Goal: Task Accomplishment & Management: Complete application form

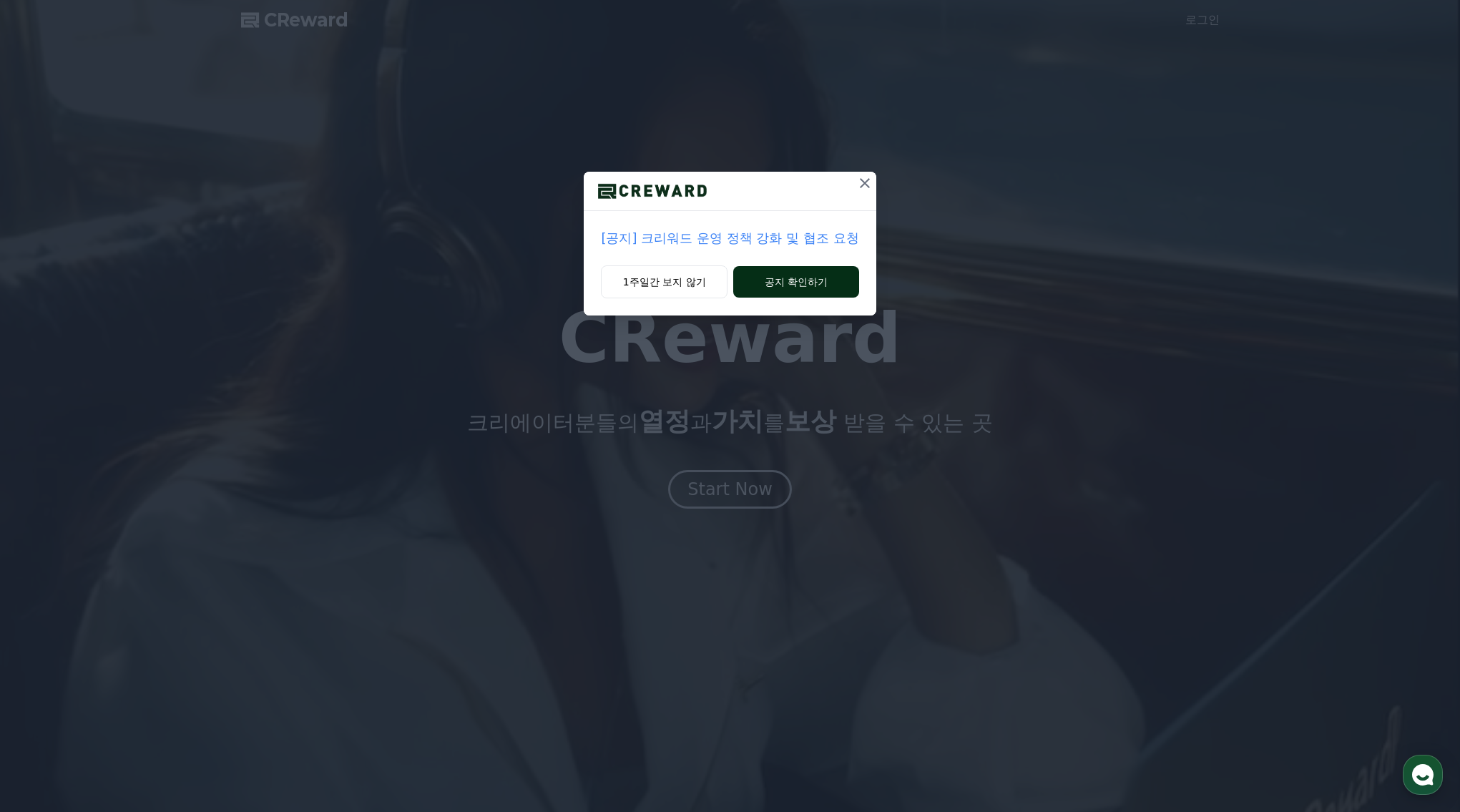
click at [796, 283] on button "공지 확인하기" at bounding box center [795, 281] width 125 height 31
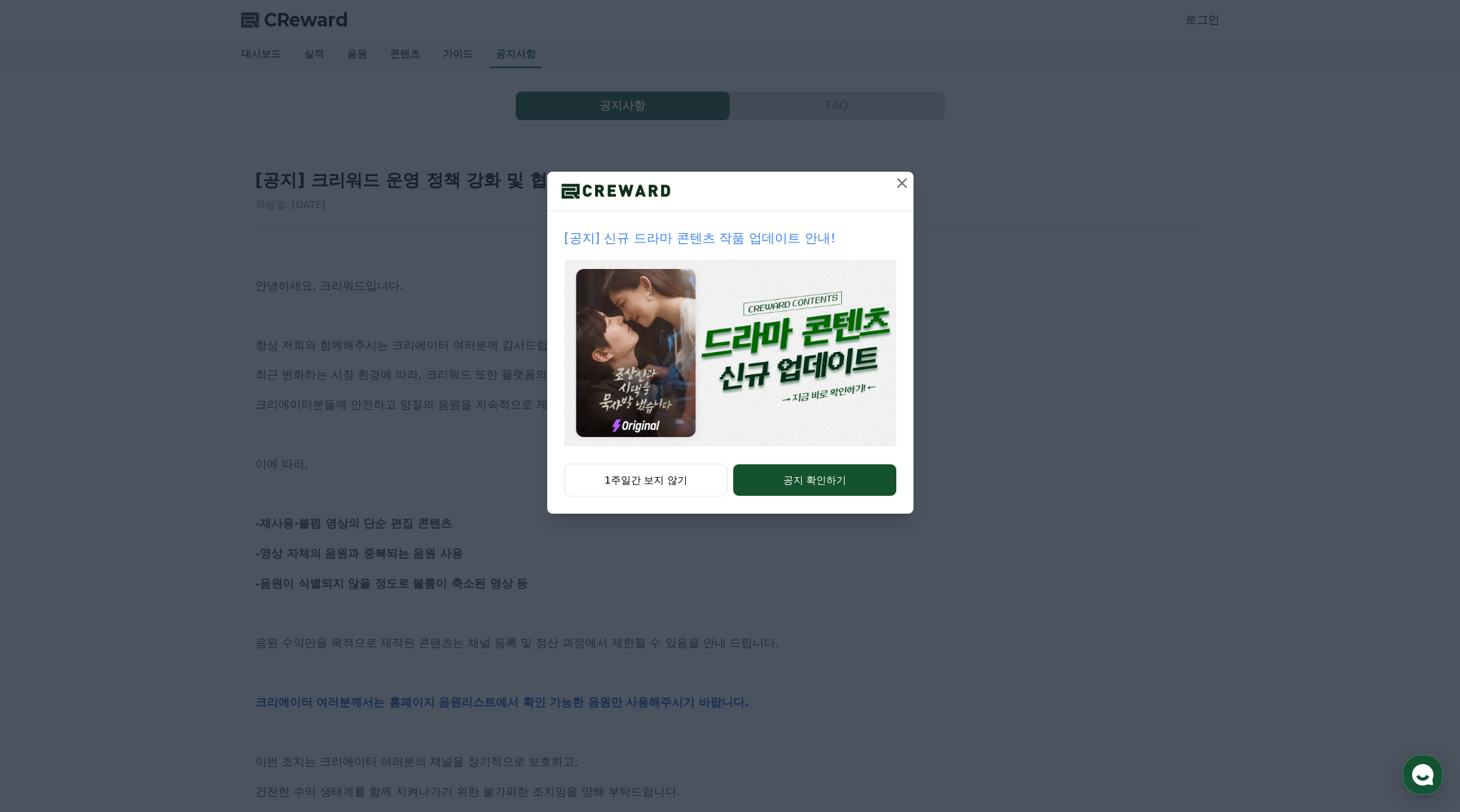
click at [905, 176] on icon at bounding box center [902, 183] width 17 height 17
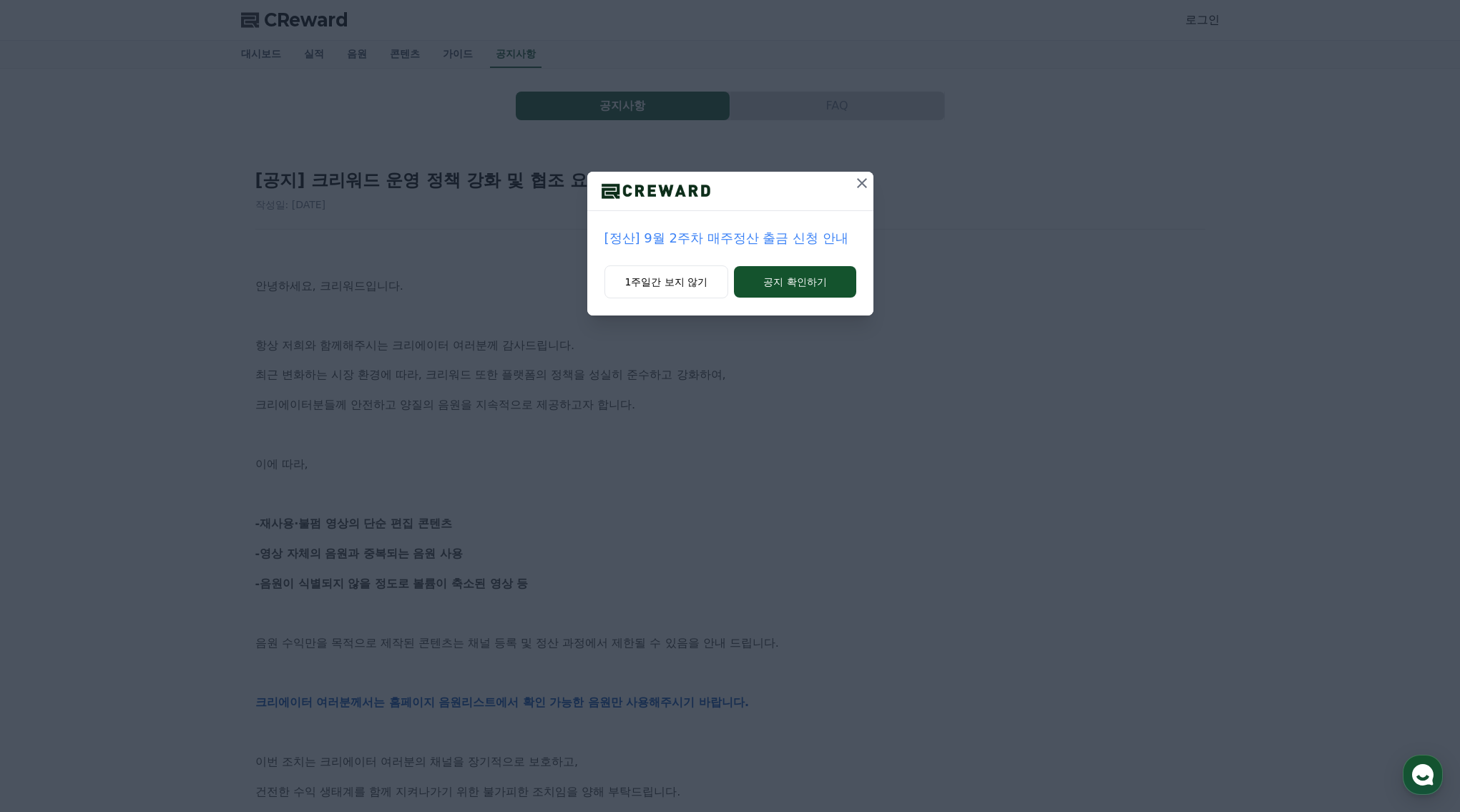
click at [858, 185] on icon at bounding box center [861, 183] width 17 height 17
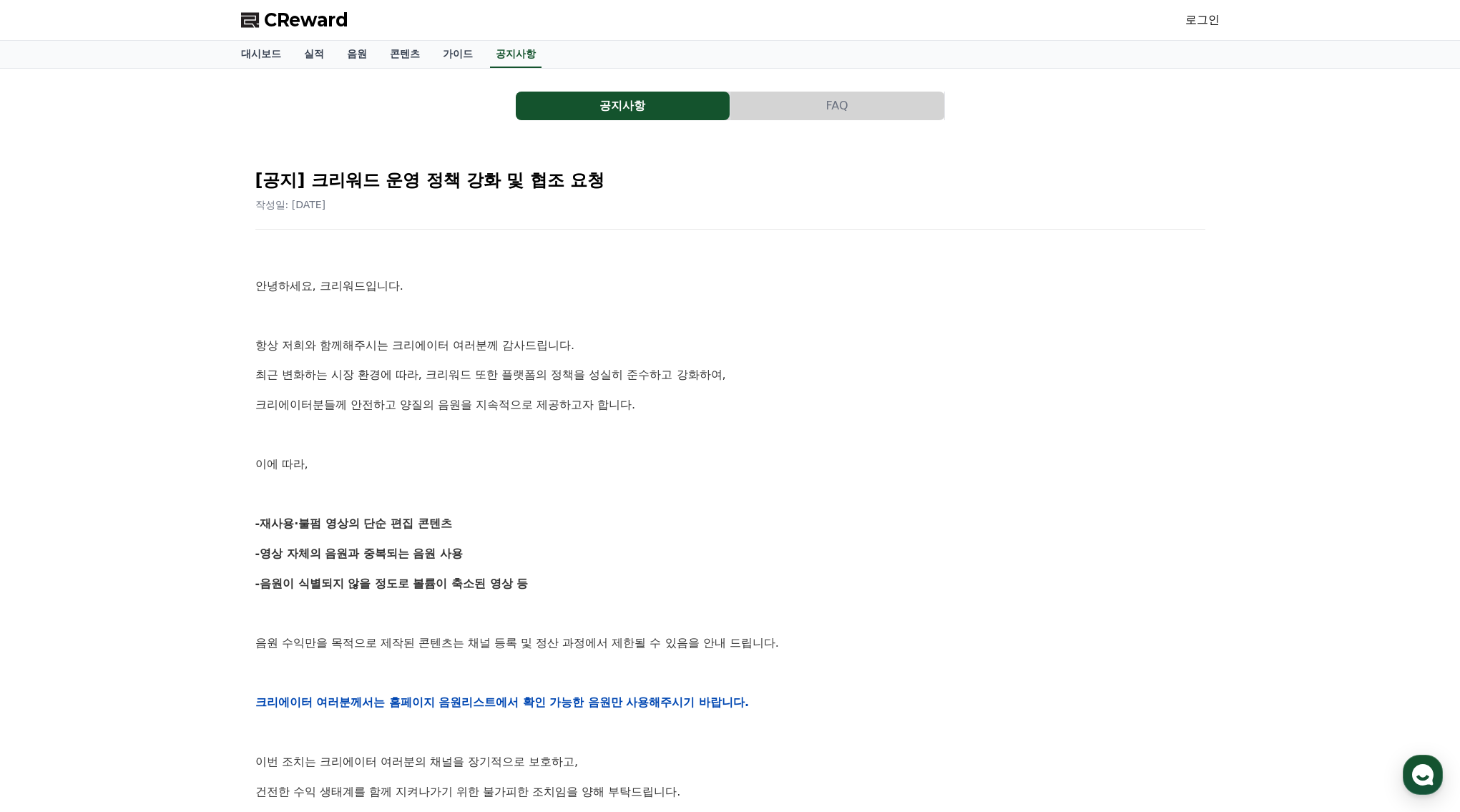
click at [821, 350] on p "항상 저희와 함께해주시는 크리에이터 여러분께 감사드립니다." at bounding box center [730, 346] width 950 height 18
click at [790, 384] on div "안녕하세요, 크리워드입니다. 항상 저희와 함께해주시는 크리에이터 여러분께 감사드립니다. 최근 변화하는 시장 환경에 따라, 크리워드 또한 플랫폼…" at bounding box center [730, 702] width 950 height 911
click at [840, 112] on button "FAQ" at bounding box center [837, 106] width 214 height 29
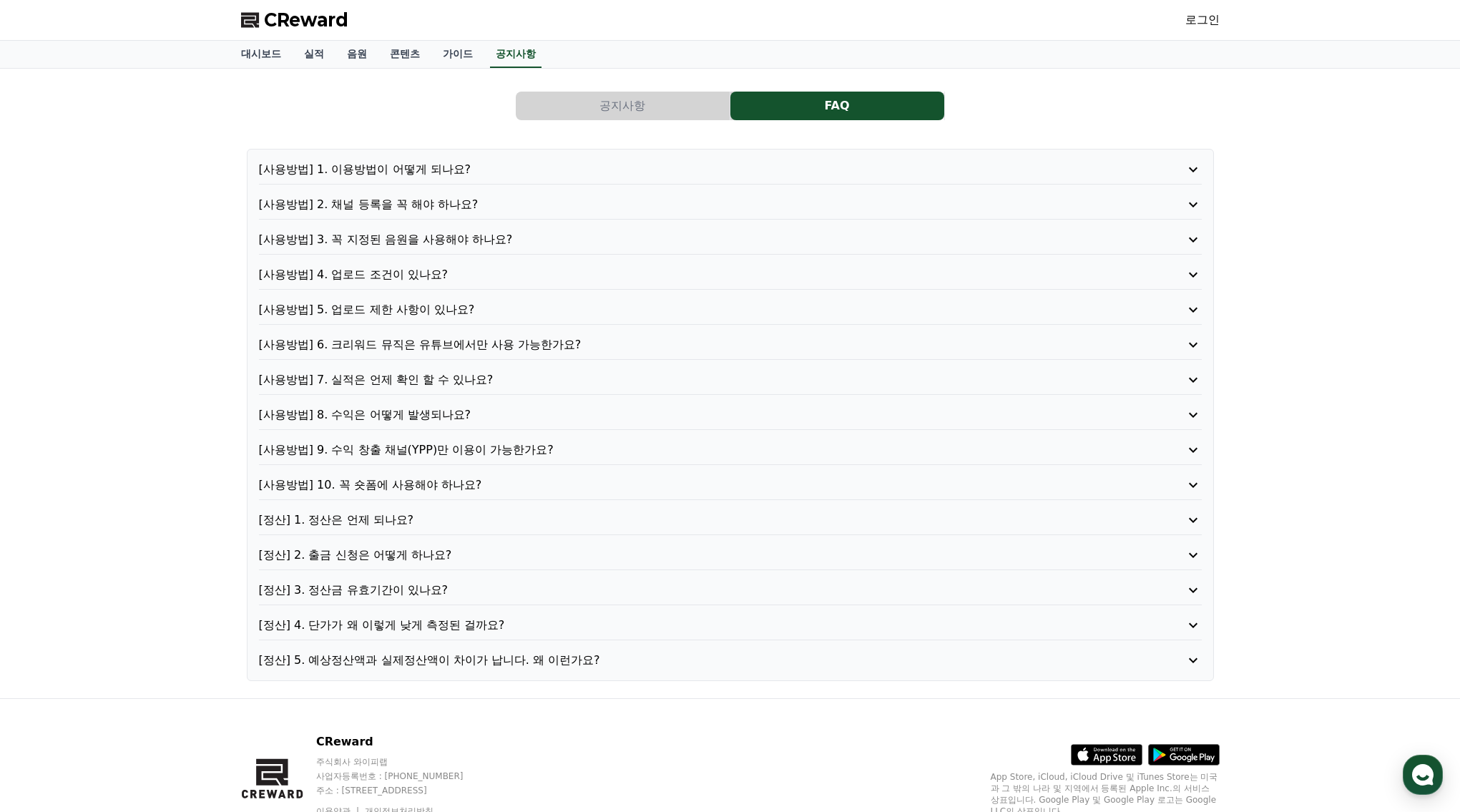
click at [662, 113] on button "공지사항" at bounding box center [623, 106] width 214 height 29
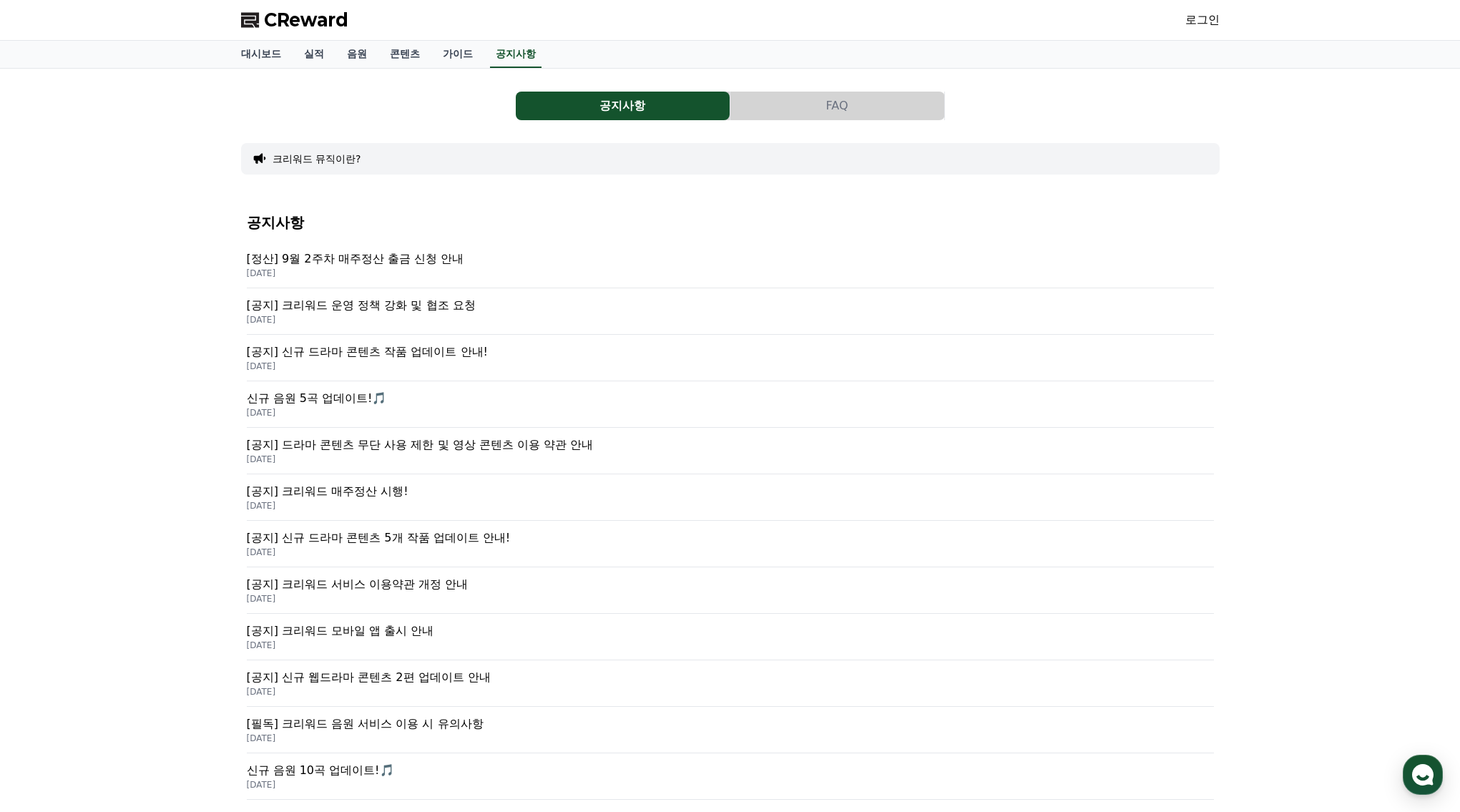
click at [577, 316] on p "2025-09-15" at bounding box center [730, 319] width 967 height 11
click at [852, 100] on button "FAQ" at bounding box center [837, 106] width 214 height 29
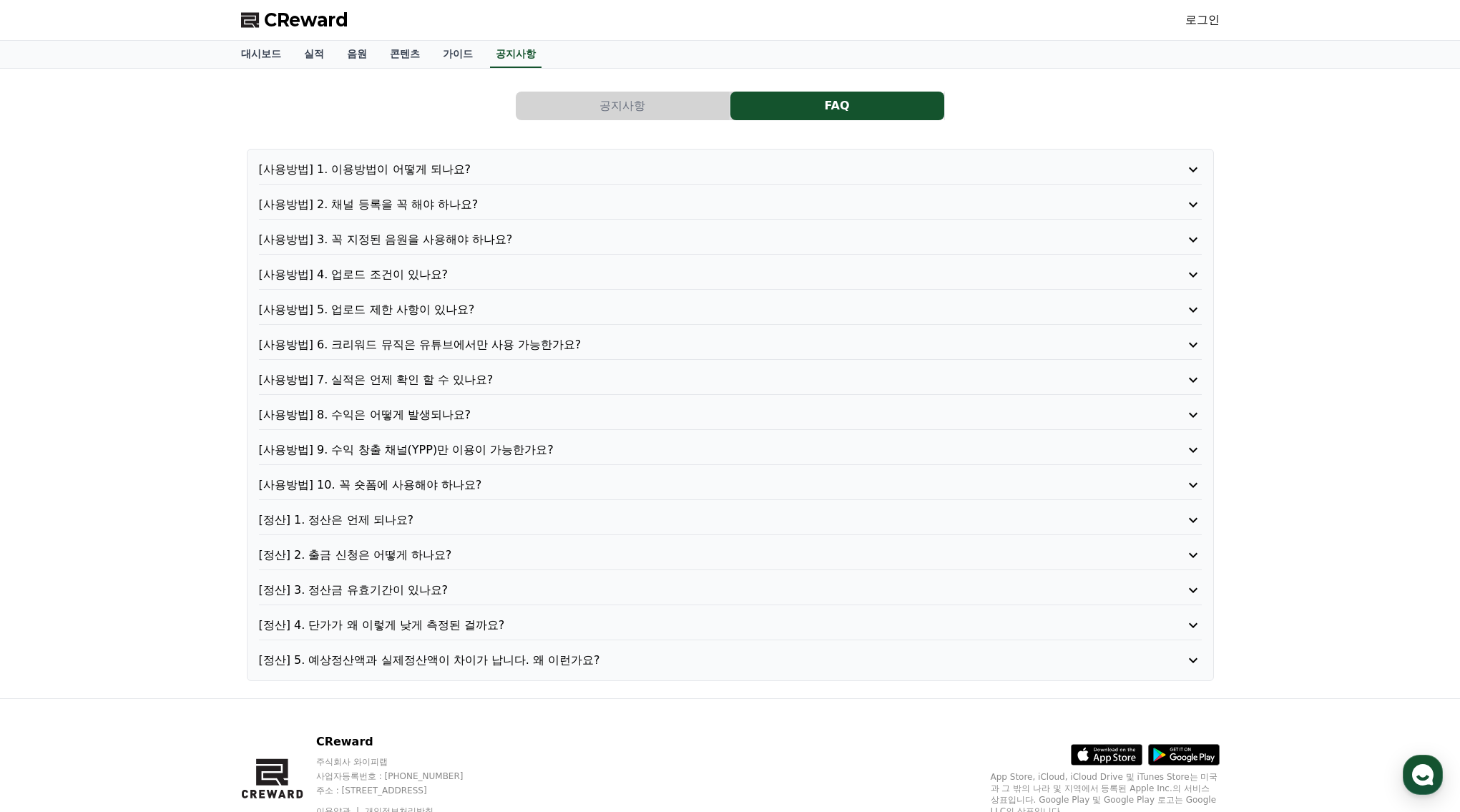
click at [508, 154] on div "[사용방법] 1. 이용방법이 어떻게 되나요? [사용방법] 2. 채널 등록을 꼭 해야 하나요? [사용방법] 3. 꼭 지정된 음원을 사용해야 하나…" at bounding box center [730, 415] width 967 height 532
click at [507, 161] on p "[사용방법] 1. 이용방법이 어떻게 되나요?" at bounding box center [693, 169] width 867 height 17
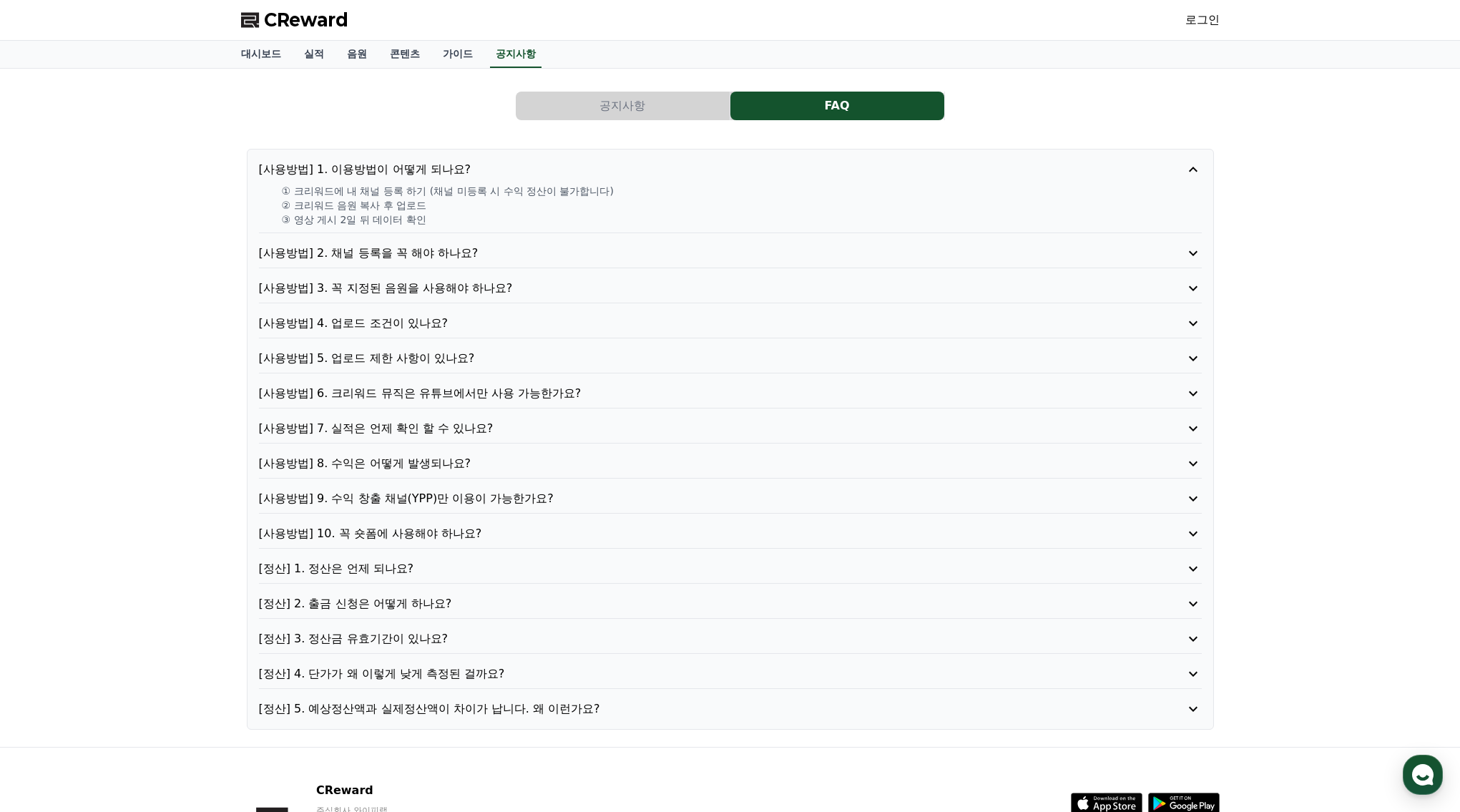
scroll to position [113, 0]
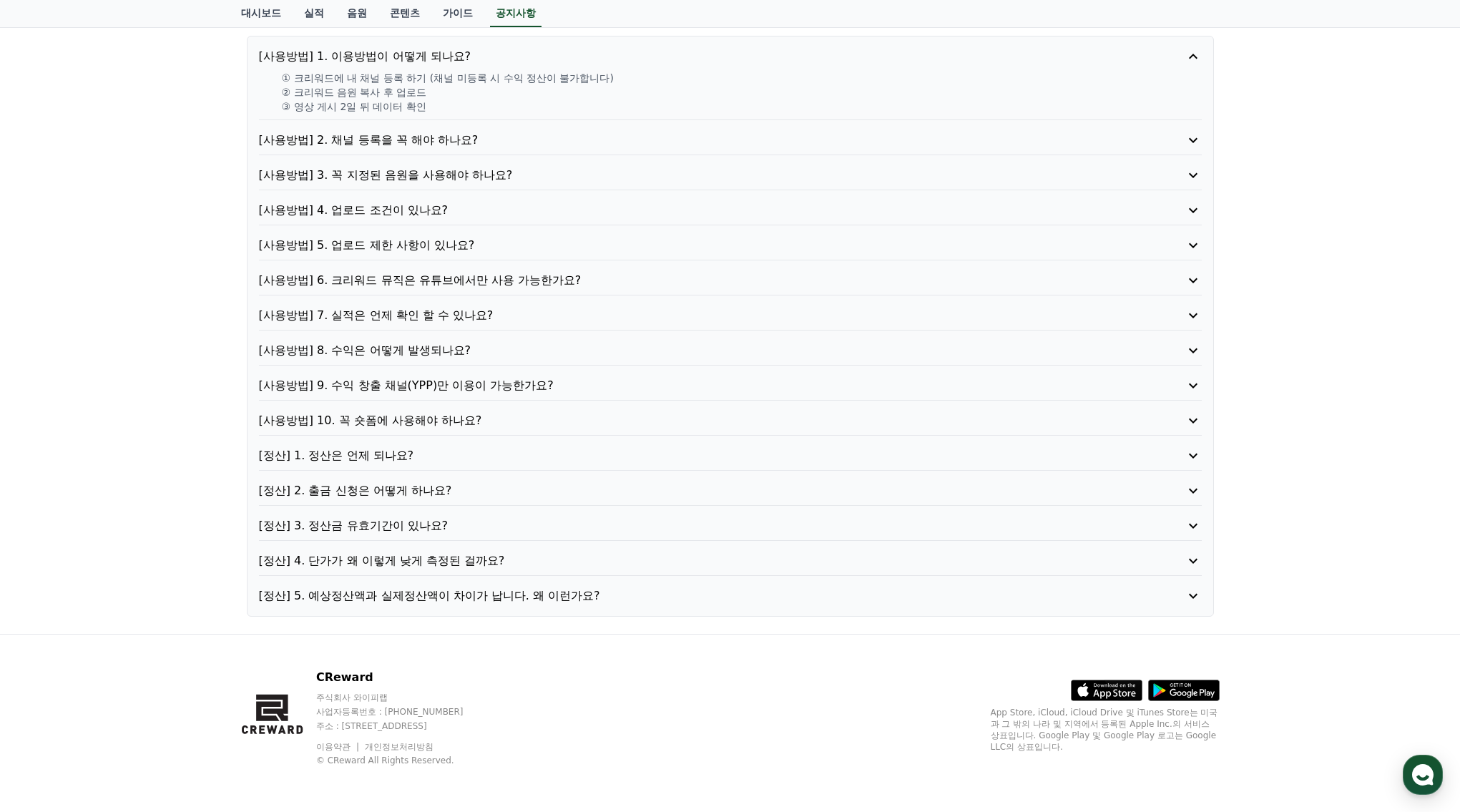
click at [618, 577] on div "[사용방법] 1. 이용방법이 어떻게 되나요? ① 크리워드에 내 채널 등록 하기 (채널 미등록 시 수익 정산이 불가합니다) ② 크리워드 음원 복…" at bounding box center [730, 326] width 967 height 581
click at [620, 571] on div "[정산] 4. 단가가 왜 이렇게 낮게 측정된 걸까요?" at bounding box center [730, 564] width 943 height 24
click at [436, 555] on p "[정산] 4. 단가가 왜 이렇게 낮게 측정된 걸까요?" at bounding box center [693, 561] width 867 height 17
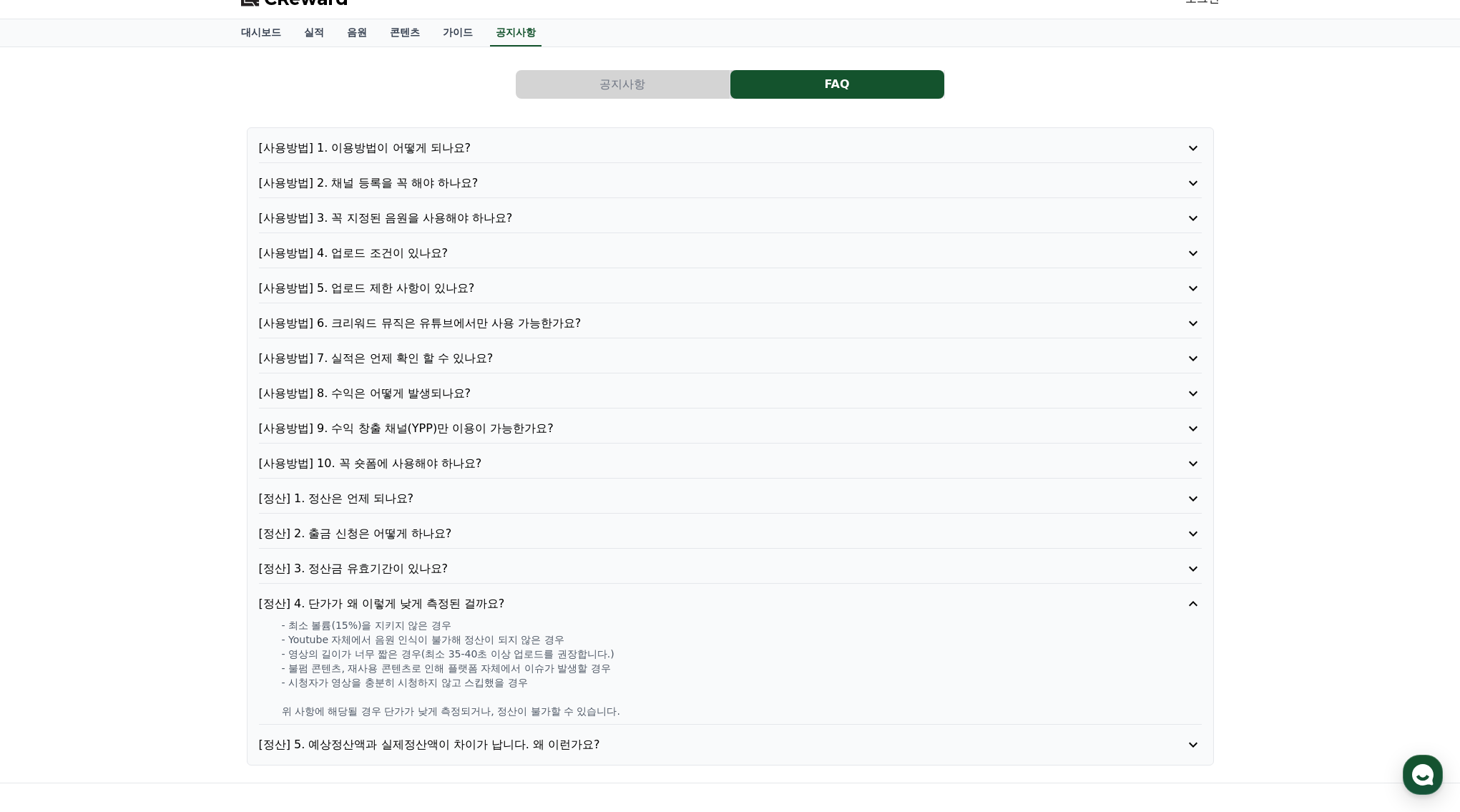
scroll to position [3, 0]
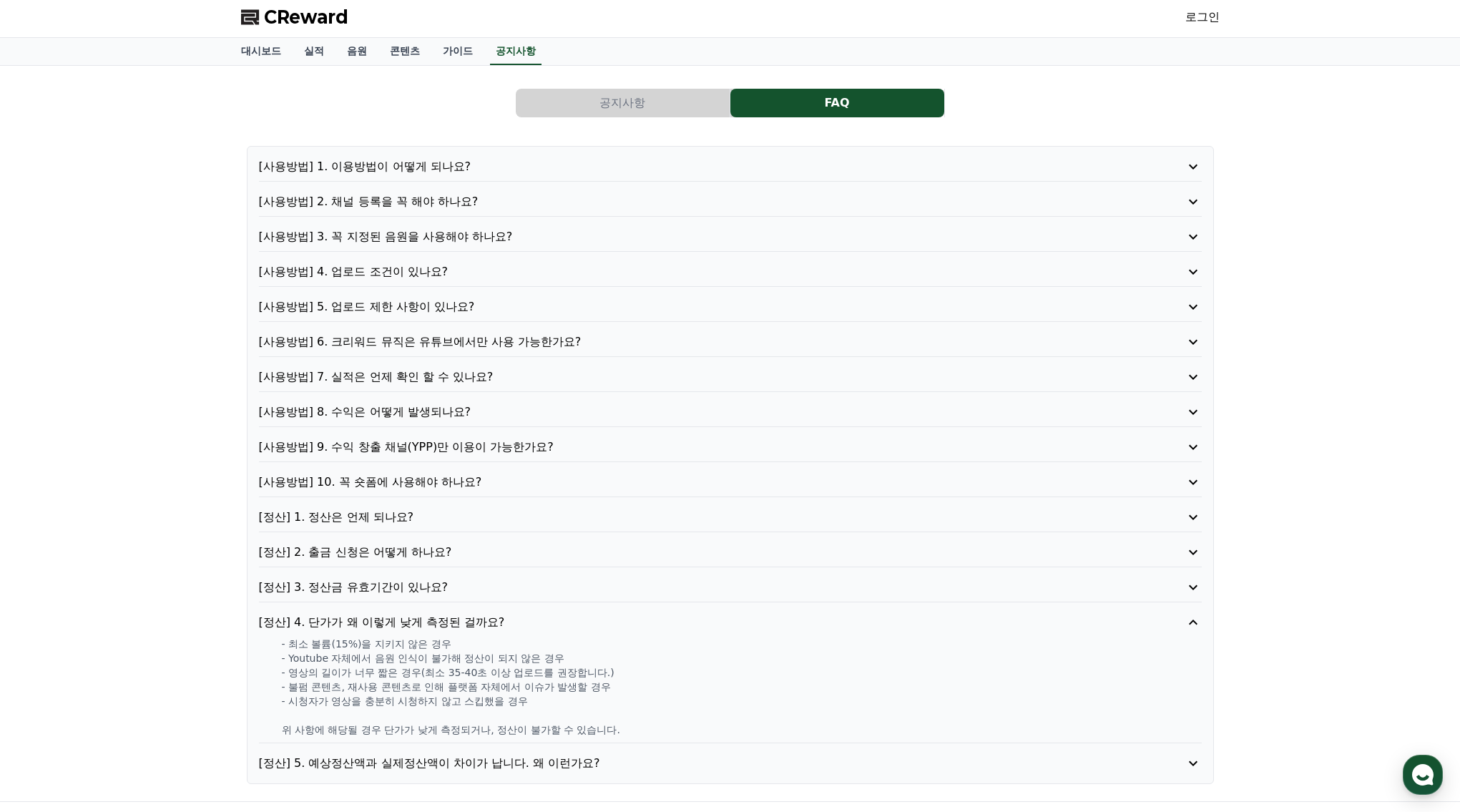
click at [519, 339] on p "[사용방법] 6. 크리워드 뮤직은 유튜브에서만 사용 가능한가요?" at bounding box center [693, 342] width 867 height 17
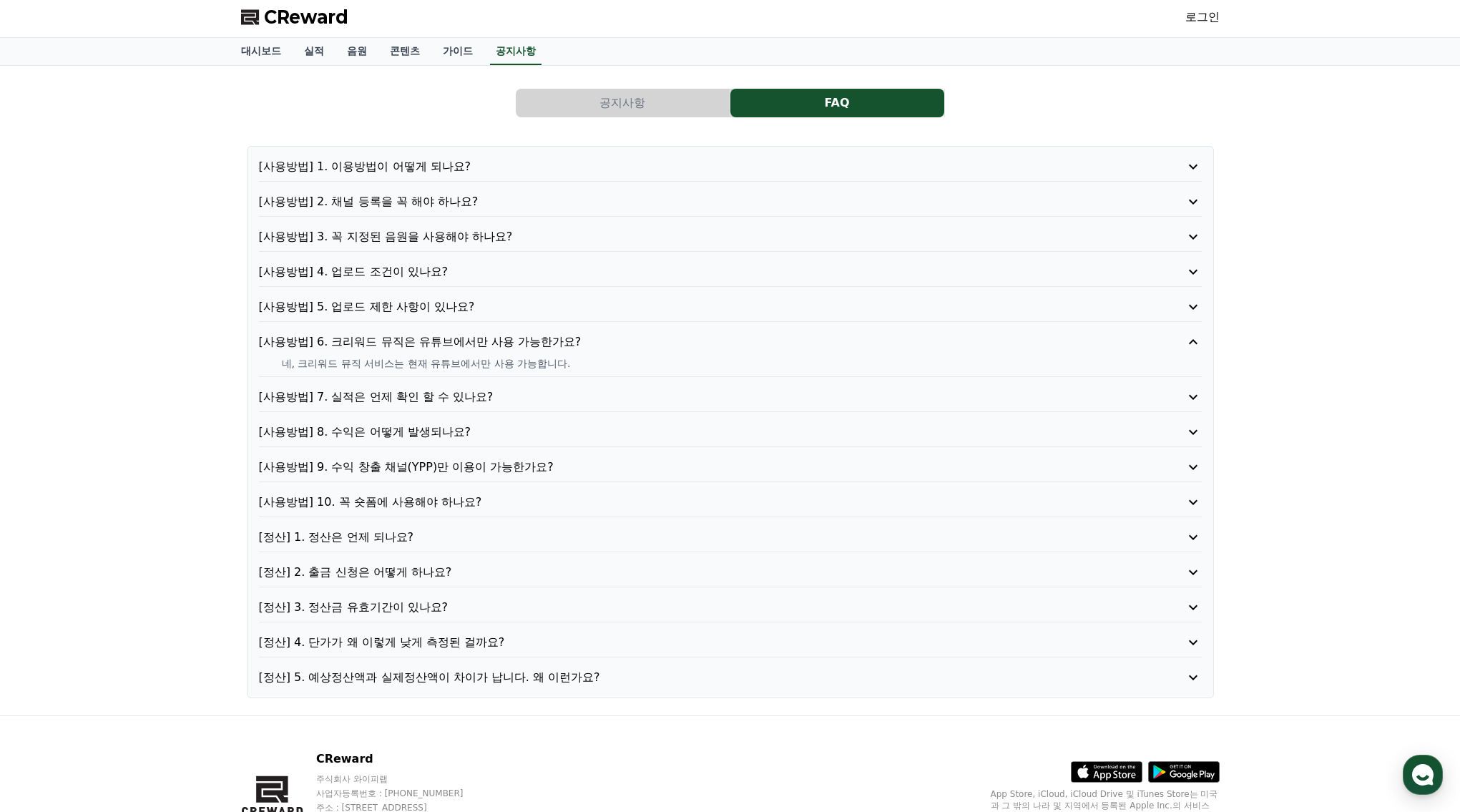
scroll to position [0, 0]
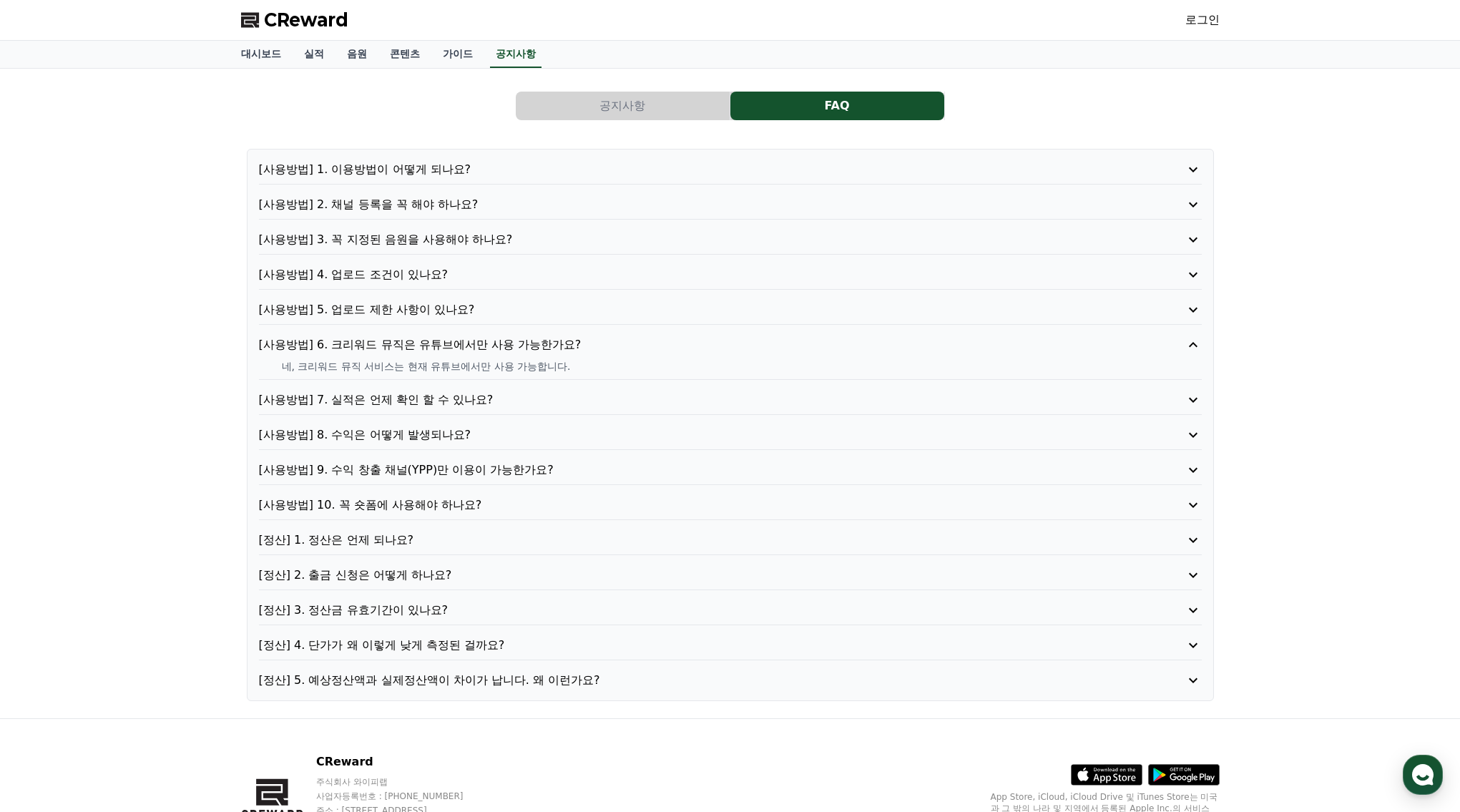
click at [577, 280] on p "[사용방법] 4. 업로드 조건이 있나요?" at bounding box center [693, 274] width 867 height 17
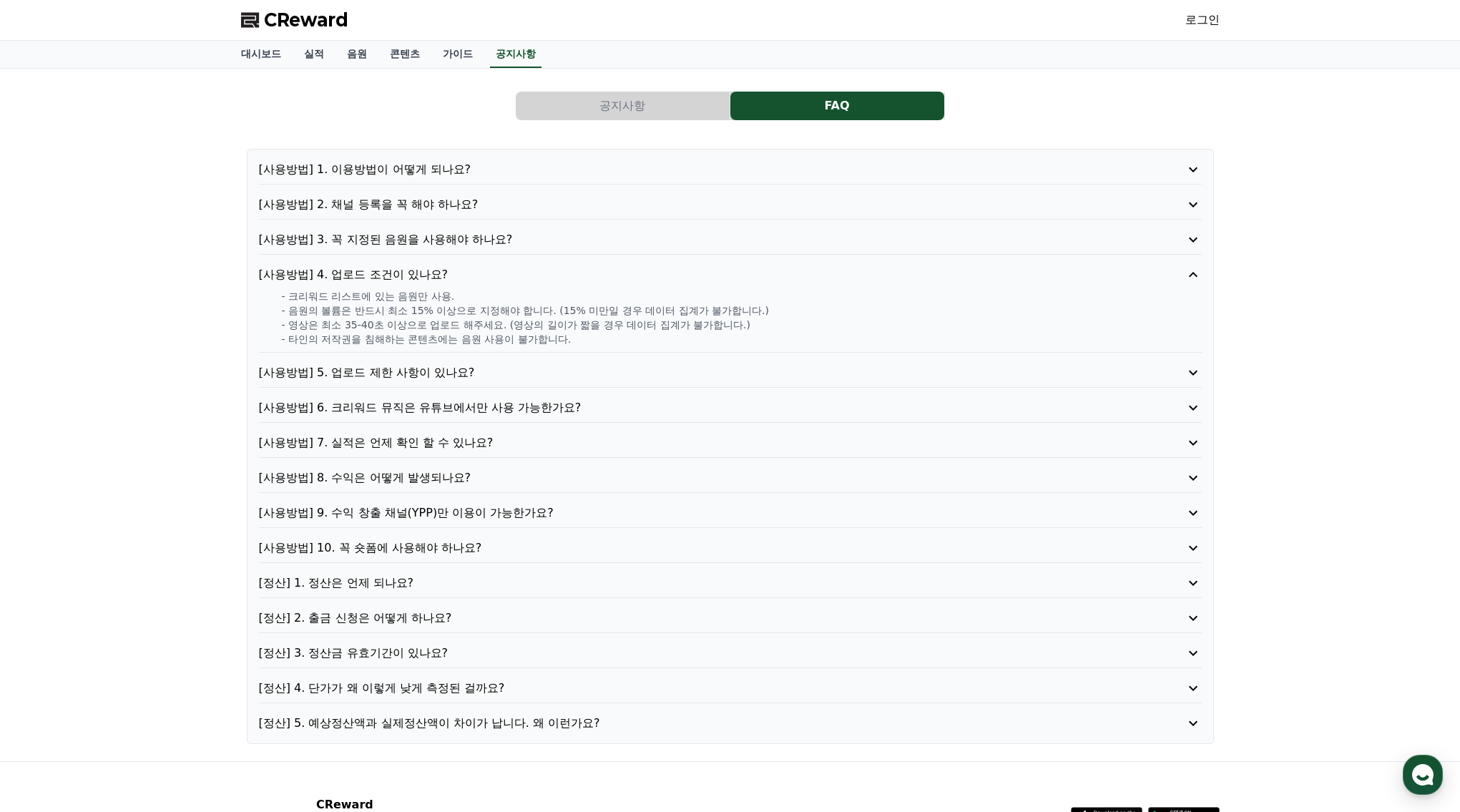
click at [568, 242] on p "[사용방법] 3. 꼭 지정된 음원을 사용해야 하나요?" at bounding box center [693, 239] width 867 height 17
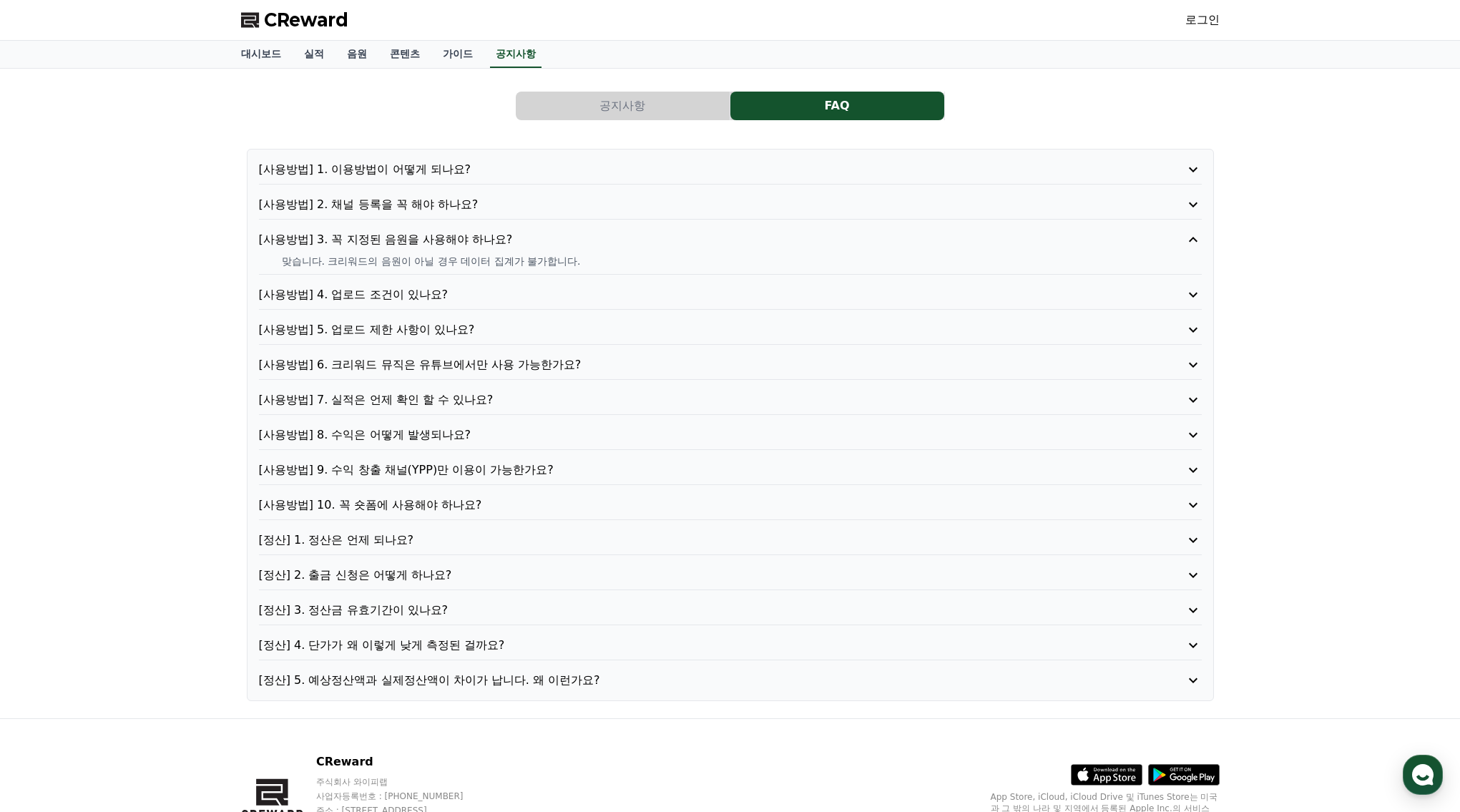
click at [565, 207] on p "[사용방법] 2. 채널 등록을 꼭 해야 하나요?" at bounding box center [693, 204] width 867 height 17
click at [550, 172] on p "[사용방법] 1. 이용방법이 어떻게 되나요?" at bounding box center [693, 169] width 867 height 17
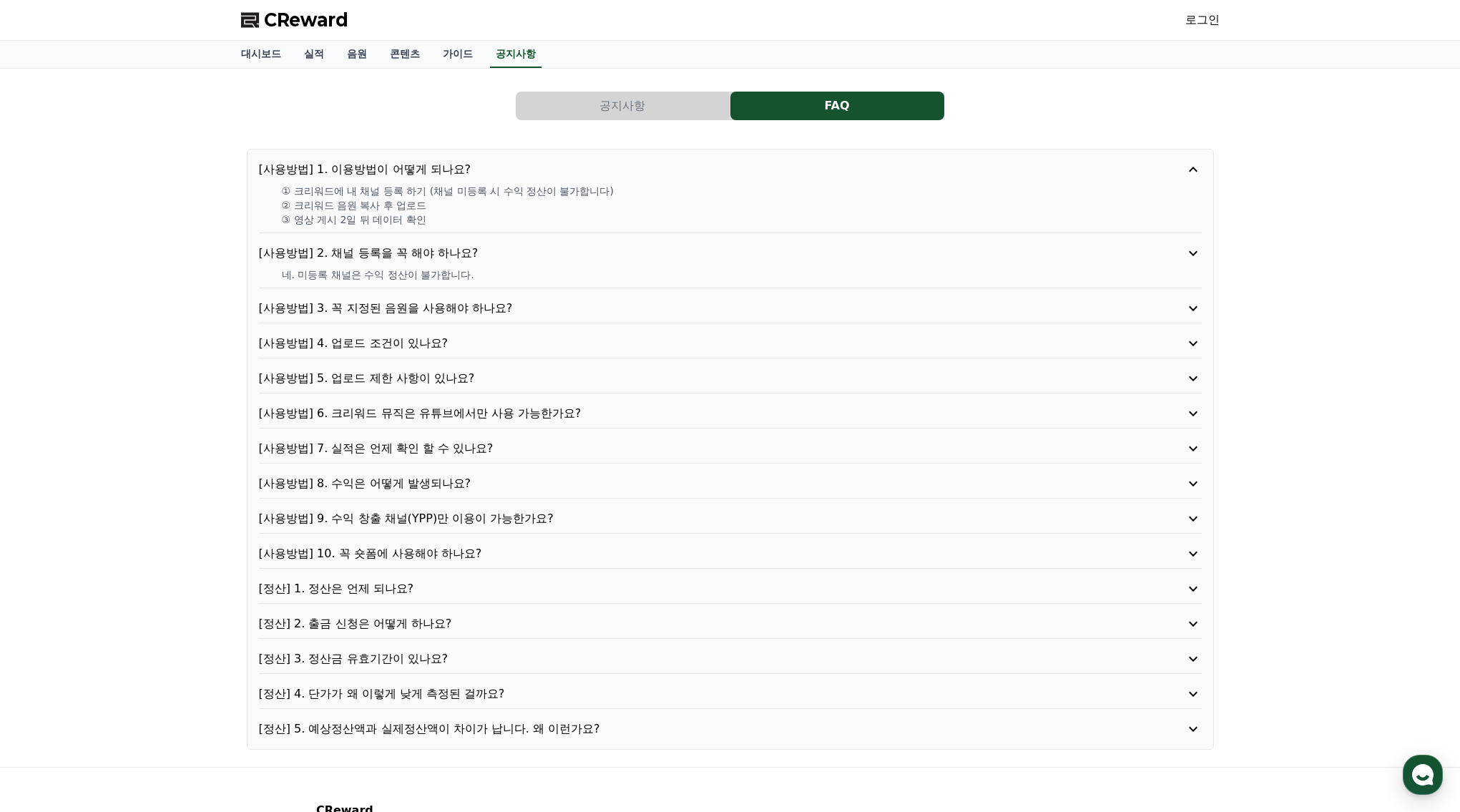
click at [490, 103] on div "공지사항 FAQ" at bounding box center [730, 106] width 978 height 29
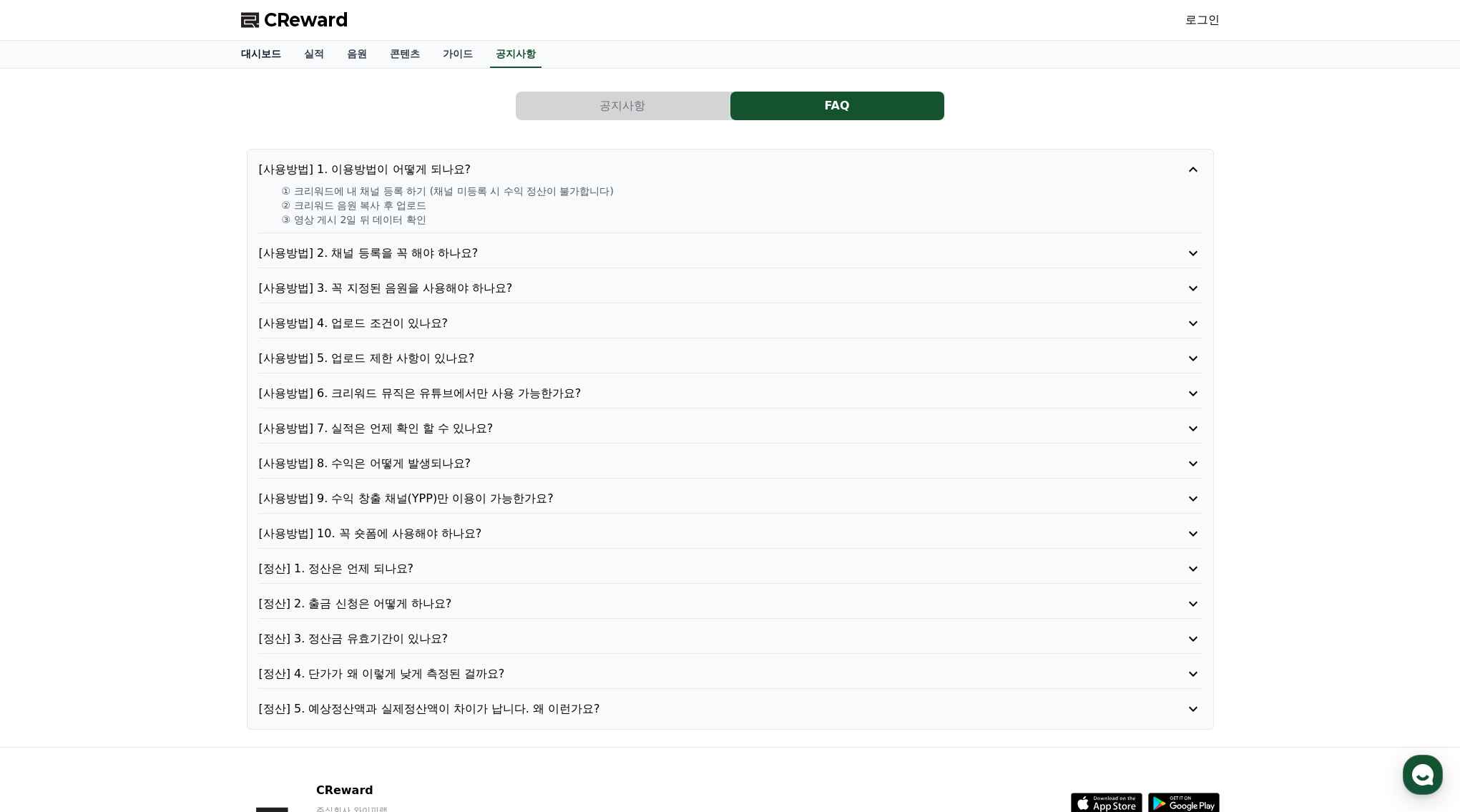
click at [253, 62] on link "대시보드" at bounding box center [261, 55] width 63 height 27
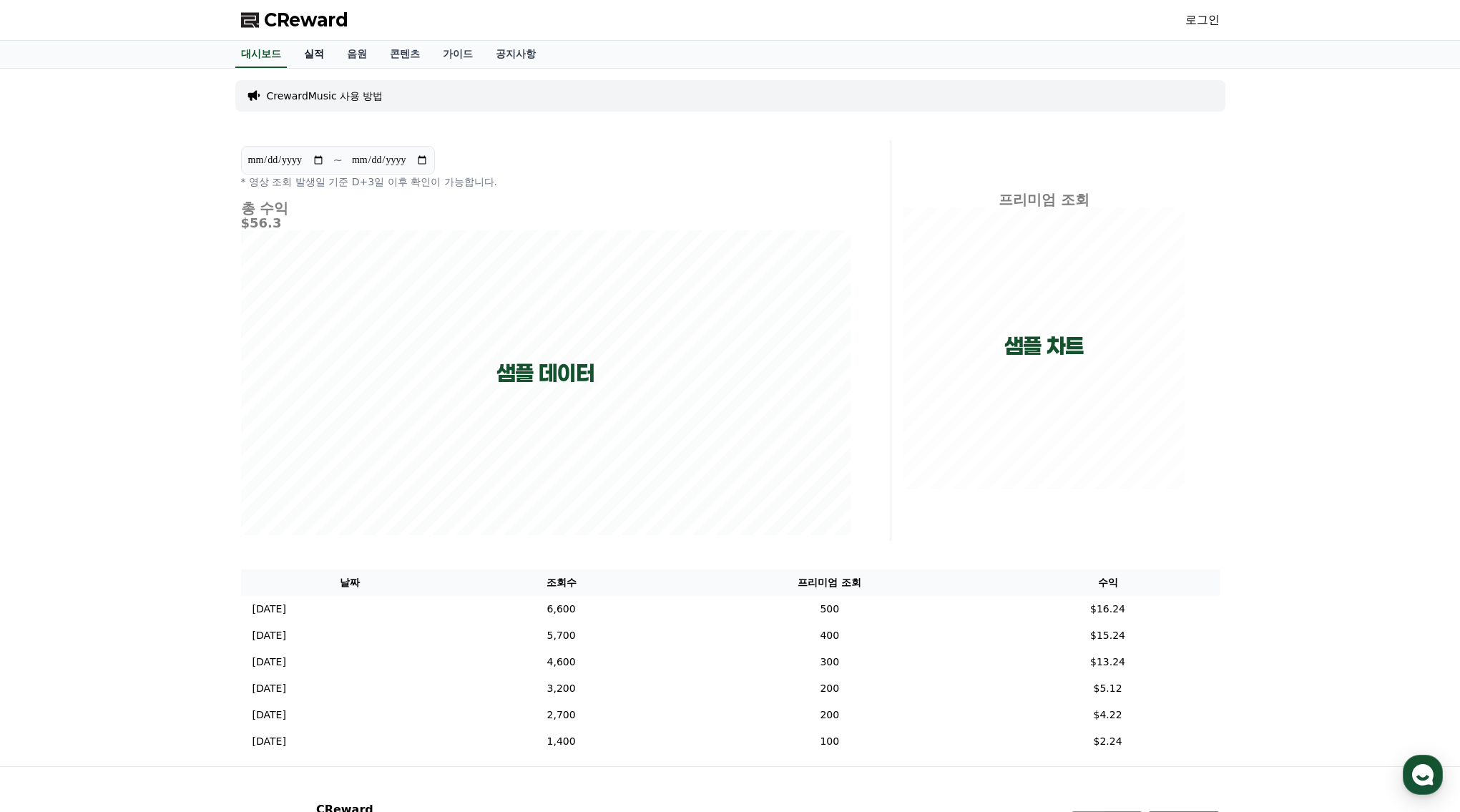
click at [296, 53] on link "실적" at bounding box center [314, 55] width 43 height 27
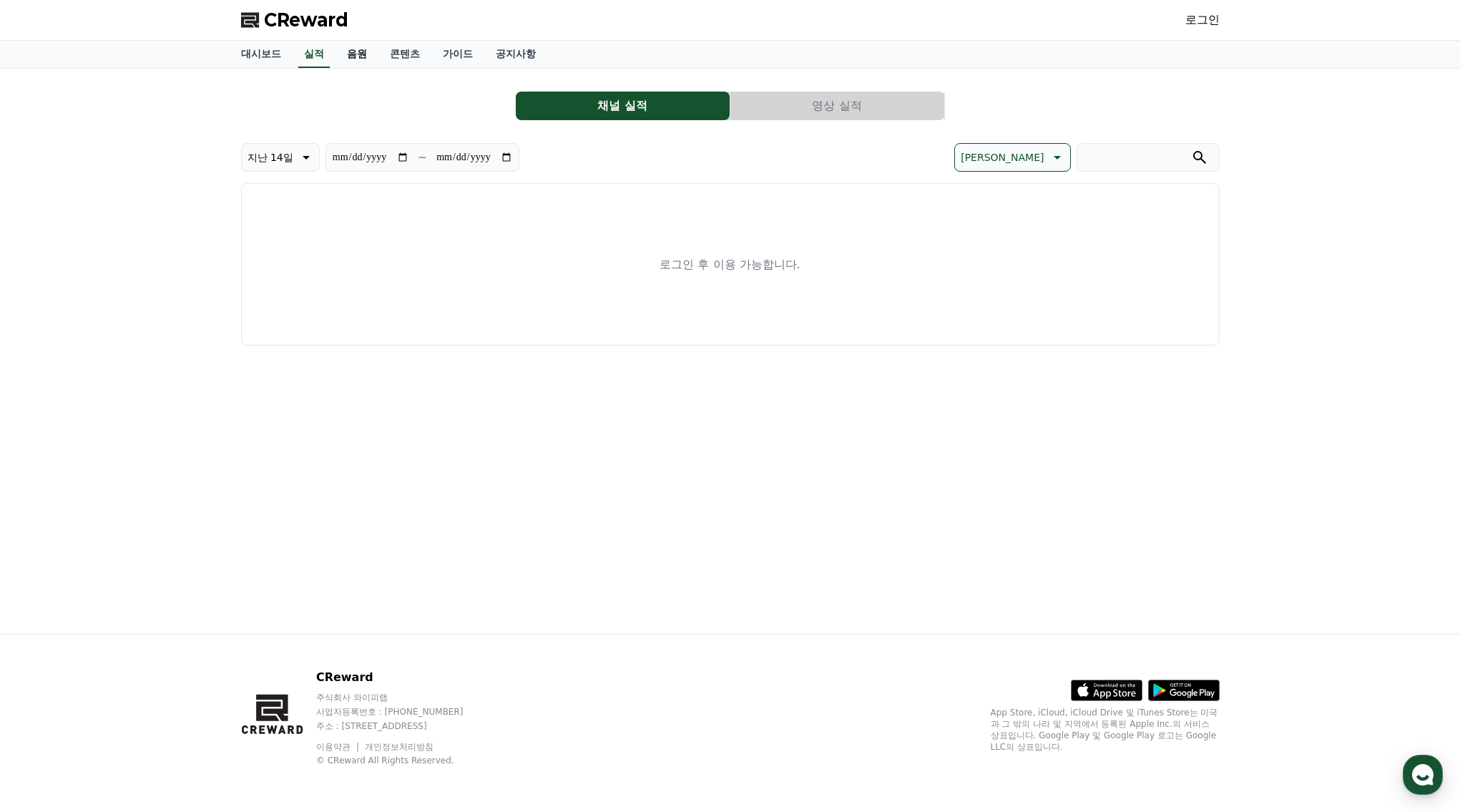
click at [343, 51] on link "음원" at bounding box center [357, 55] width 43 height 27
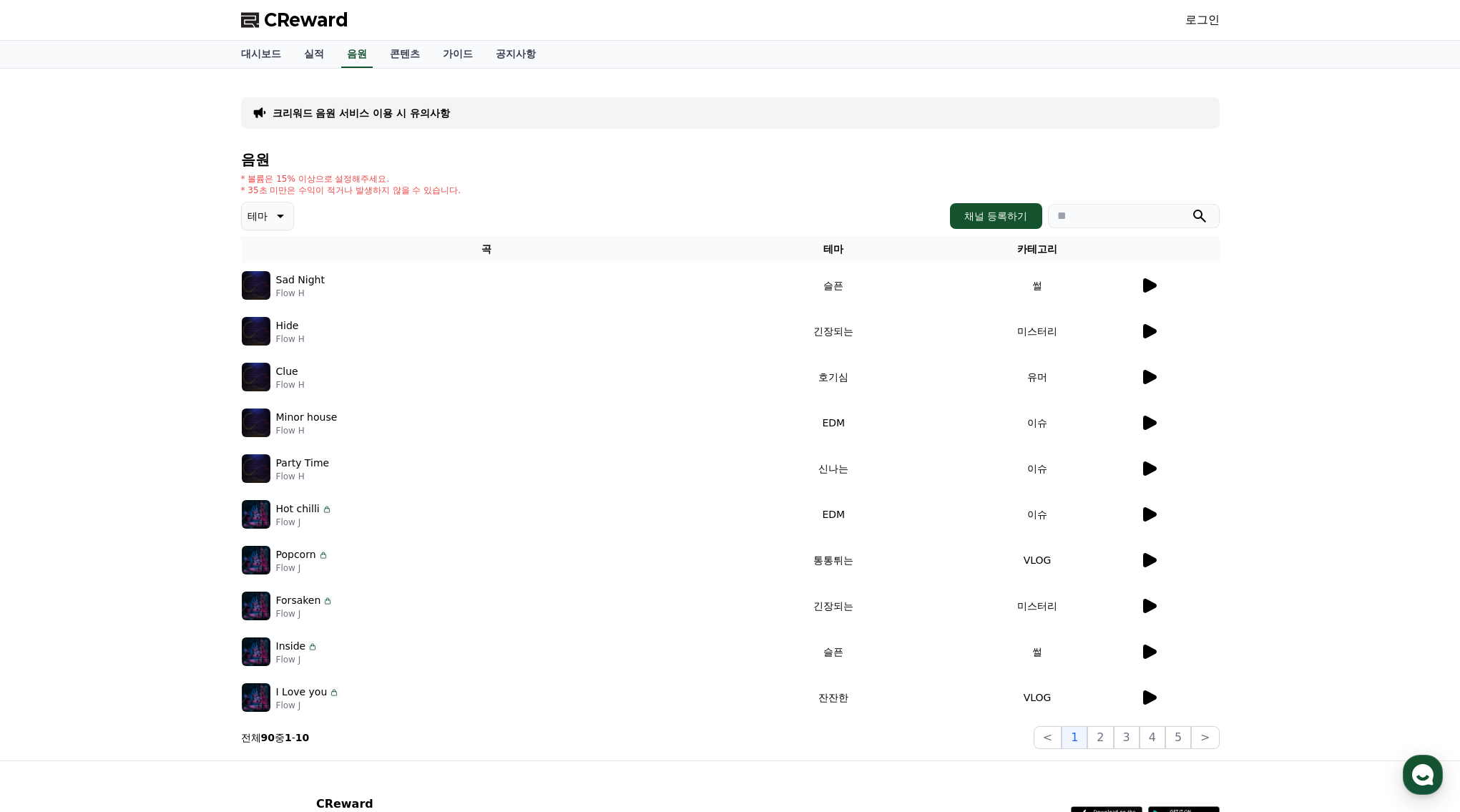
click at [554, 194] on div "* 볼륨은 15% 이상으로 설정해주세요. * 35초 미만은 수익이 적거나 발생하지 않을 수 있습니다." at bounding box center [730, 185] width 978 height 23
click at [1161, 282] on div at bounding box center [1180, 285] width 79 height 17
click at [1155, 283] on icon at bounding box center [1150, 285] width 14 height 14
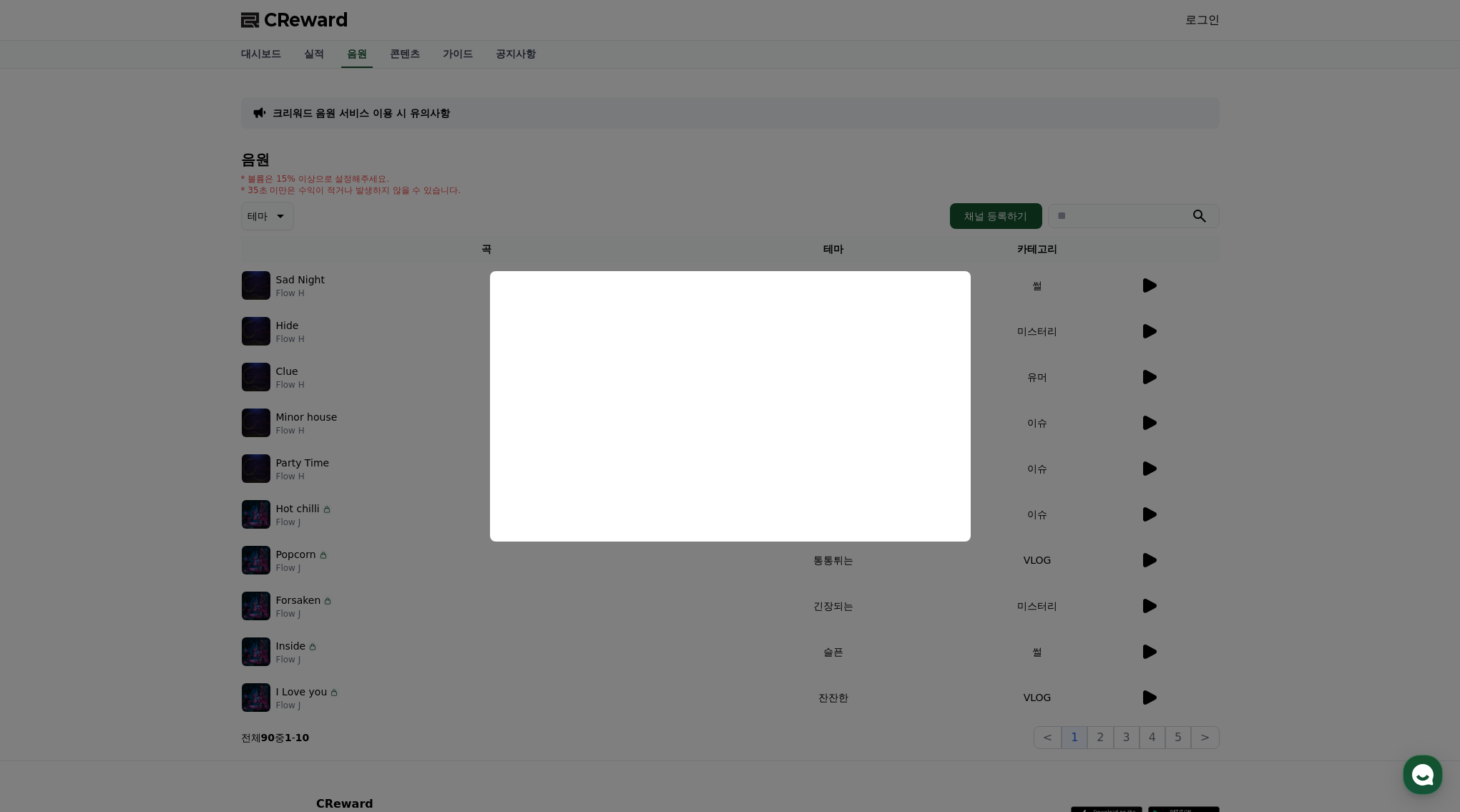
click at [1310, 374] on button "close modal" at bounding box center [730, 406] width 1460 height 812
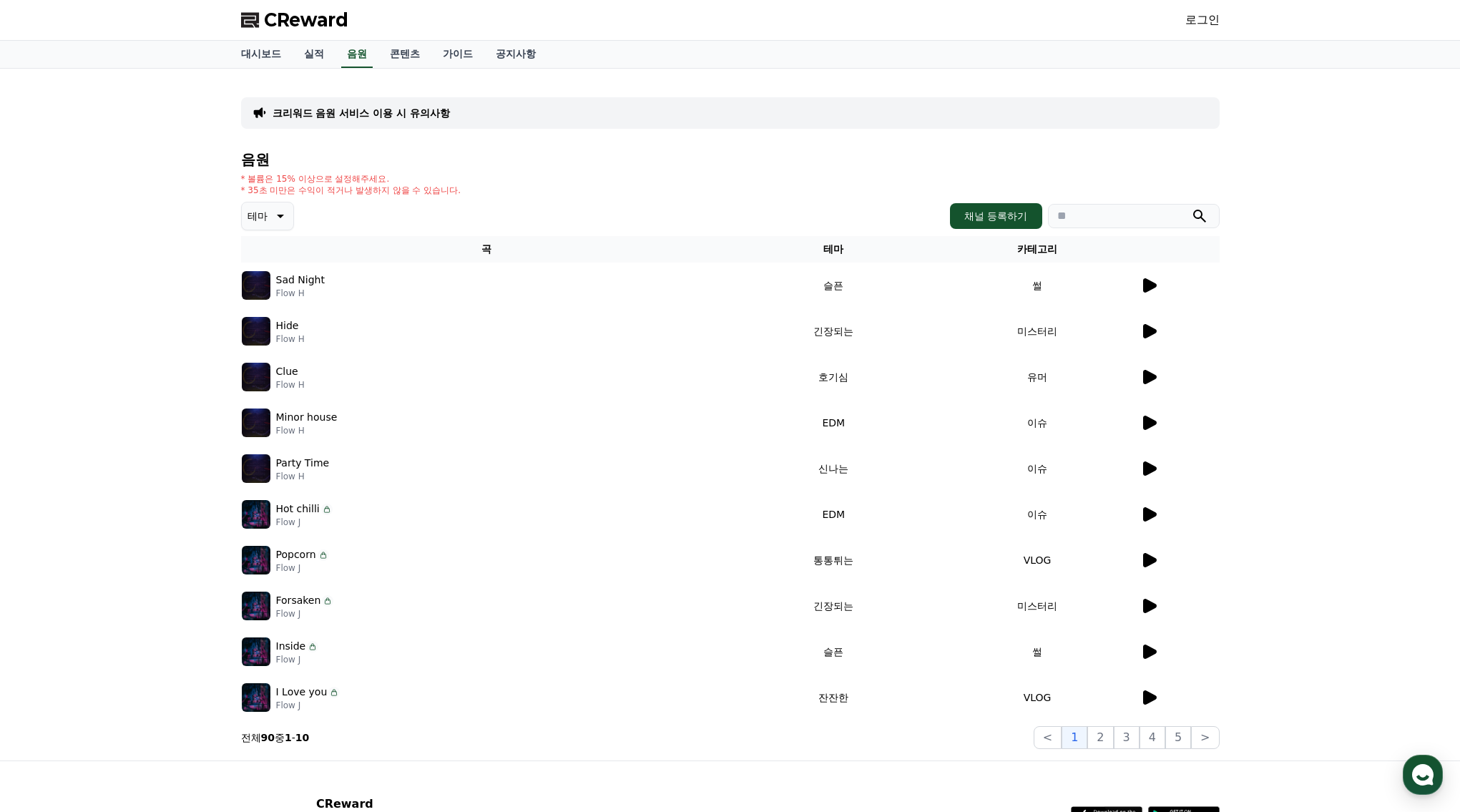
scroll to position [39, 0]
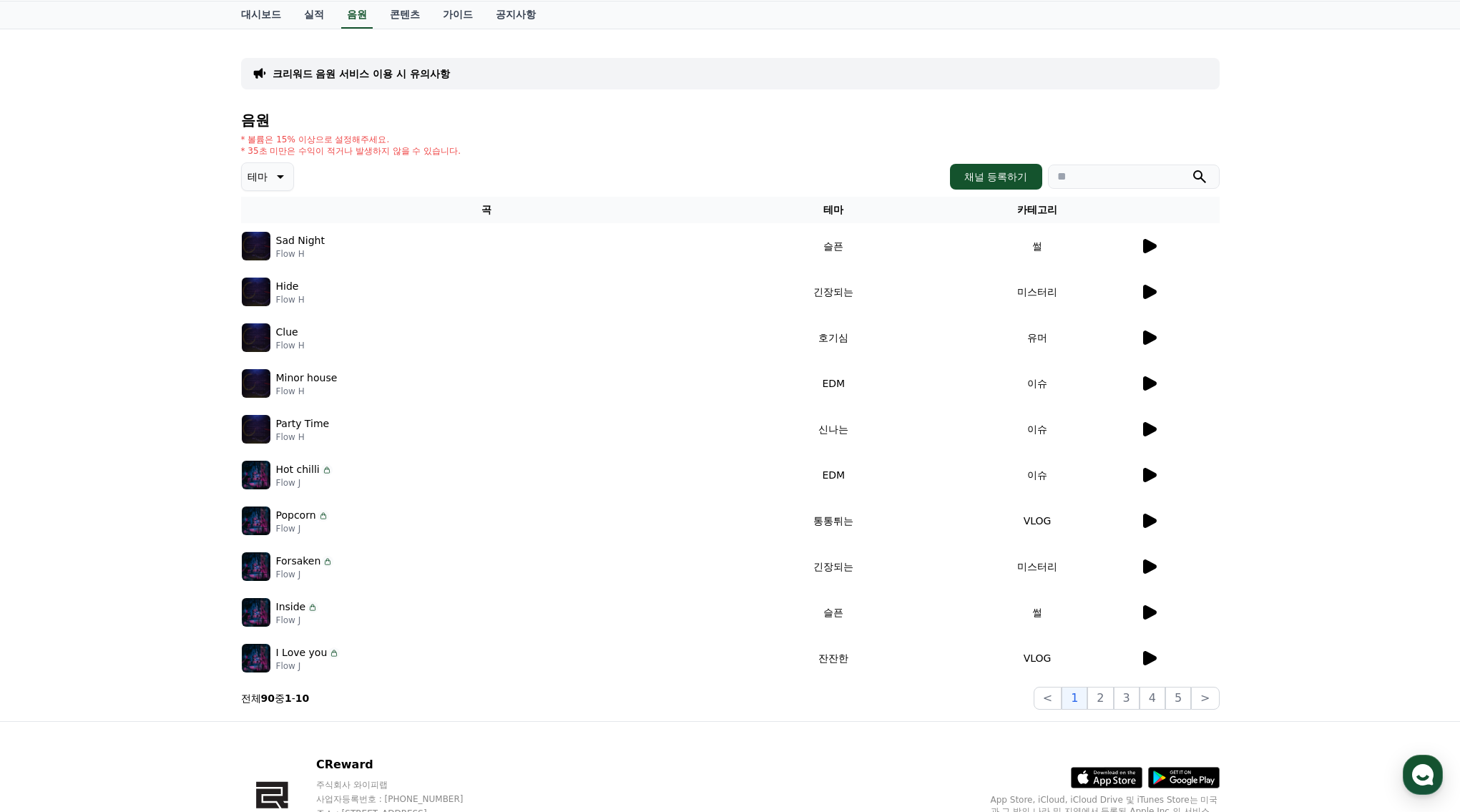
click at [1148, 655] on icon at bounding box center [1150, 658] width 14 height 14
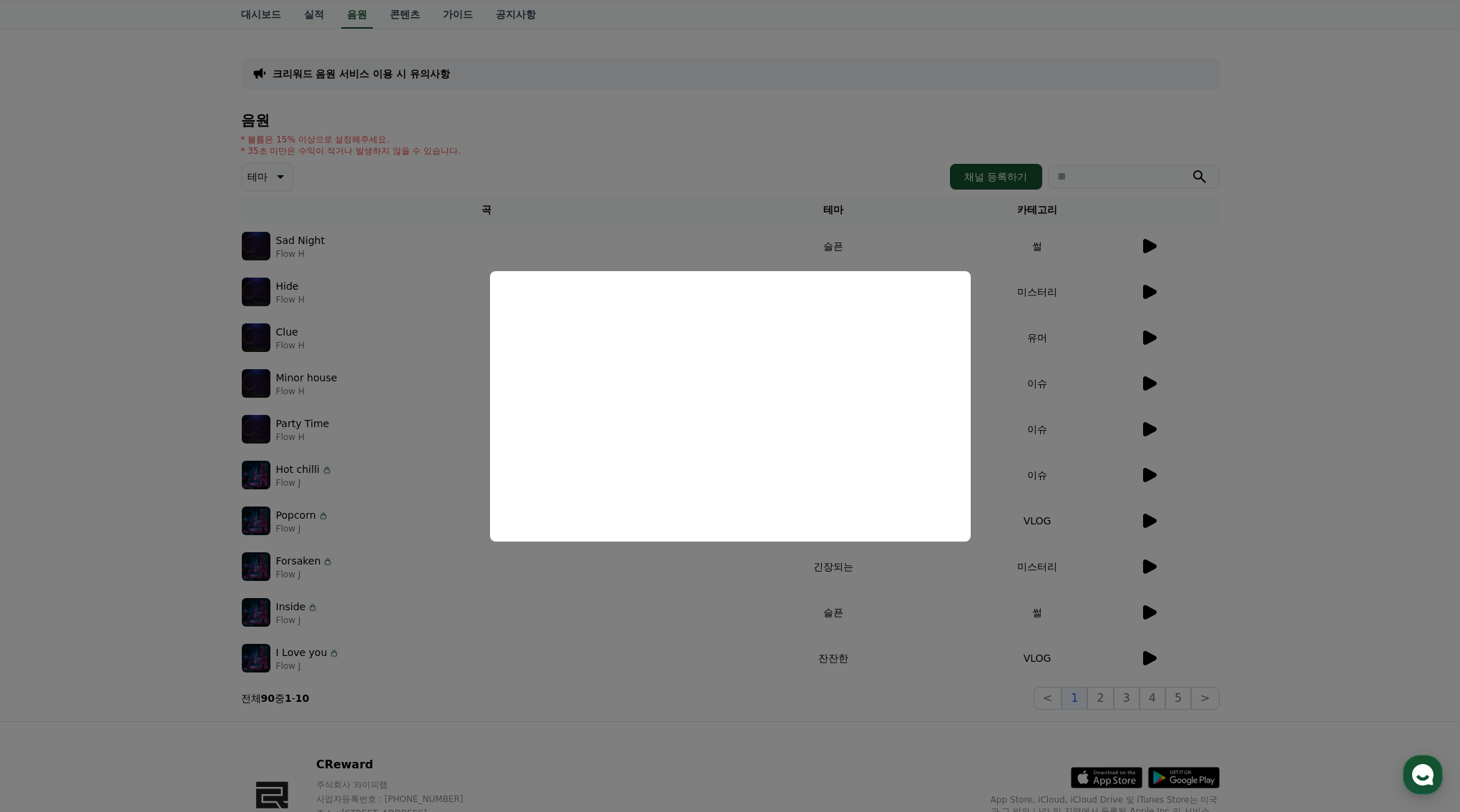
click at [775, 702] on button "close modal" at bounding box center [730, 406] width 1460 height 812
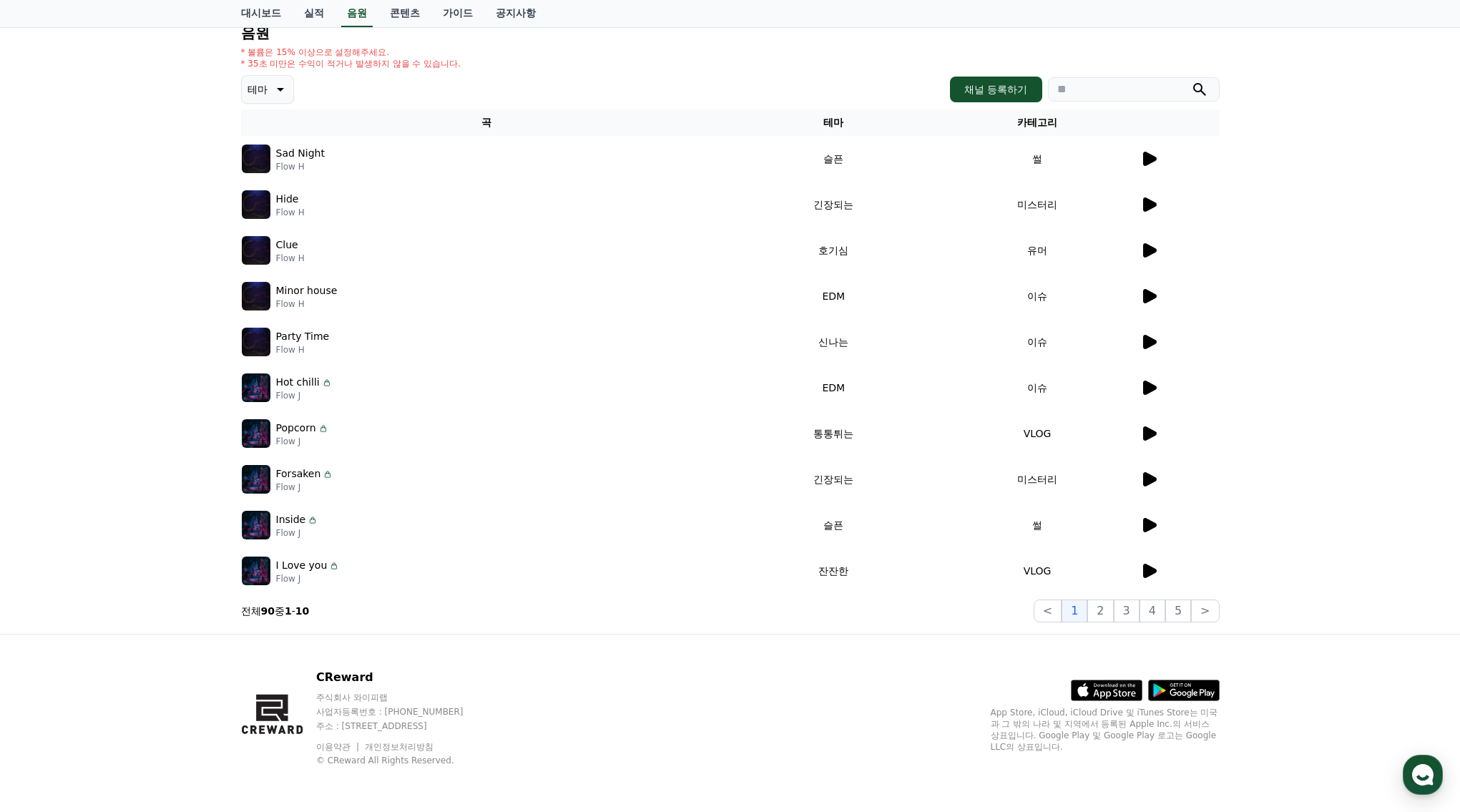
scroll to position [0, 0]
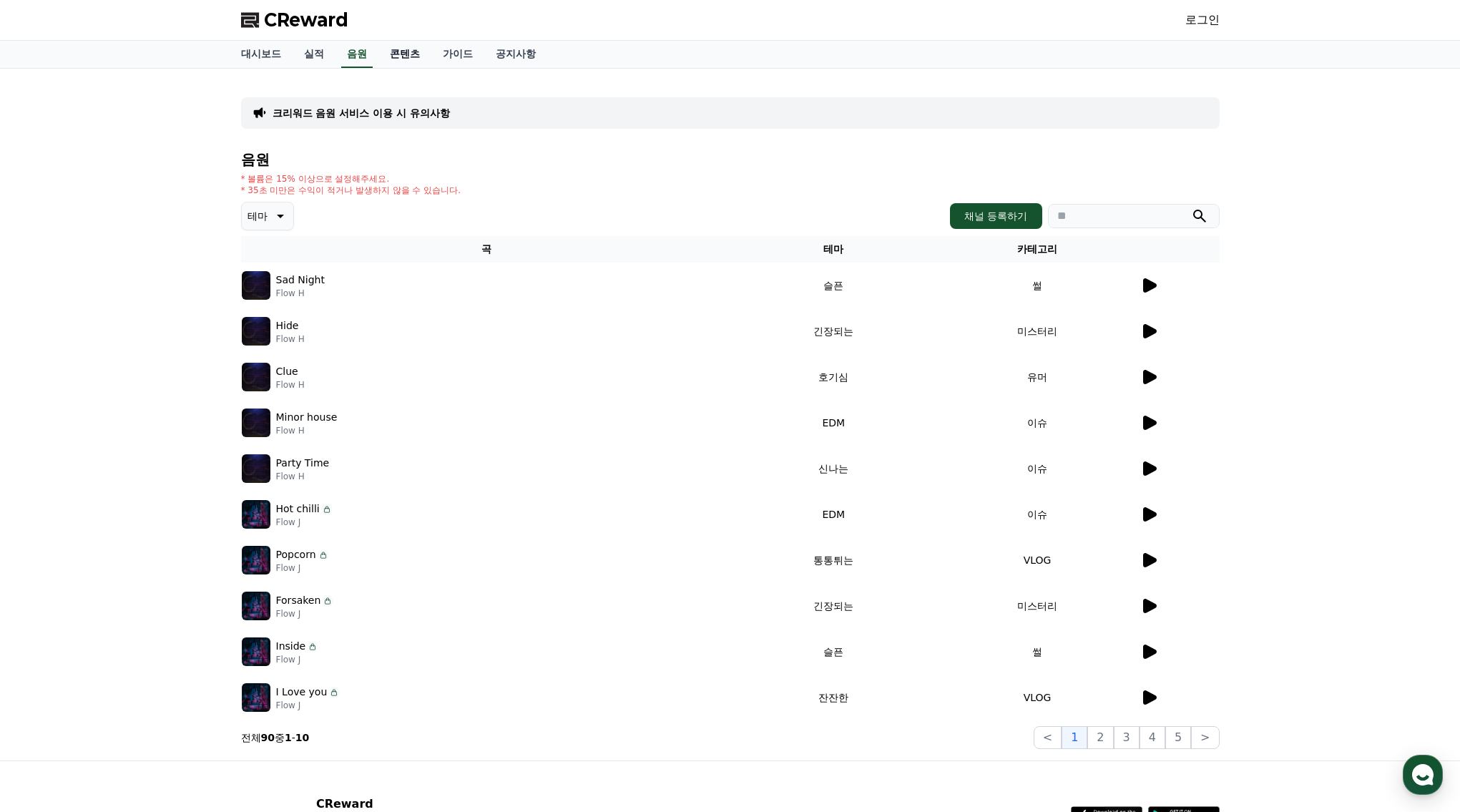
click at [390, 59] on link "콘텐츠" at bounding box center [405, 55] width 53 height 27
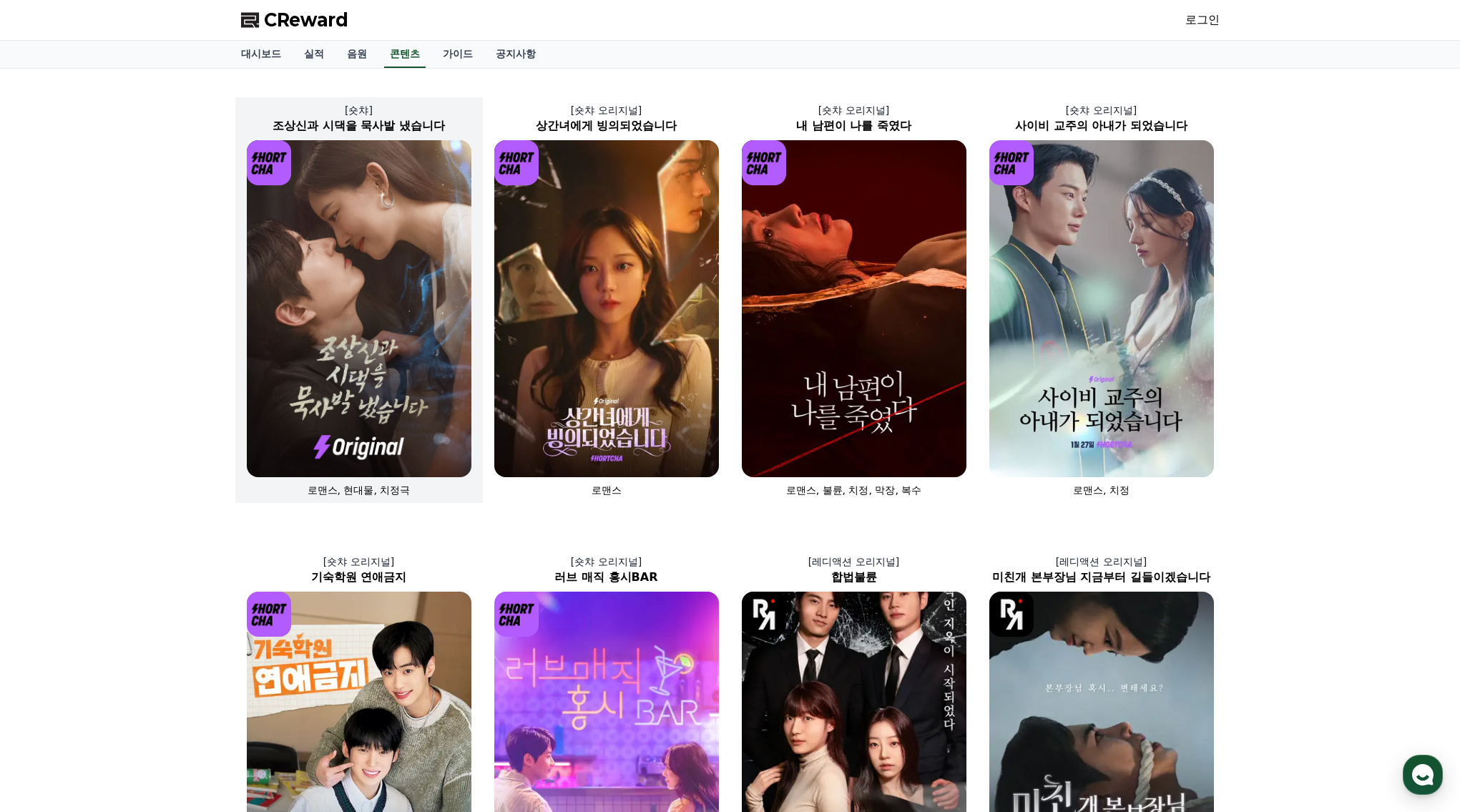
click at [393, 227] on img at bounding box center [359, 308] width 225 height 336
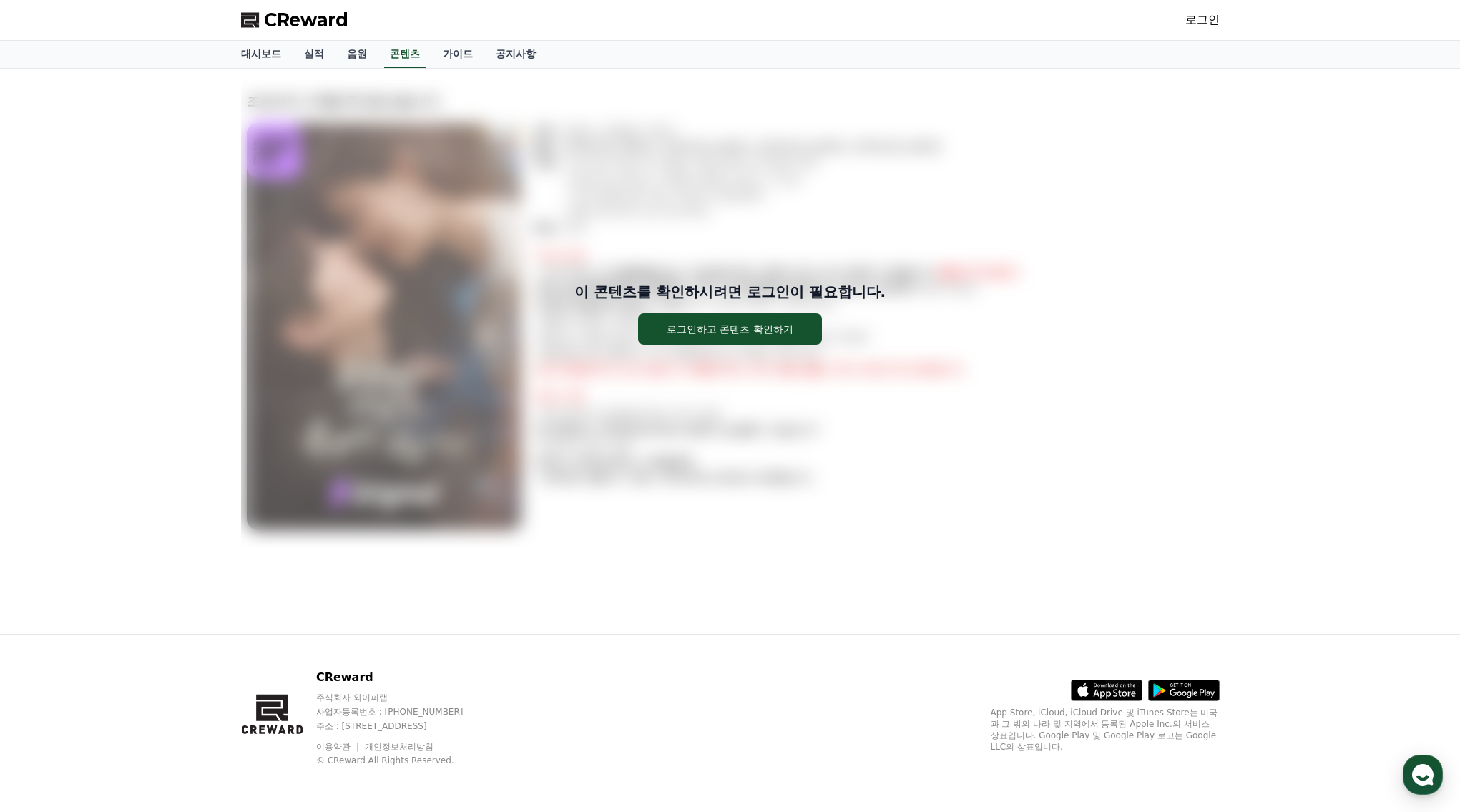
click at [1050, 405] on div "이 콘텐츠를 확인하시려면 로그인이 필요합니다. 로그인하고 콘텐츠 확인하기" at bounding box center [730, 313] width 978 height 467
click at [872, 197] on div "이 콘텐츠를 확인하시려면 로그인이 필요합니다. 로그인하고 콘텐츠 확인하기" at bounding box center [730, 313] width 978 height 467
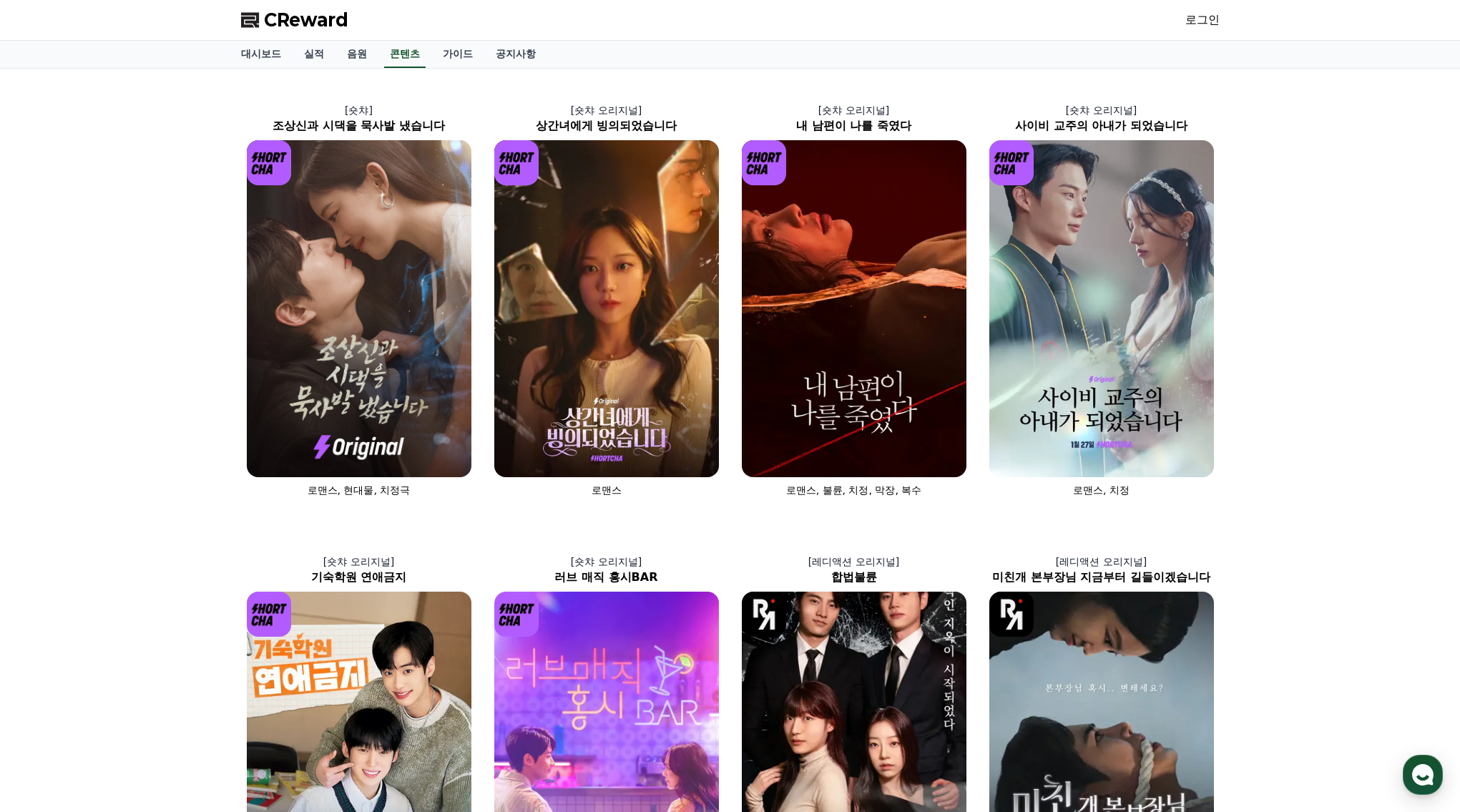
click at [1350, 399] on div "[숏챠] 조상신과 시댁을 묵사발 냈습니다 로맨스, 현대물, 치정극 [숏챠 오리지널] 상간녀에게 빙의되었습니다 로맨스 [숏챠 오리지널] 내 남편…" at bounding box center [730, 742] width 1460 height 1348
click at [315, 27] on span "CReward" at bounding box center [305, 20] width 84 height 23
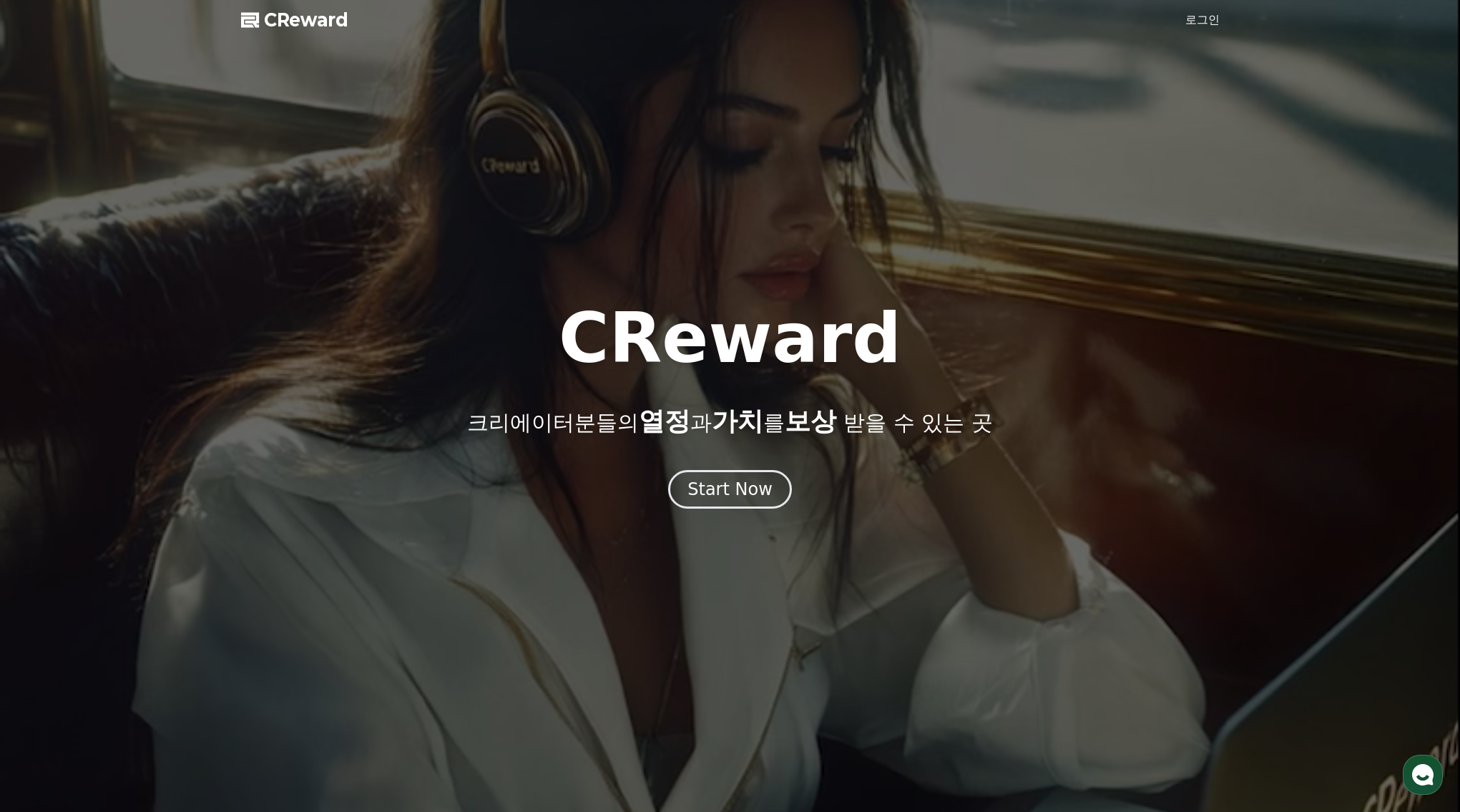
click at [959, 388] on div "CReward 크리에이터분들의 열정 과 가치 를 보상 받을 수 있는 곳" at bounding box center [730, 369] width 1460 height 131
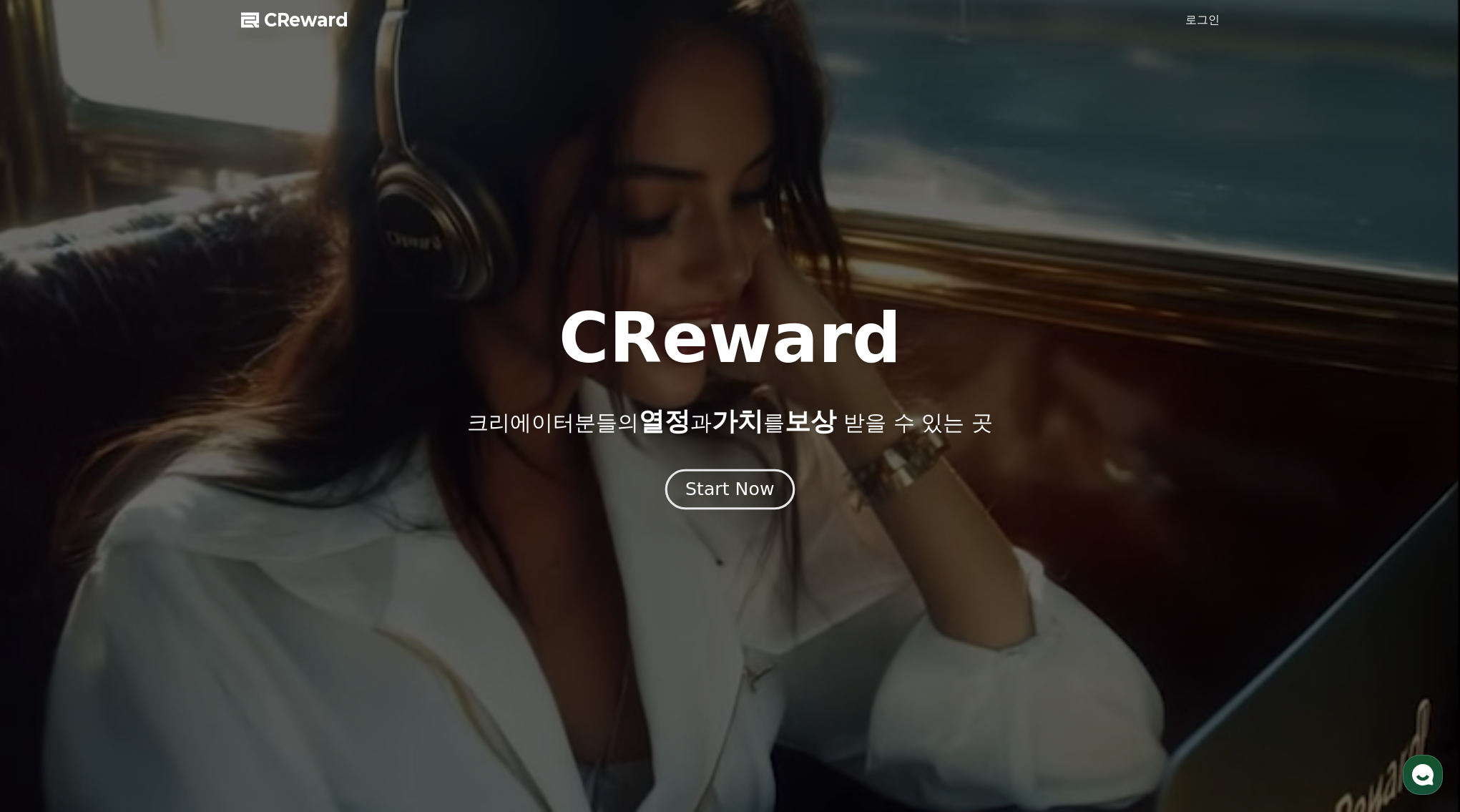
click at [743, 477] on button "Start Now" at bounding box center [730, 489] width 129 height 41
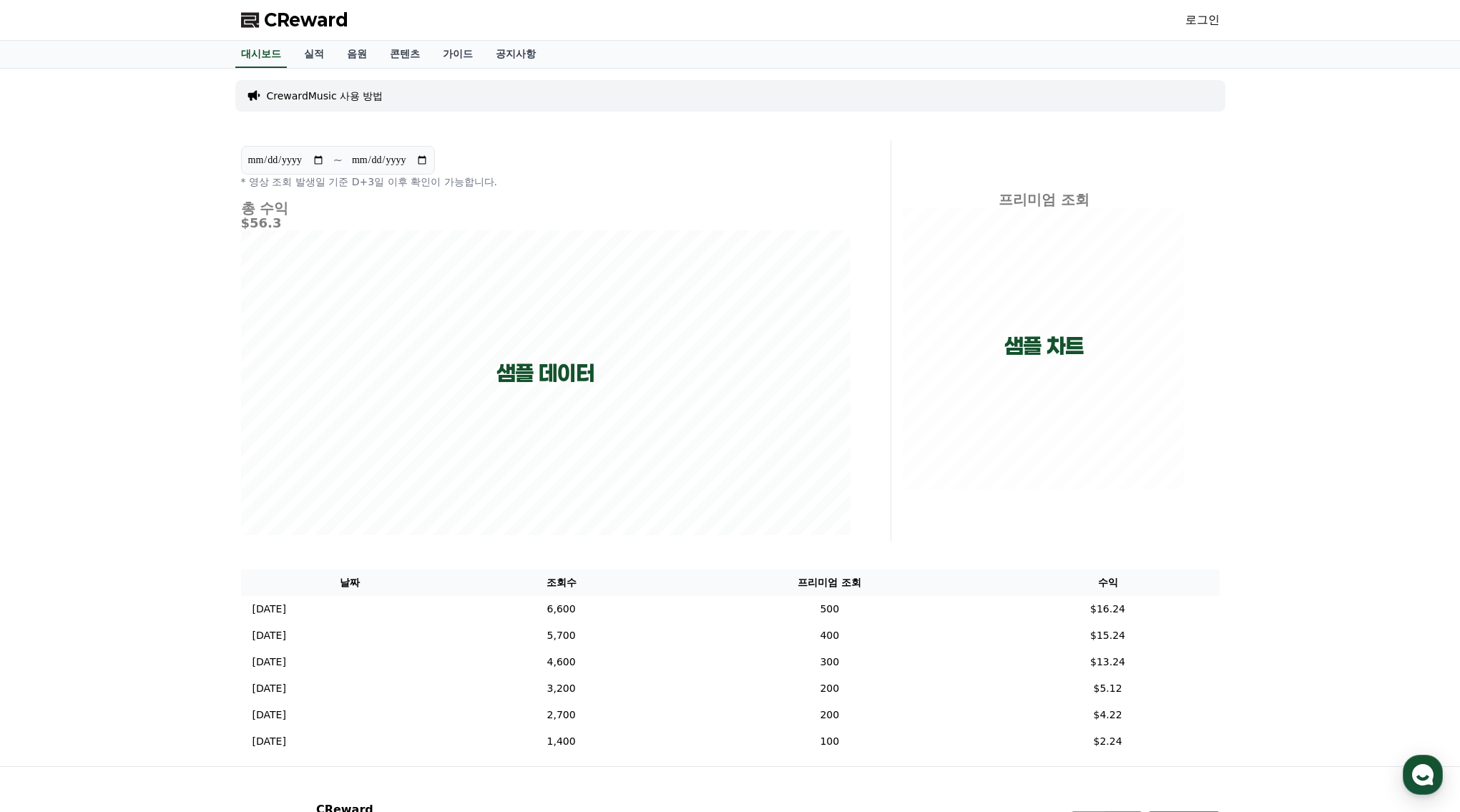
click at [1335, 476] on div "**********" at bounding box center [730, 417] width 1460 height 697
click at [565, 139] on div "**********" at bounding box center [730, 417] width 1001 height 697
click at [1206, 27] on link "로그인" at bounding box center [1202, 20] width 34 height 17
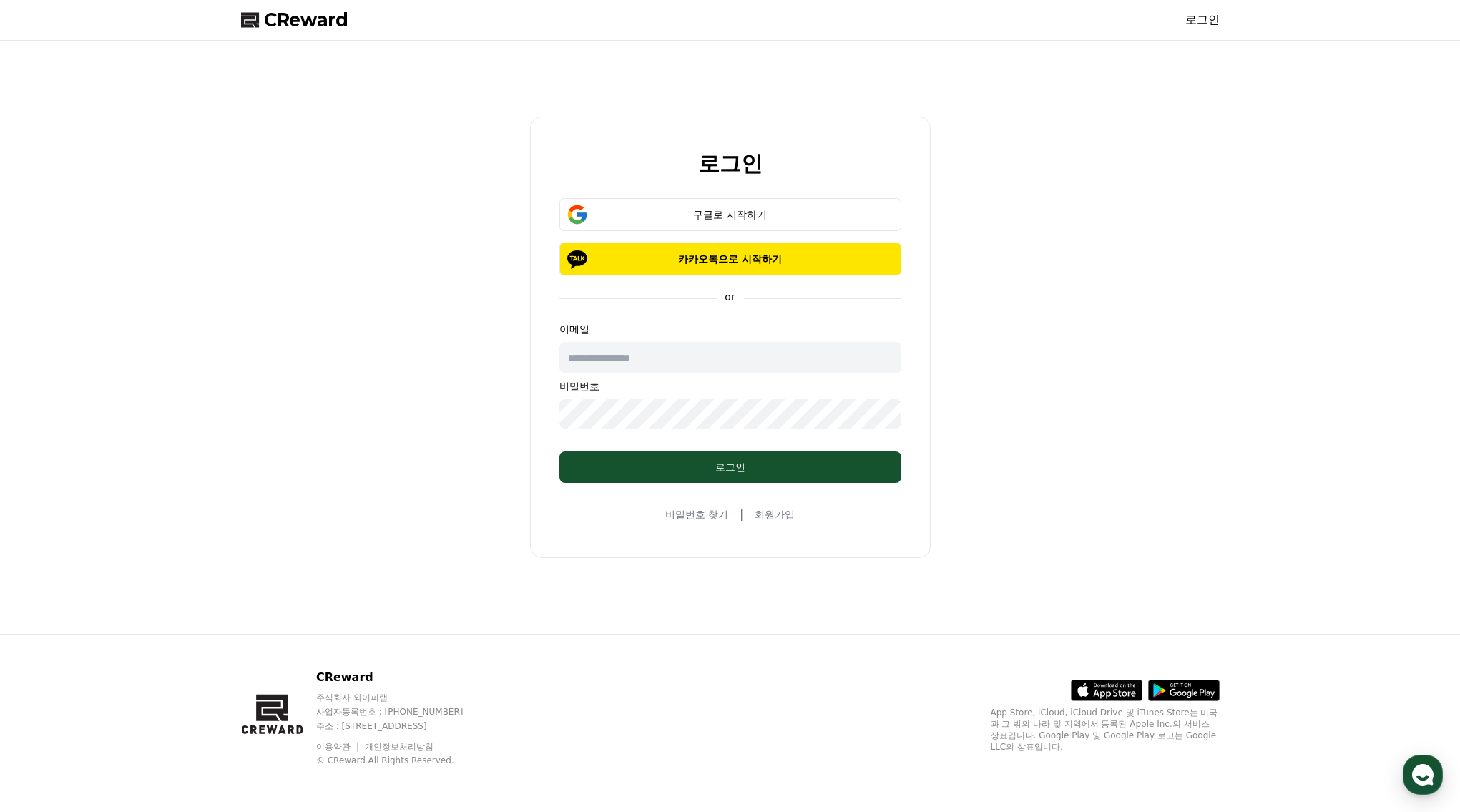
click at [1141, 302] on div "로그인 구글로 시작하기 카카오톡으로 시작하기 or 이메일 비밀번호 로그인 비밀번호 찾기 | 회원가입" at bounding box center [730, 337] width 990 height 582
click at [803, 253] on p "카카오톡으로 시작하기" at bounding box center [730, 258] width 300 height 14
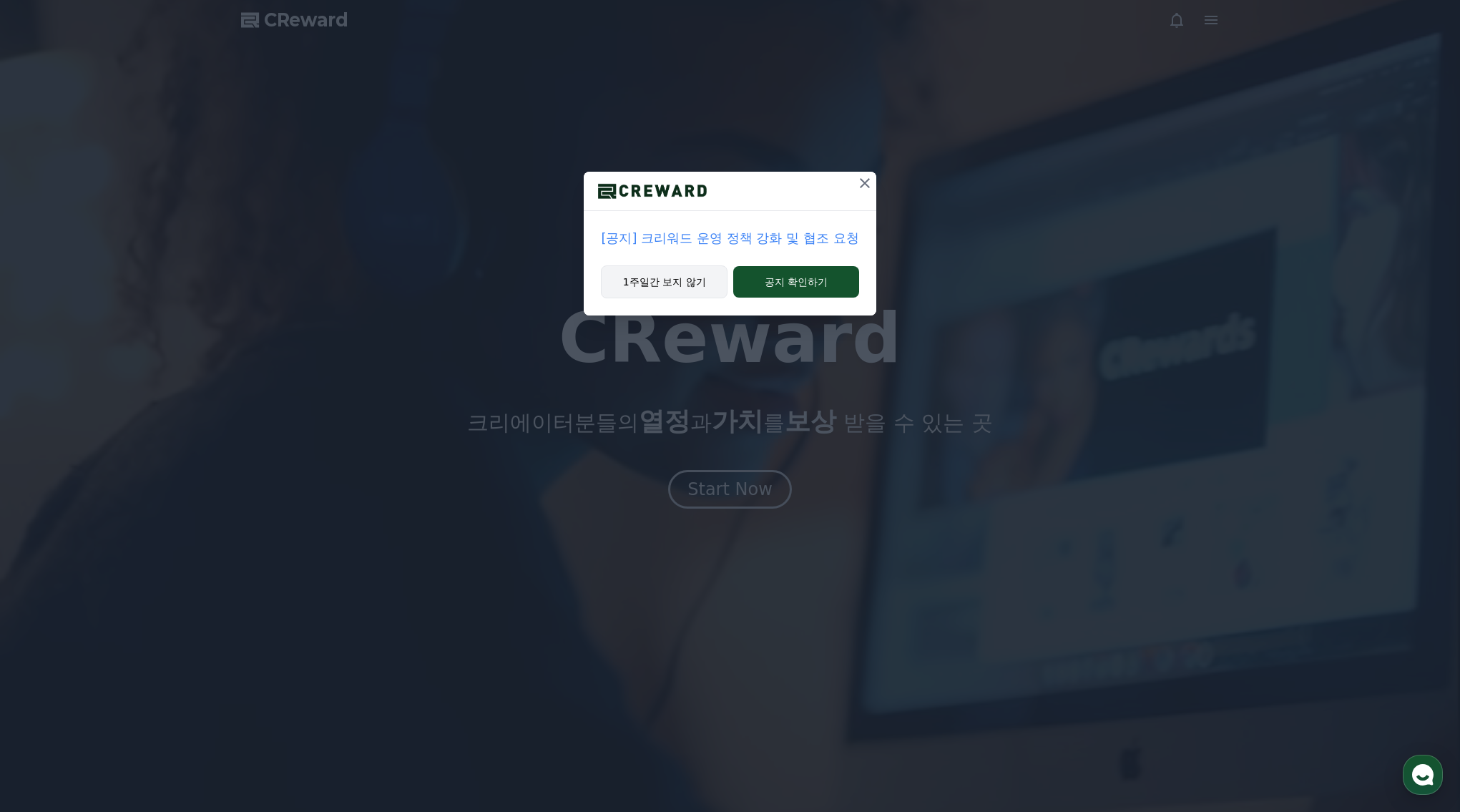
click at [686, 282] on button "1주일간 보지 않기" at bounding box center [664, 281] width 127 height 33
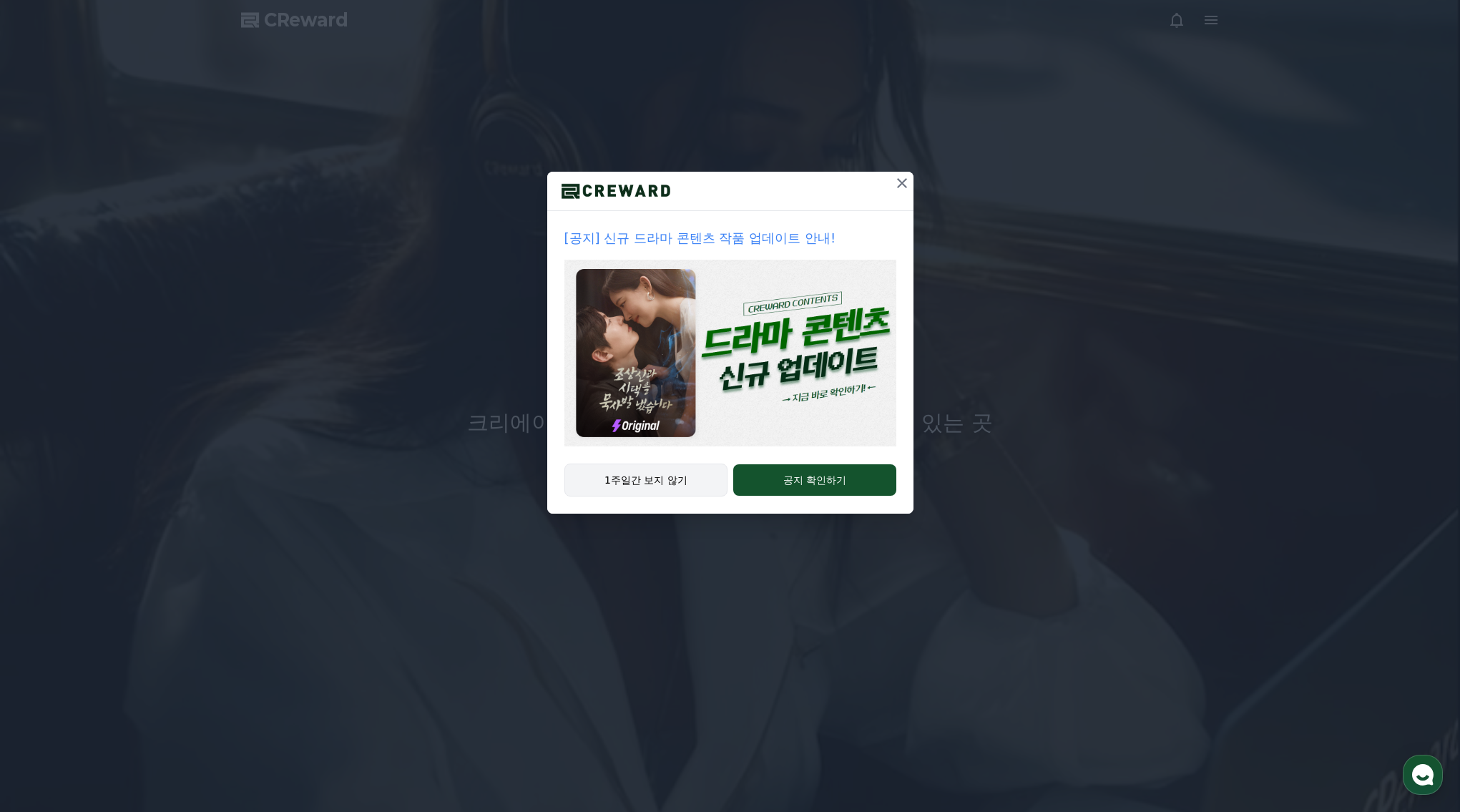
click at [700, 487] on button "1주일간 보지 않기" at bounding box center [646, 479] width 164 height 33
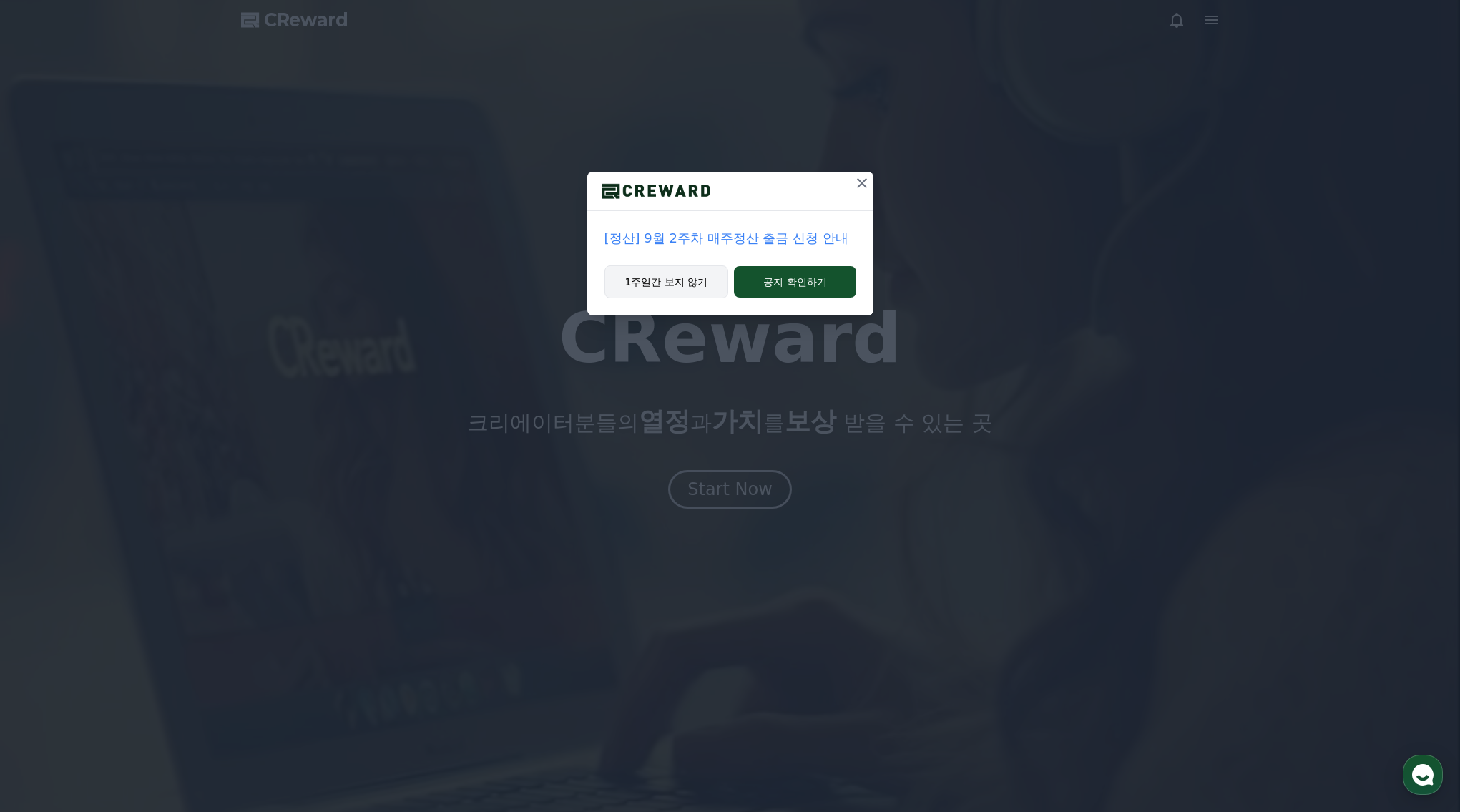
click at [702, 284] on button "1주일간 보지 않기" at bounding box center [667, 281] width 125 height 33
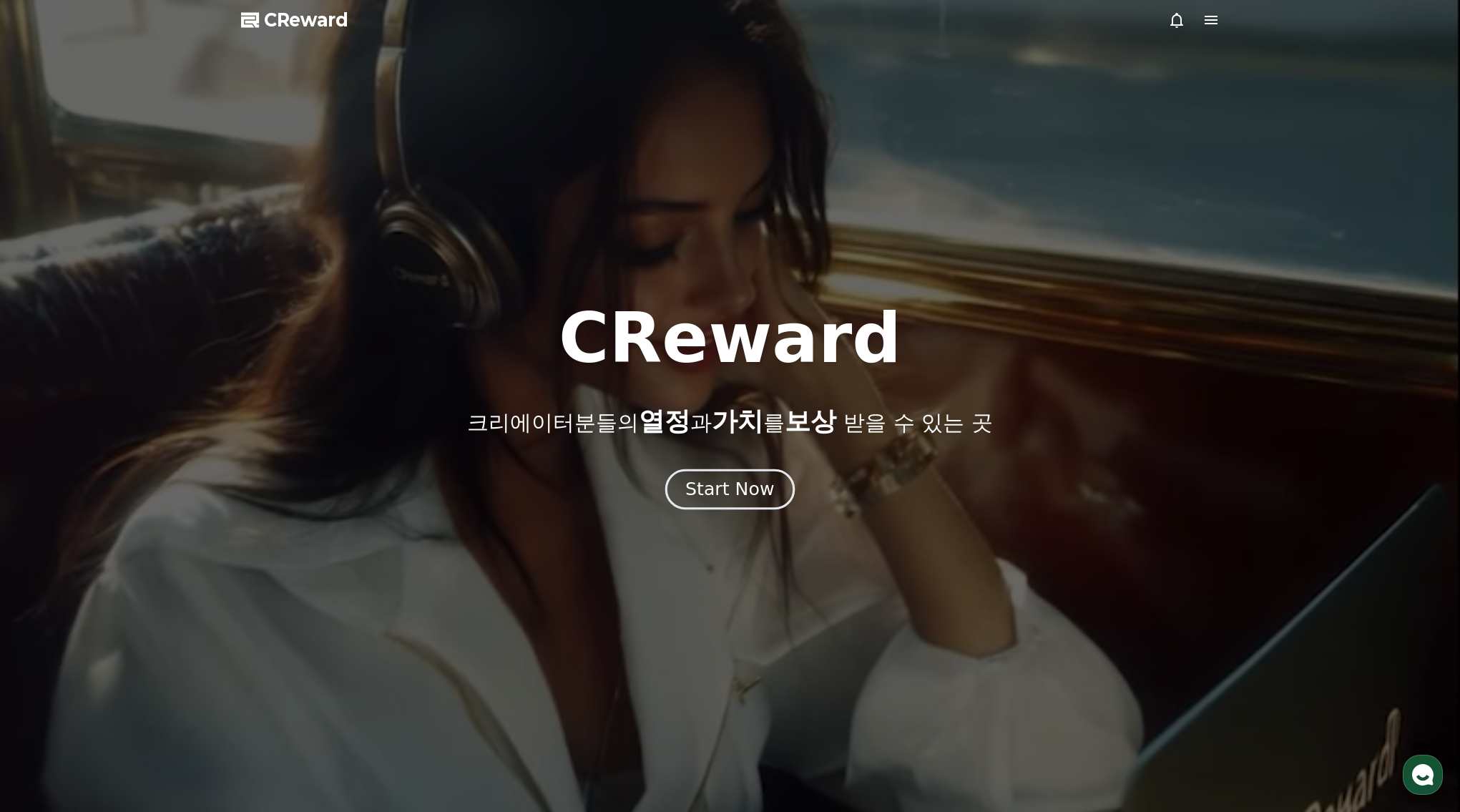
click at [709, 486] on div "Start Now" at bounding box center [729, 489] width 89 height 24
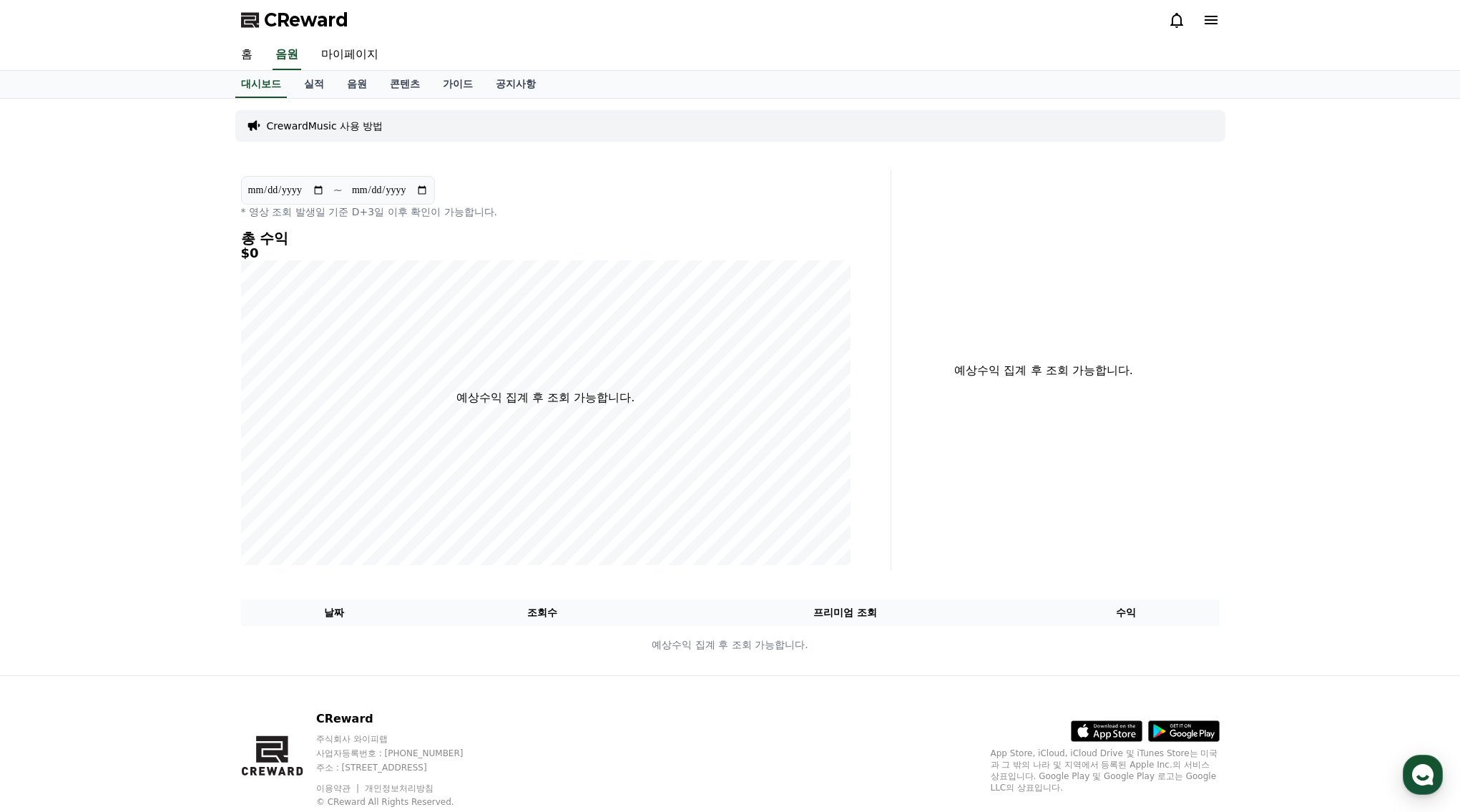
click at [1298, 205] on div "**********" at bounding box center [730, 387] width 1460 height 577
click at [323, 55] on link "마이페이지" at bounding box center [349, 55] width 80 height 30
select select "**********"
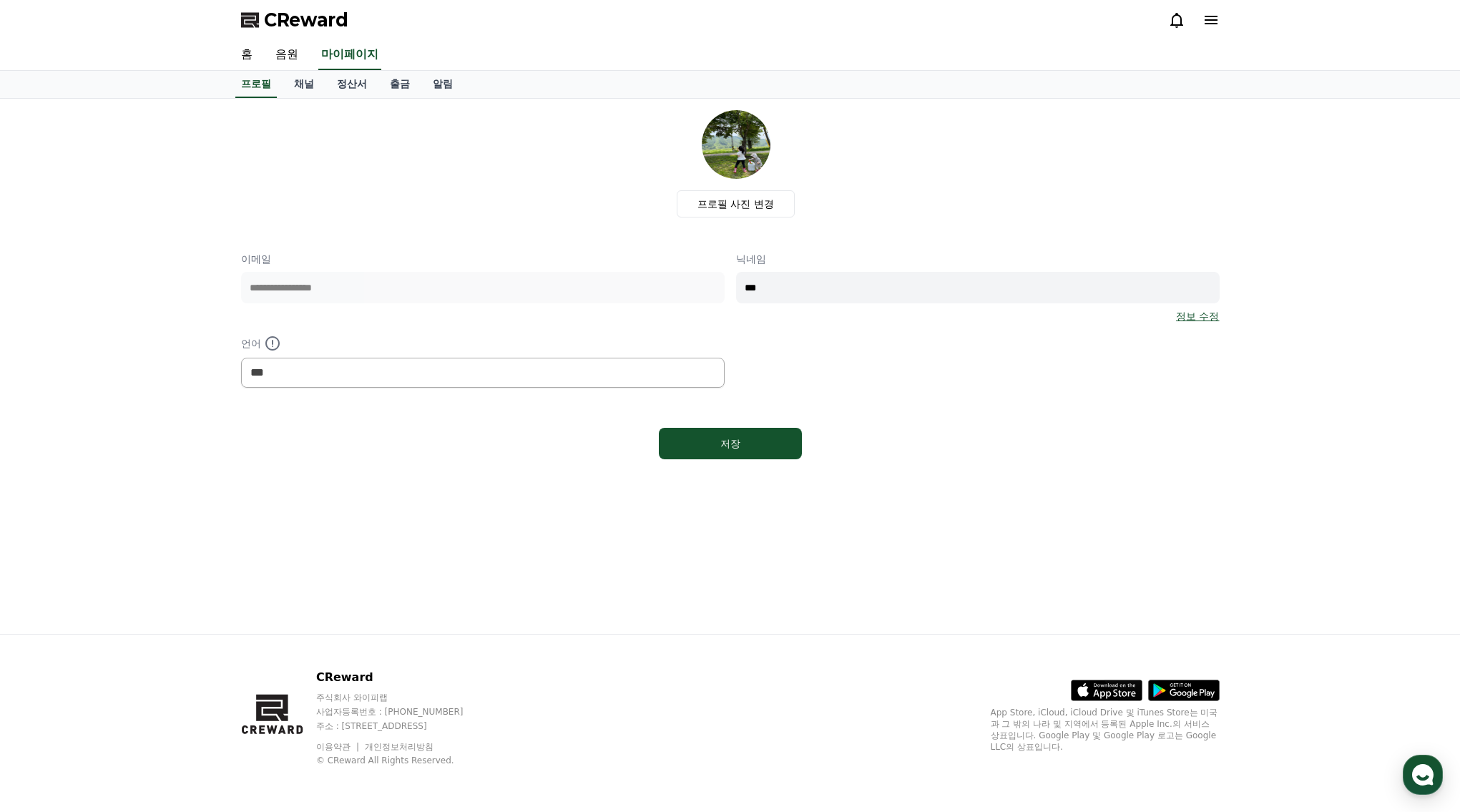
click at [1096, 503] on div "**********" at bounding box center [730, 366] width 1001 height 535
click at [294, 84] on link "채널" at bounding box center [304, 84] width 43 height 27
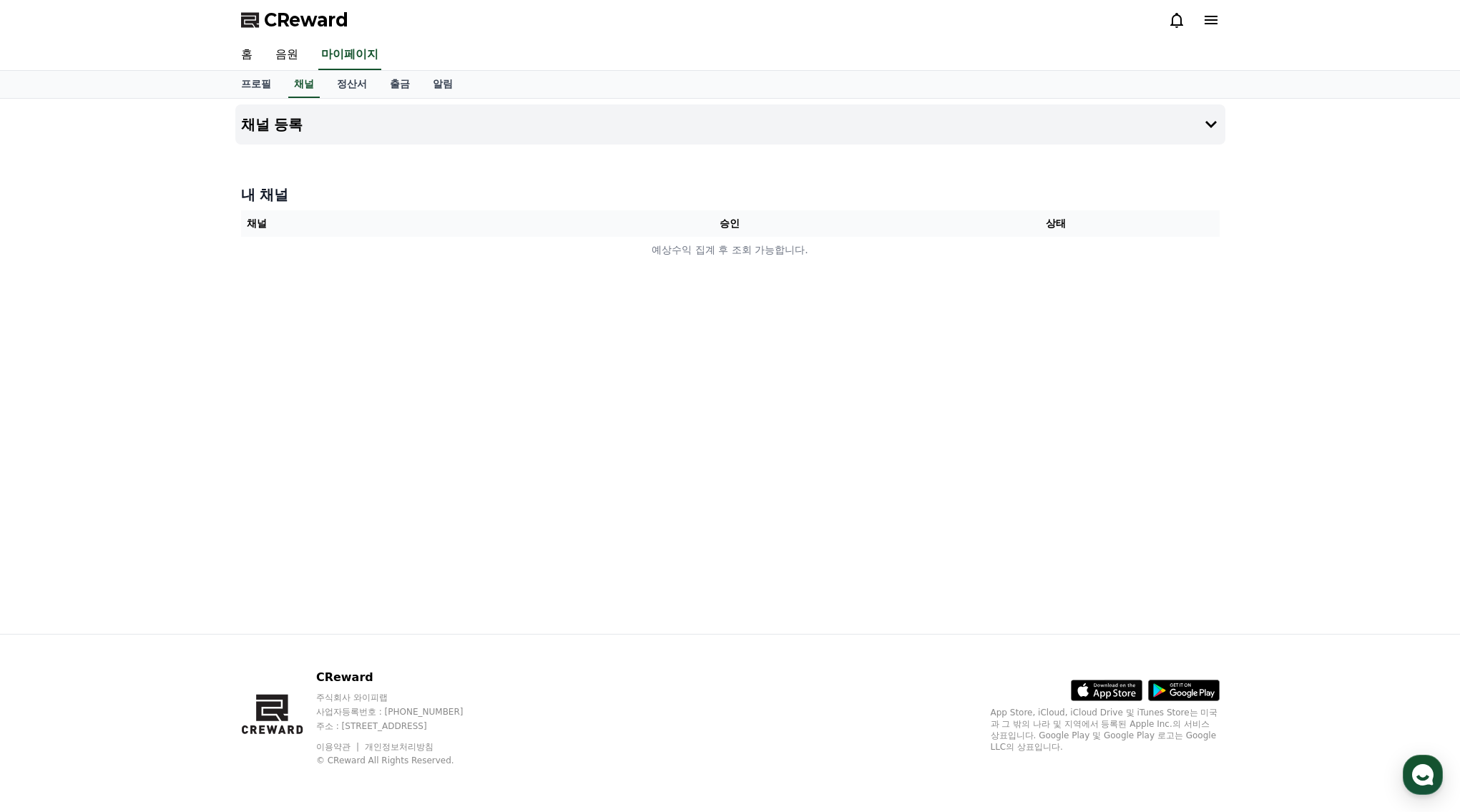
click at [863, 500] on div "채널 등록 내 채널 채널 승인 상태 예상수익 집계 후 조회 가능합니다." at bounding box center [730, 366] width 1001 height 535
click at [1204, 122] on icon at bounding box center [1211, 125] width 17 height 17
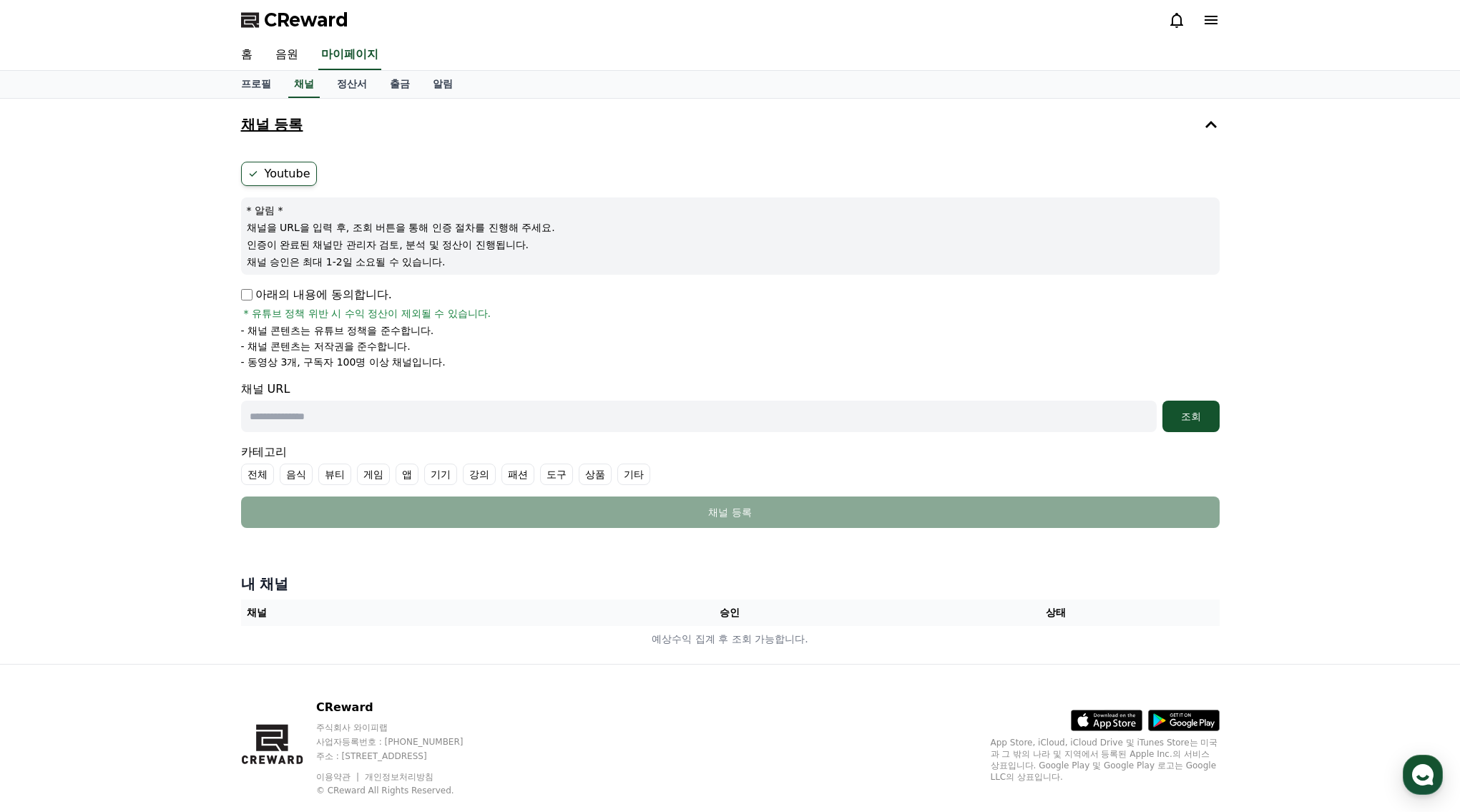
click at [288, 173] on label "Youtube" at bounding box center [279, 174] width 76 height 24
drag, startPoint x: 339, startPoint y: 250, endPoint x: 576, endPoint y: 268, distance: 237.7
click at [576, 268] on div "* 알림 * 채널을 URL을 입력 후, 조회 버튼을 통해 인증 절차를 진행해 주세요. 인증이 완료된 채널만 관리자 검토, 분석 및 정산이 진행…" at bounding box center [730, 236] width 978 height 77
click at [578, 305] on div "아래의 내용에 동의합니다. * 유튜브 정책 위반 시 수익 정산이 제외될 수 있습니다." at bounding box center [730, 303] width 978 height 34
click at [532, 409] on input "text" at bounding box center [698, 415] width 915 height 31
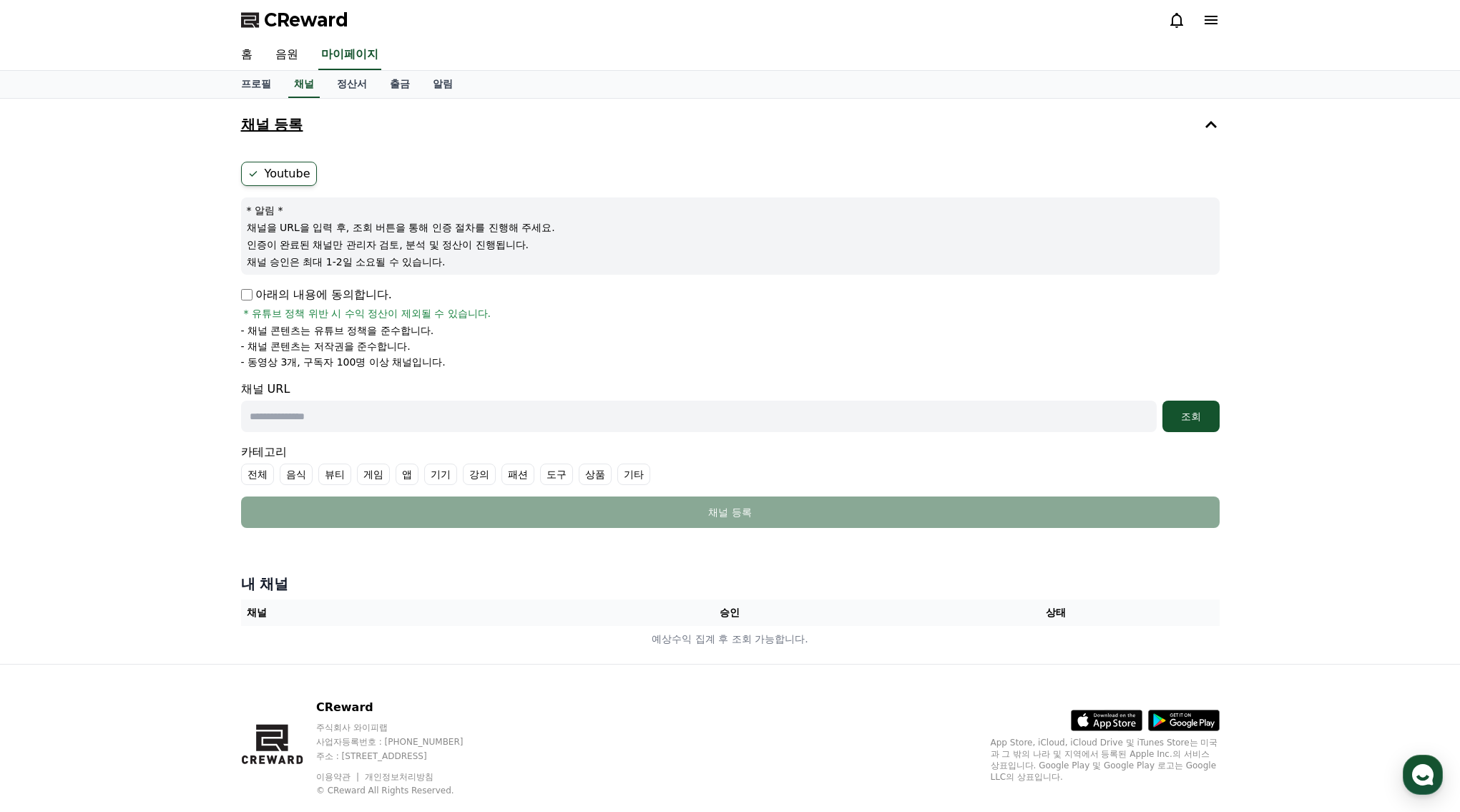
paste input "**********"
type input "**********"
click at [1179, 416] on div "조회" at bounding box center [1191, 416] width 46 height 14
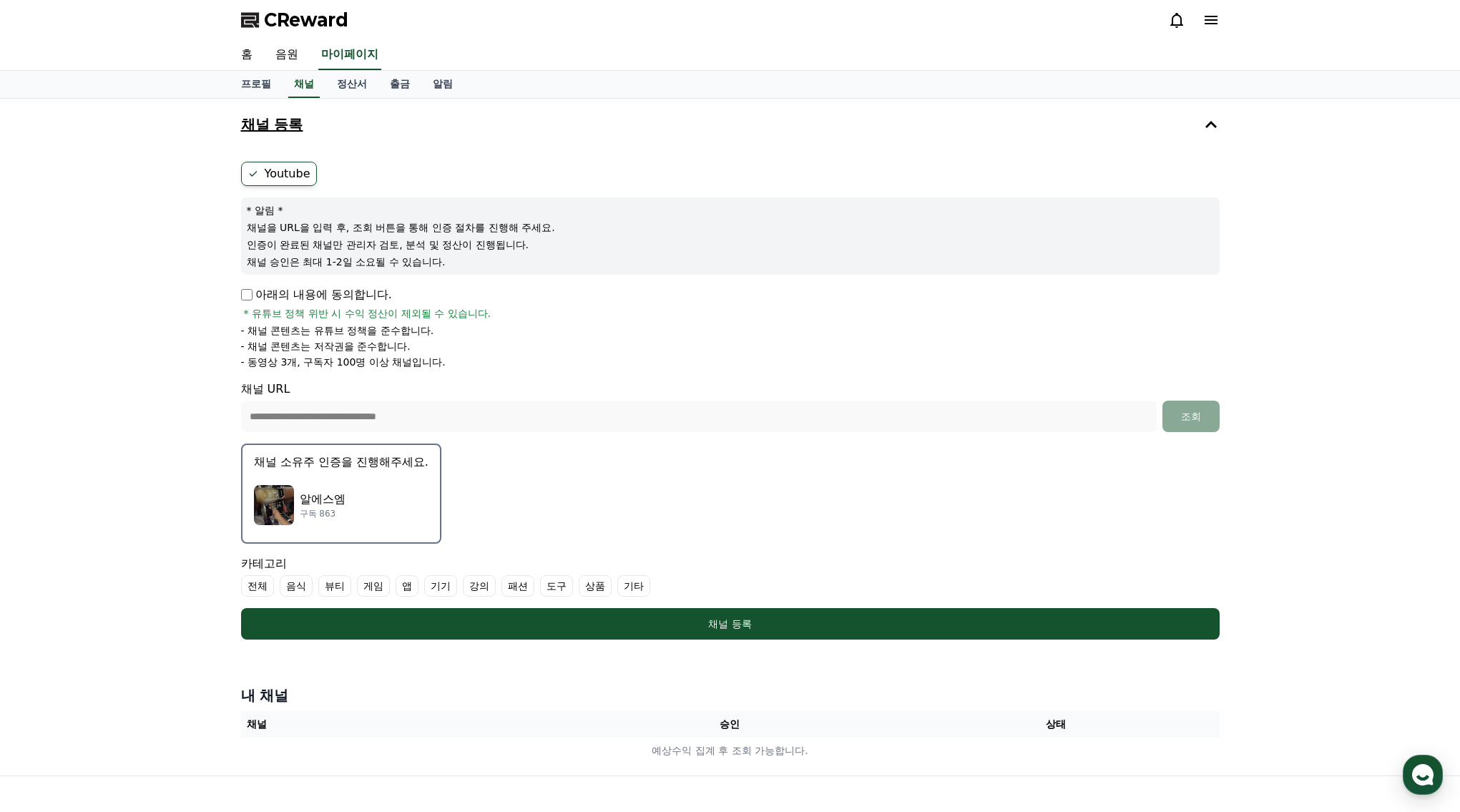
click at [379, 496] on div "알에스엠 구독 863" at bounding box center [341, 504] width 175 height 57
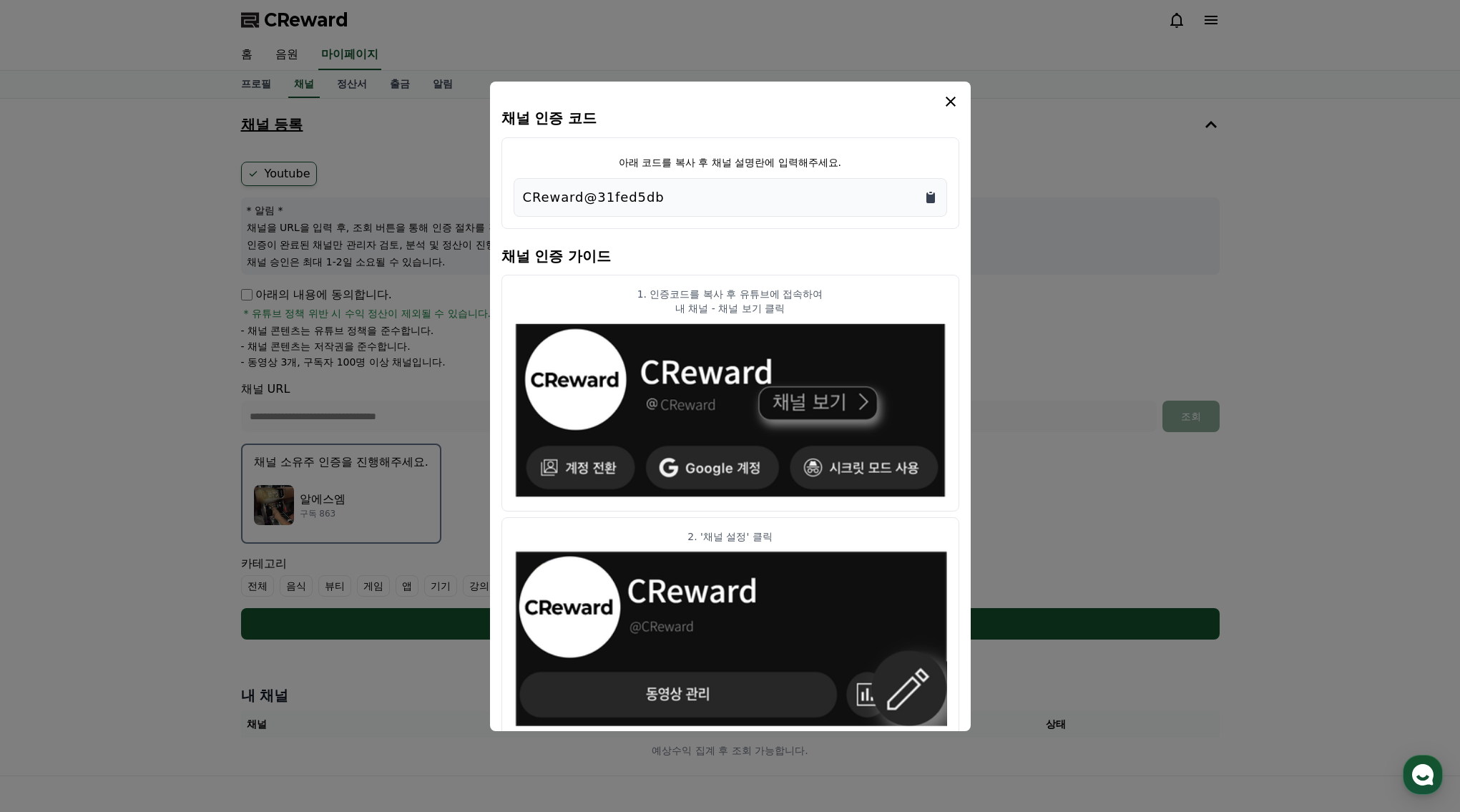
click at [930, 199] on icon "Copy to clipboard" at bounding box center [930, 197] width 8 height 11
click at [802, 506] on article "1. 인증코드를 복사 후 유튜브에 접속하여 내 채널 - 채널 보기 클릭" at bounding box center [730, 393] width 458 height 238
click at [947, 103] on icon "modal" at bounding box center [950, 101] width 17 height 17
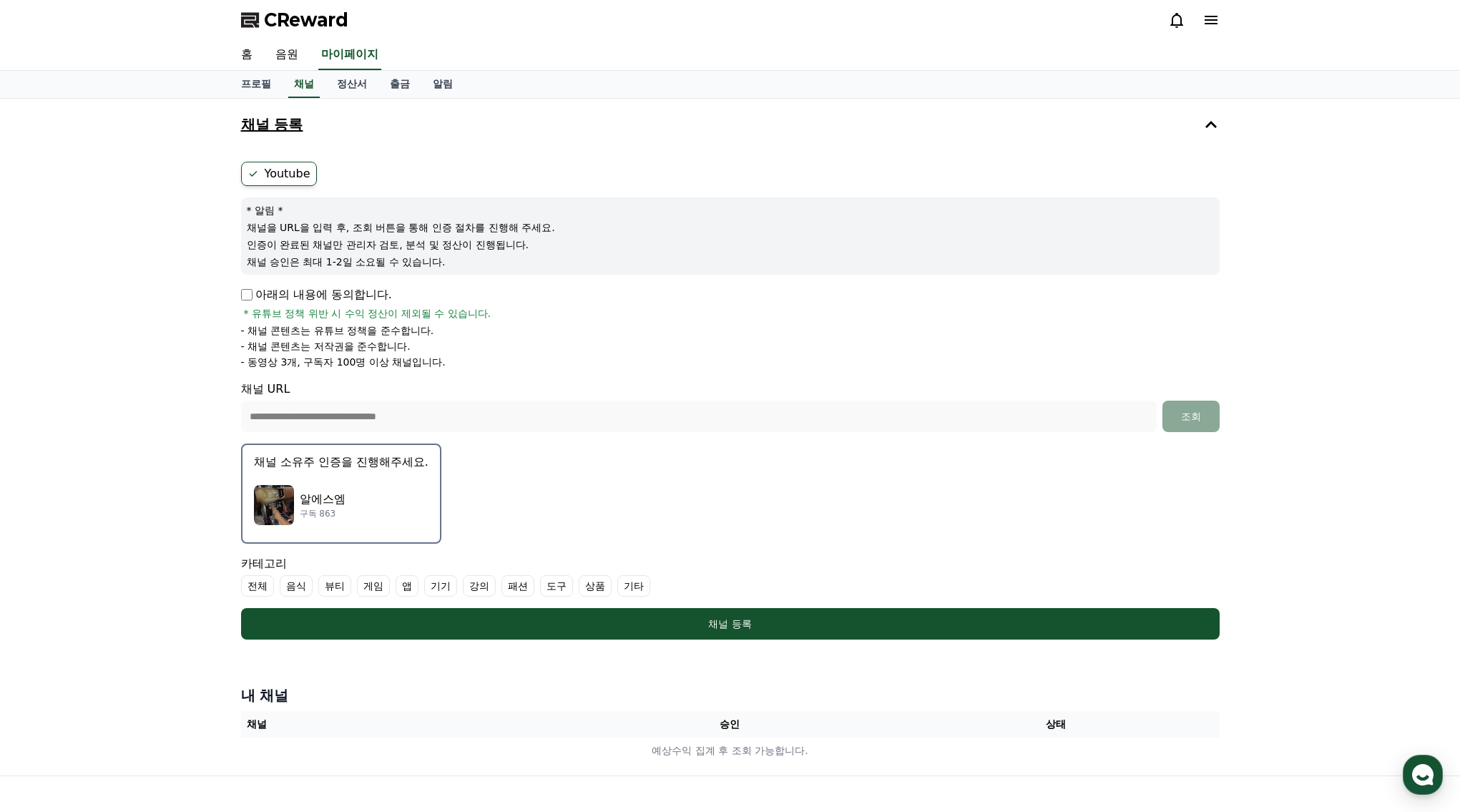
click at [1076, 485] on form "**********" at bounding box center [730, 400] width 978 height 478
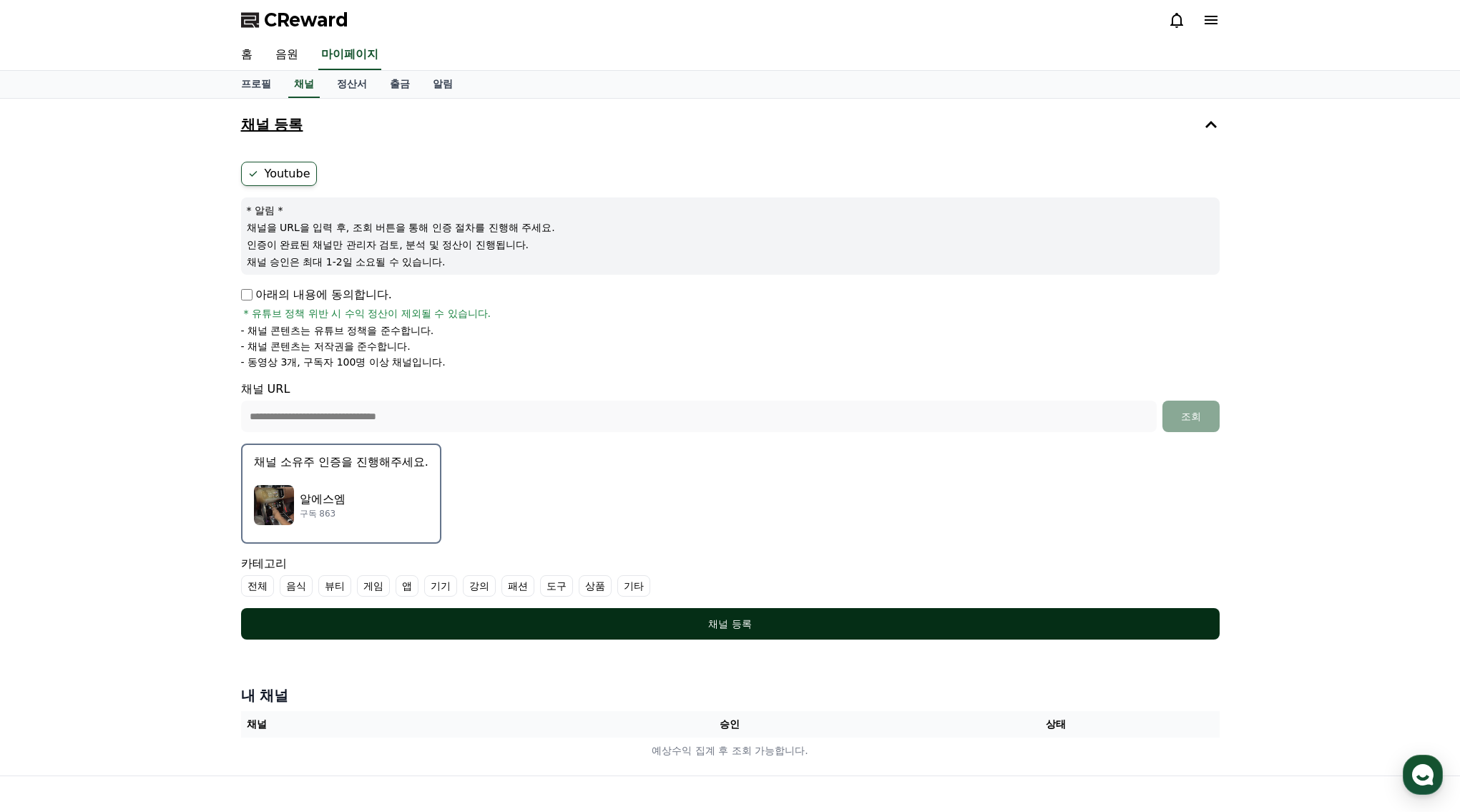
click at [760, 630] on button "채널 등록" at bounding box center [730, 623] width 978 height 31
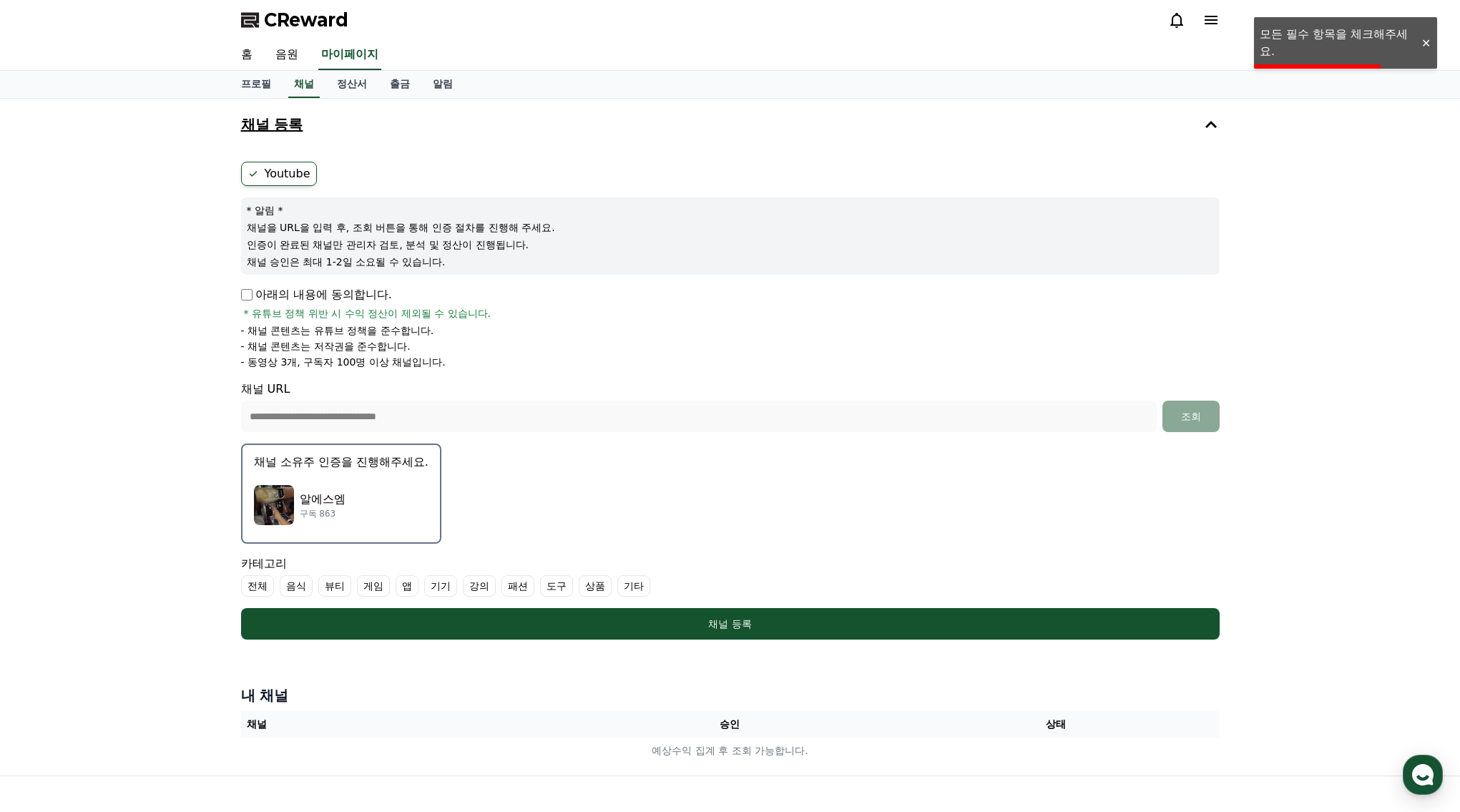
click at [601, 494] on form "**********" at bounding box center [730, 400] width 978 height 478
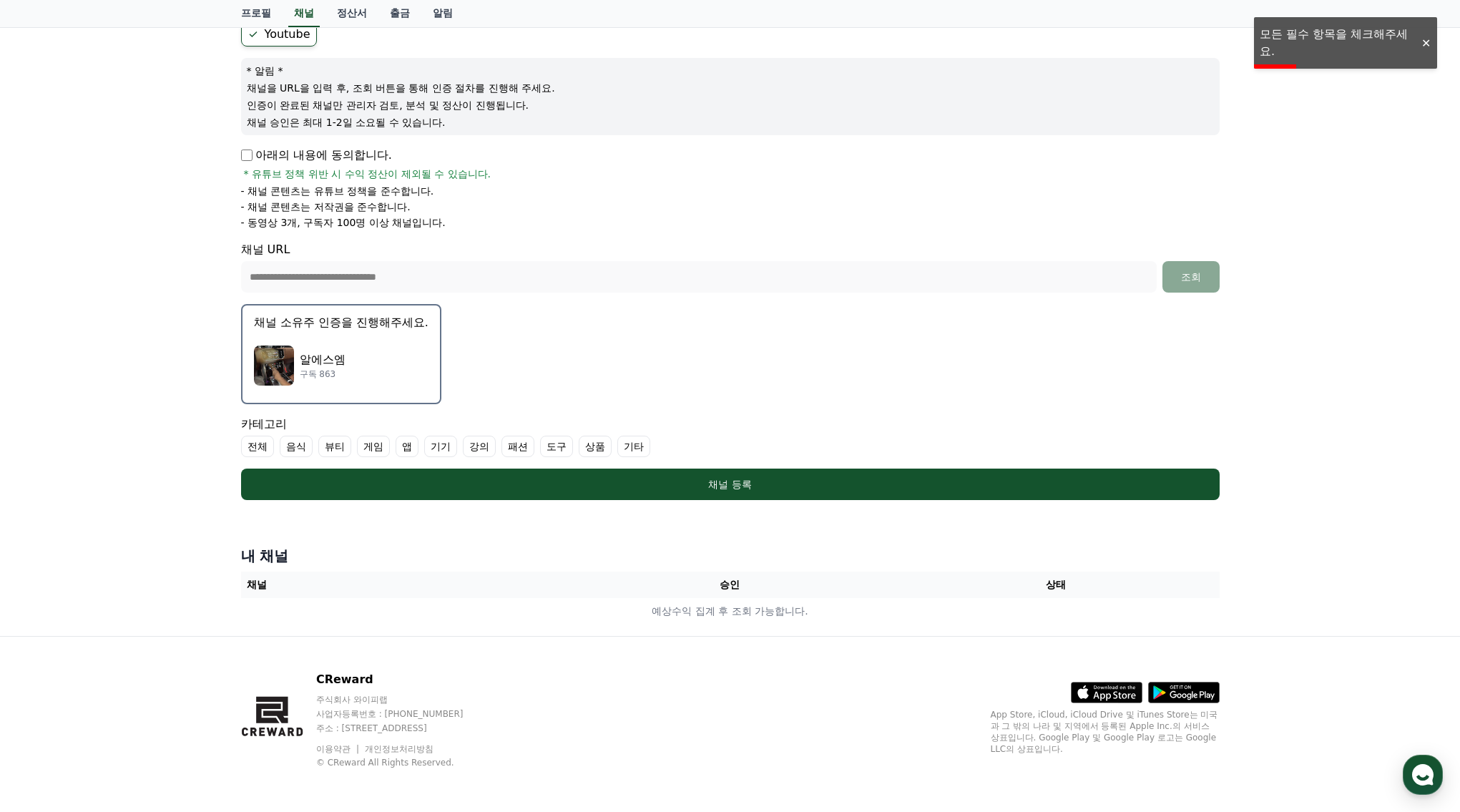
click at [618, 449] on label "기타" at bounding box center [634, 446] width 33 height 21
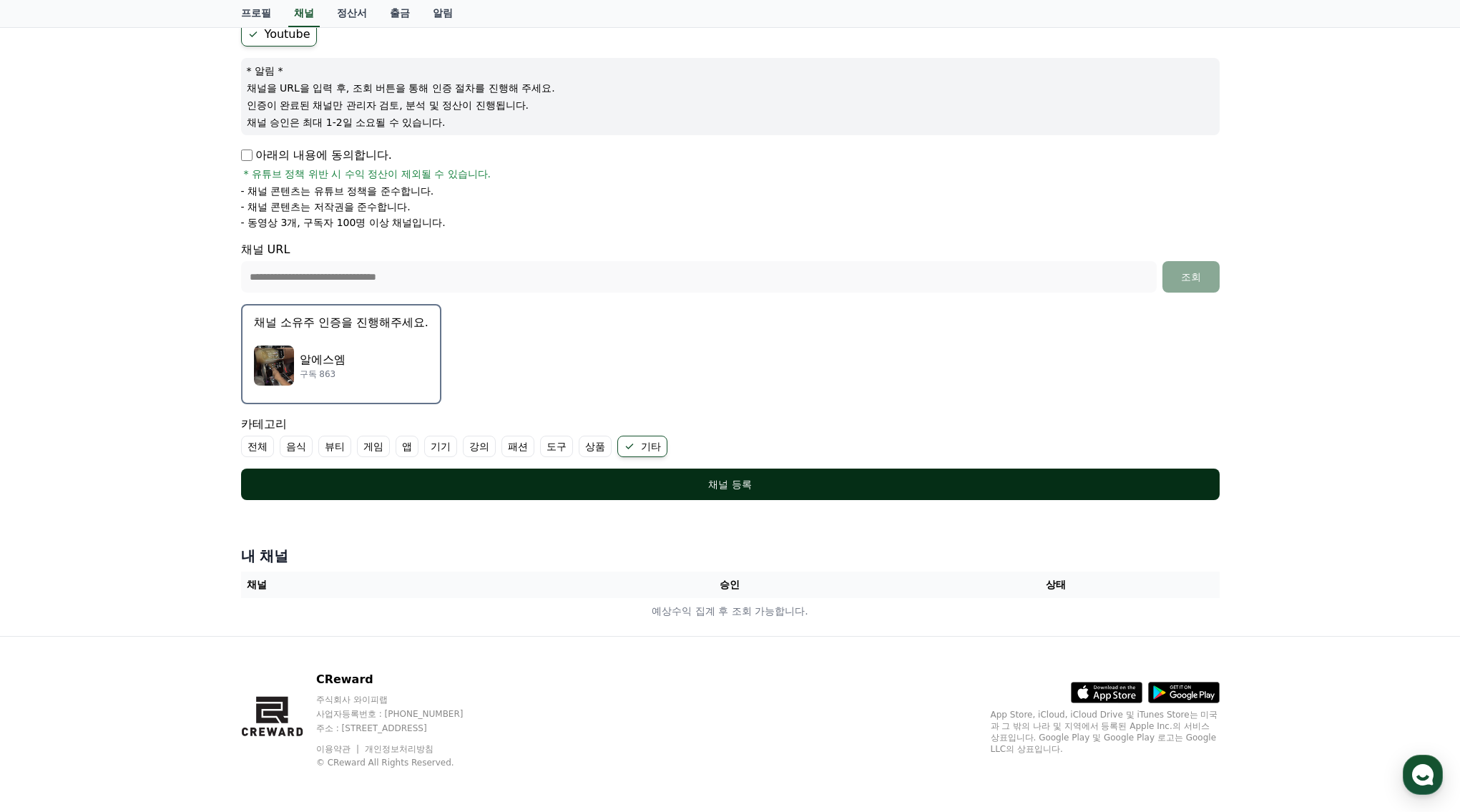
click at [684, 491] on button "채널 등록" at bounding box center [730, 484] width 978 height 31
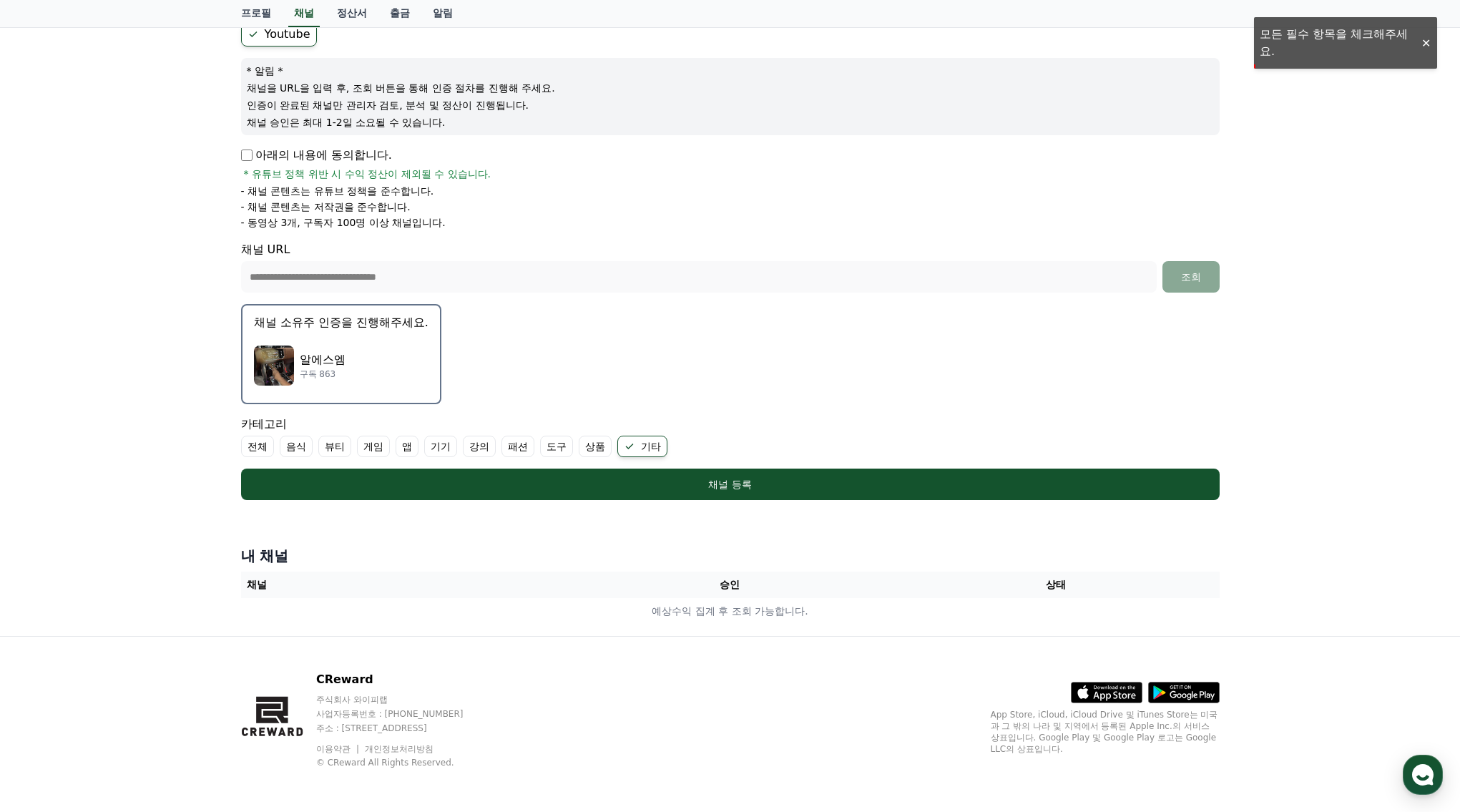
scroll to position [122, 0]
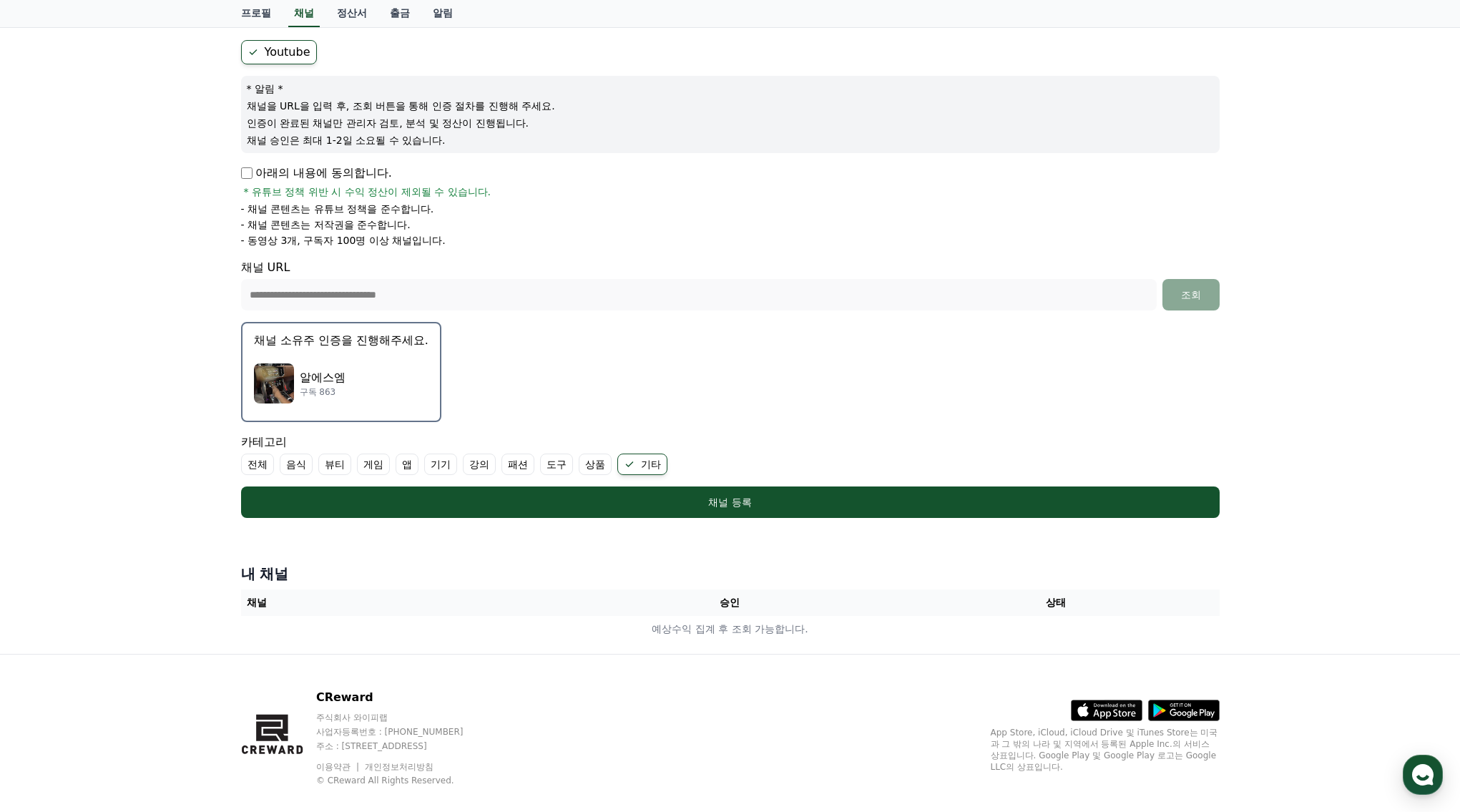
click at [251, 178] on p "아래의 내용에 동의합니다." at bounding box center [316, 173] width 151 height 17
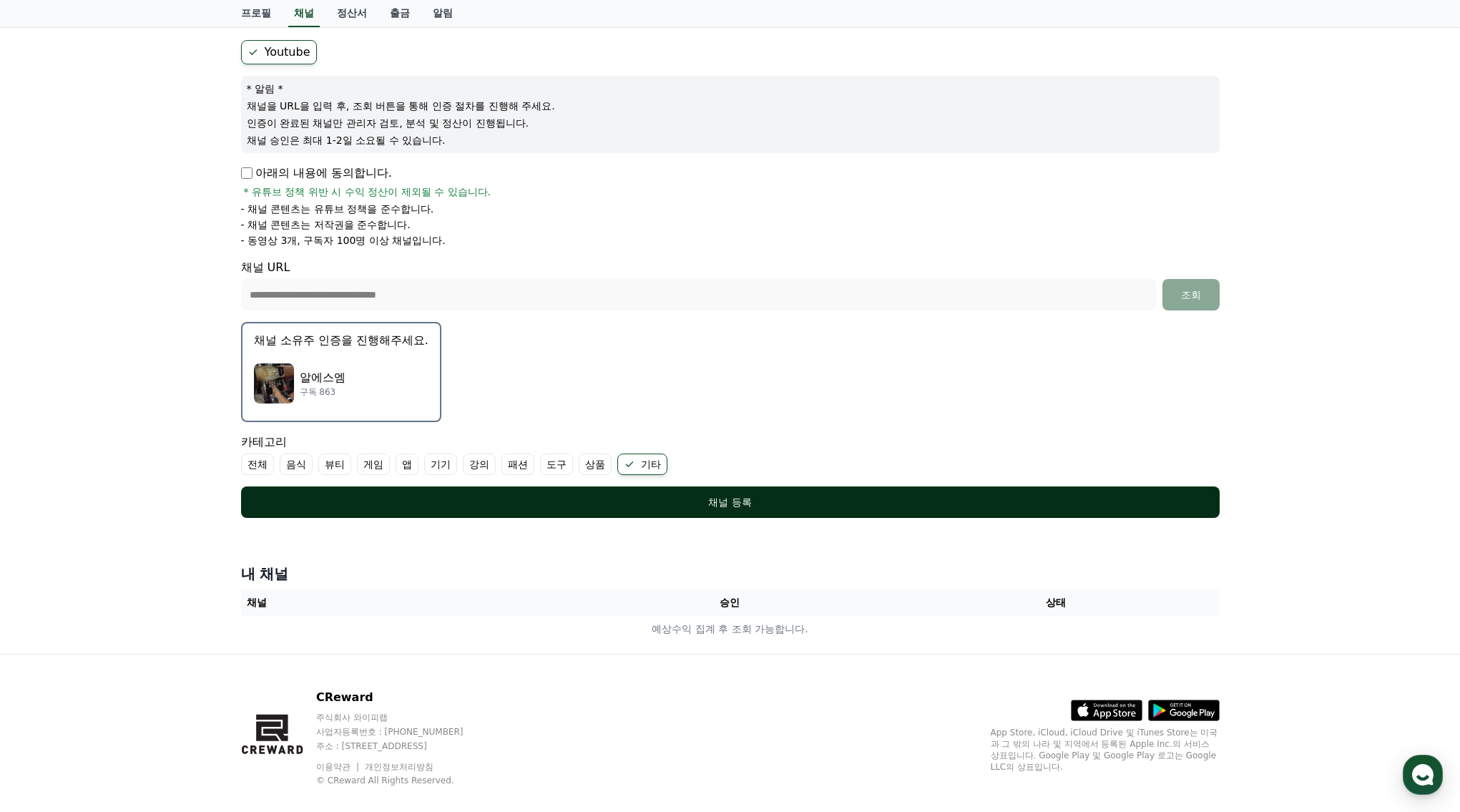
click at [732, 498] on div "채널 등록" at bounding box center [730, 502] width 921 height 14
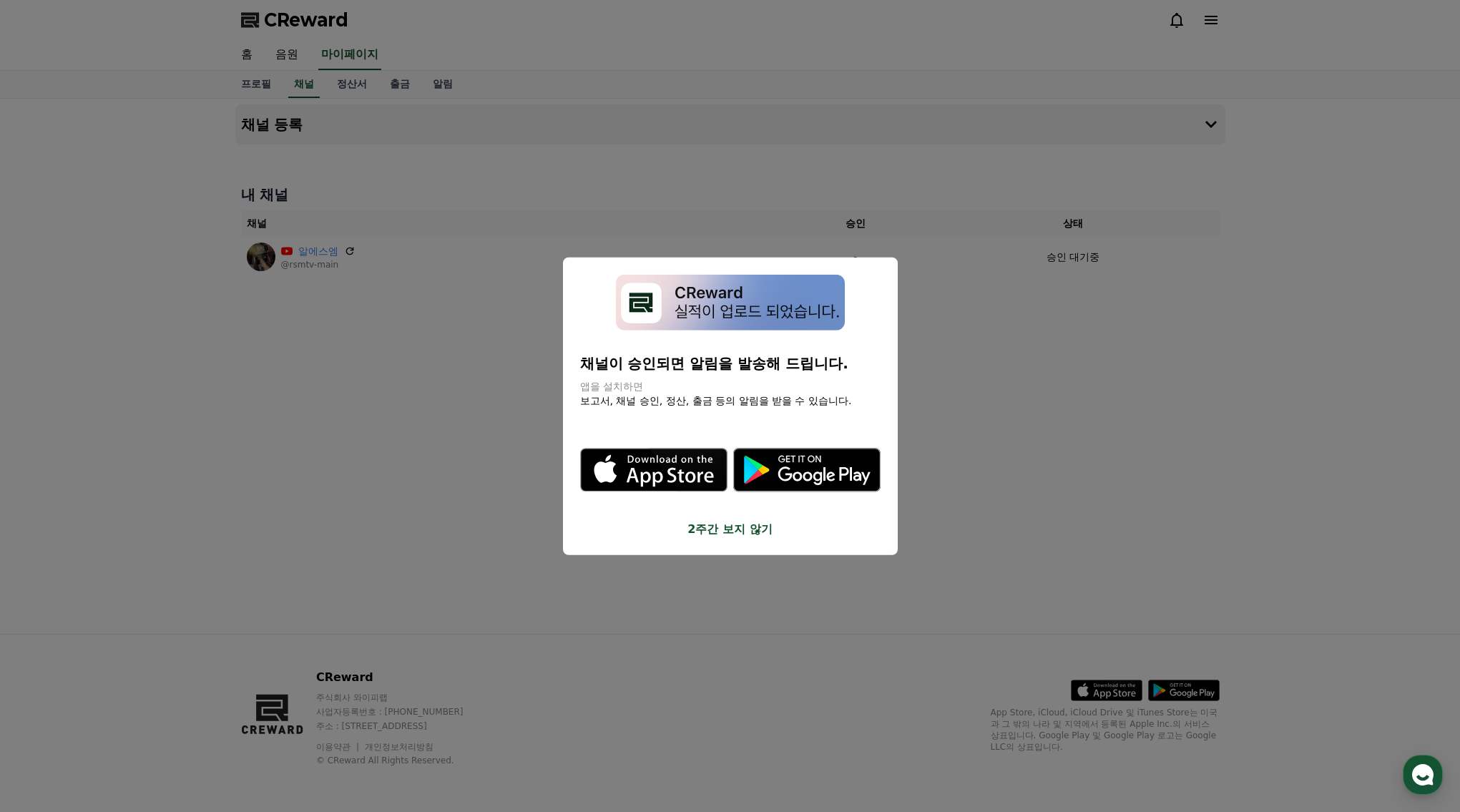
click at [1169, 454] on button "close modal" at bounding box center [730, 406] width 1460 height 812
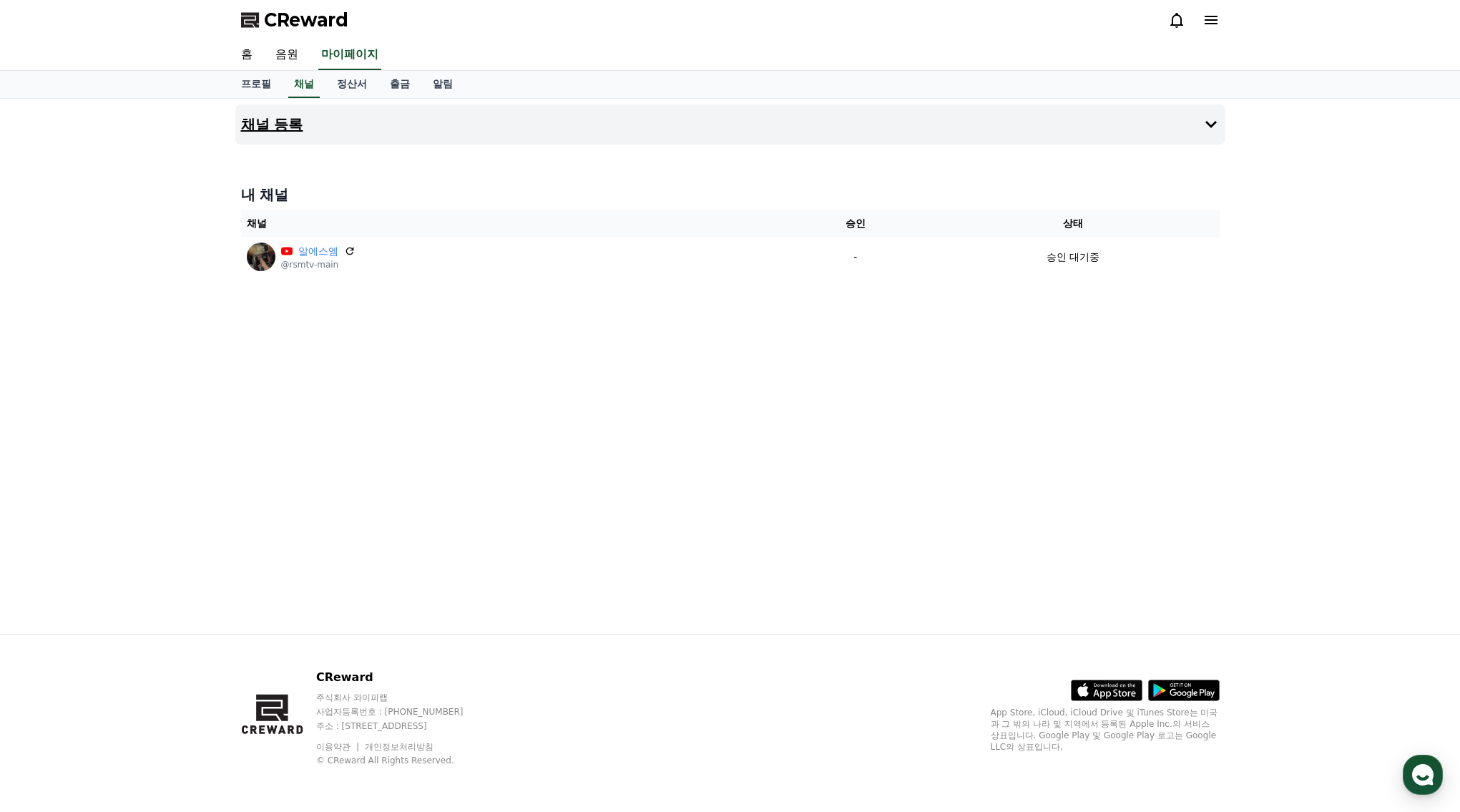
click at [709, 123] on button "채널 등록" at bounding box center [730, 124] width 990 height 40
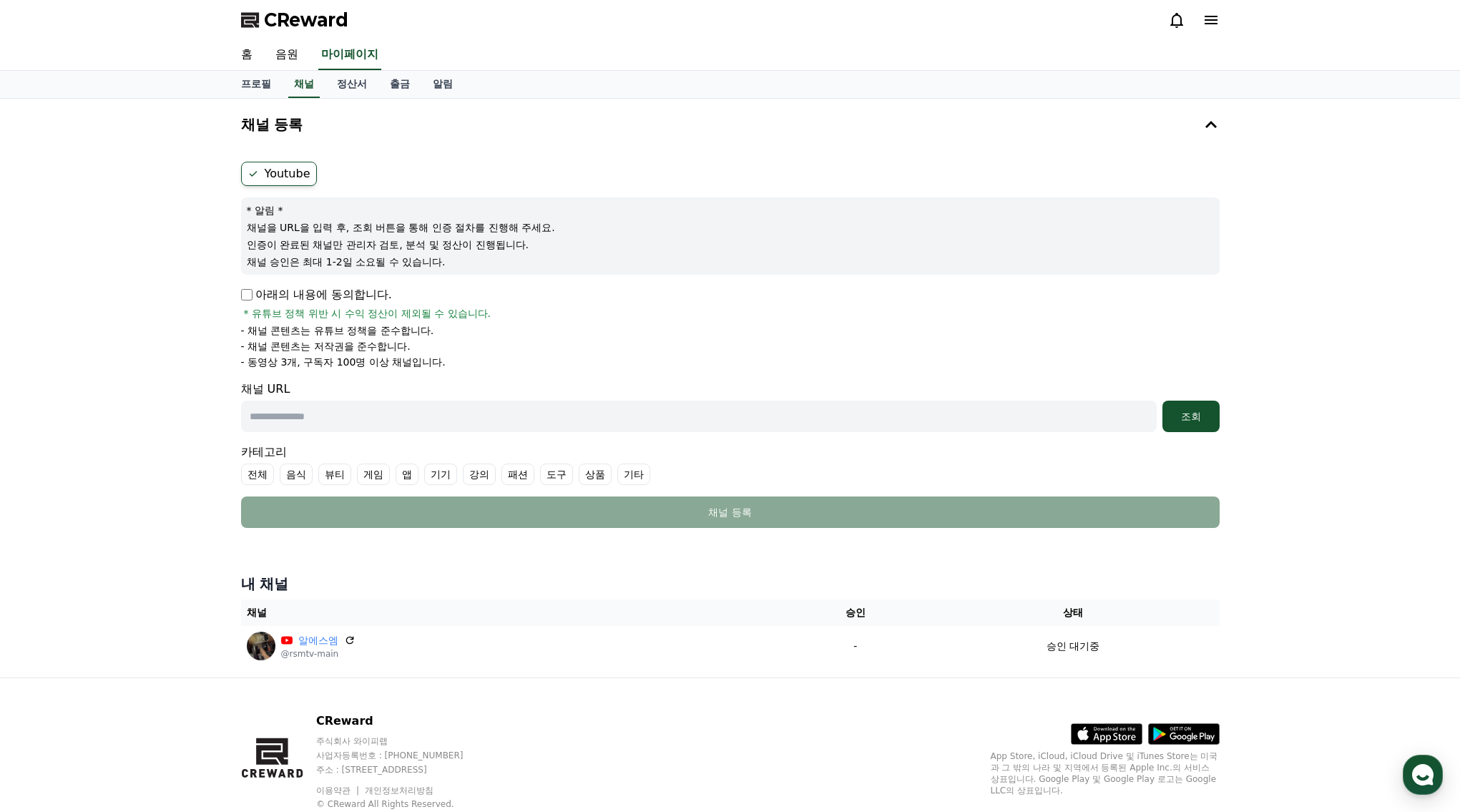
click at [470, 396] on div "채널 URL 조회" at bounding box center [730, 406] width 978 height 52
click at [466, 405] on input "text" at bounding box center [698, 415] width 915 height 31
click at [254, 299] on p "아래의 내용에 동의합니다." at bounding box center [316, 295] width 151 height 17
click at [350, 420] on input "text" at bounding box center [698, 415] width 915 height 31
paste input "**********"
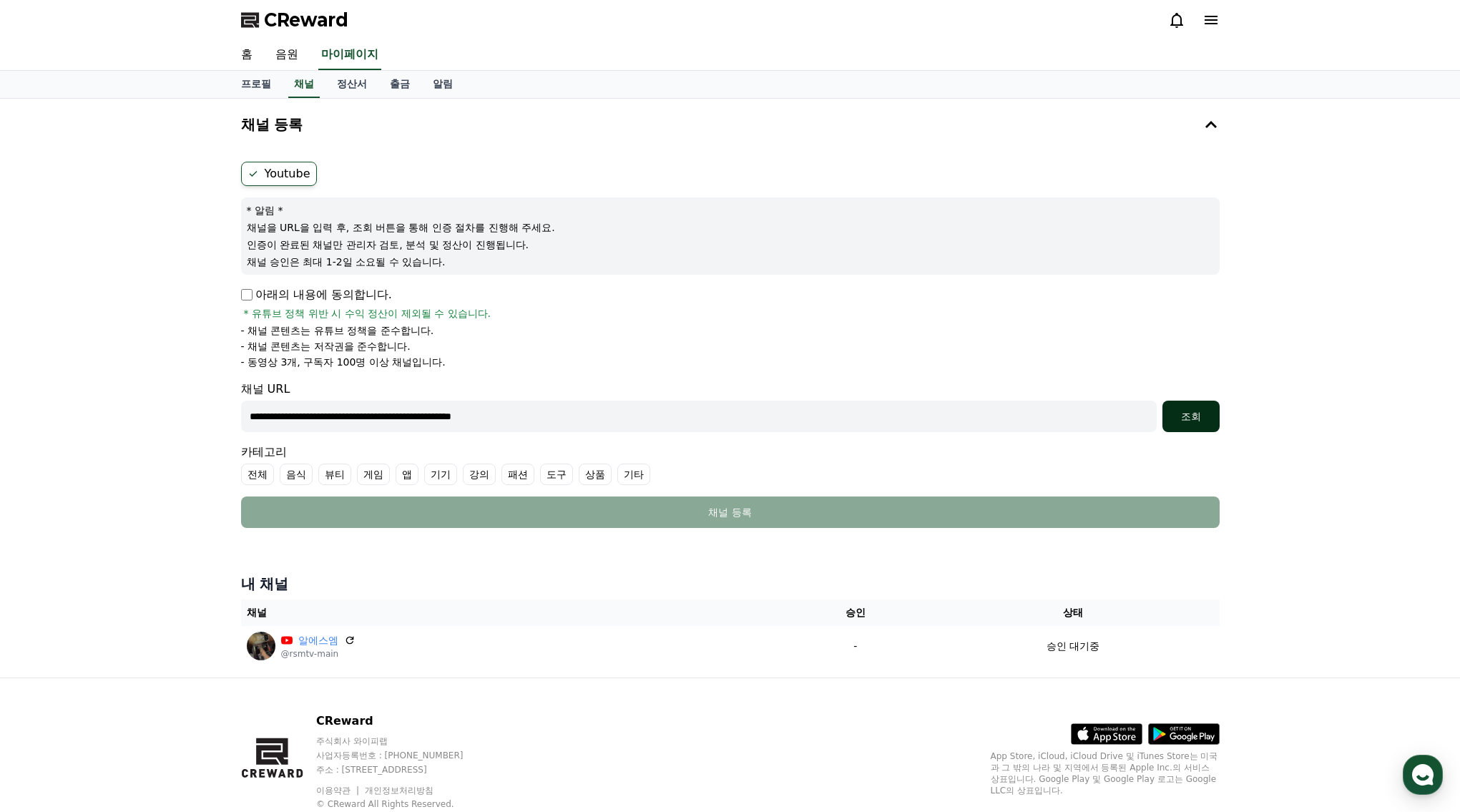
type input "**********"
click at [1187, 414] on div "조회" at bounding box center [1191, 416] width 46 height 14
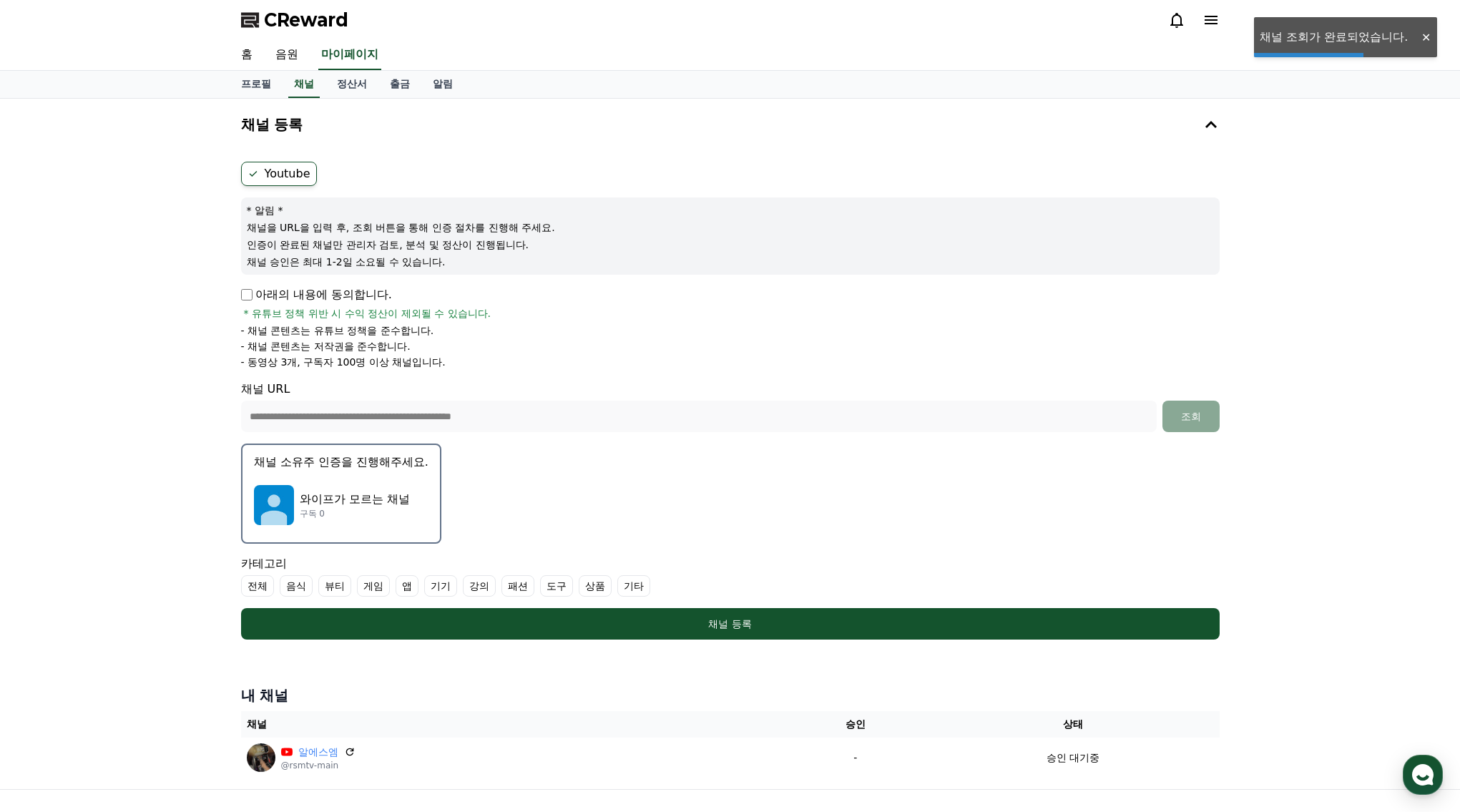
click at [396, 499] on div "와이프가 모르는 채널 구독 0" at bounding box center [341, 504] width 175 height 57
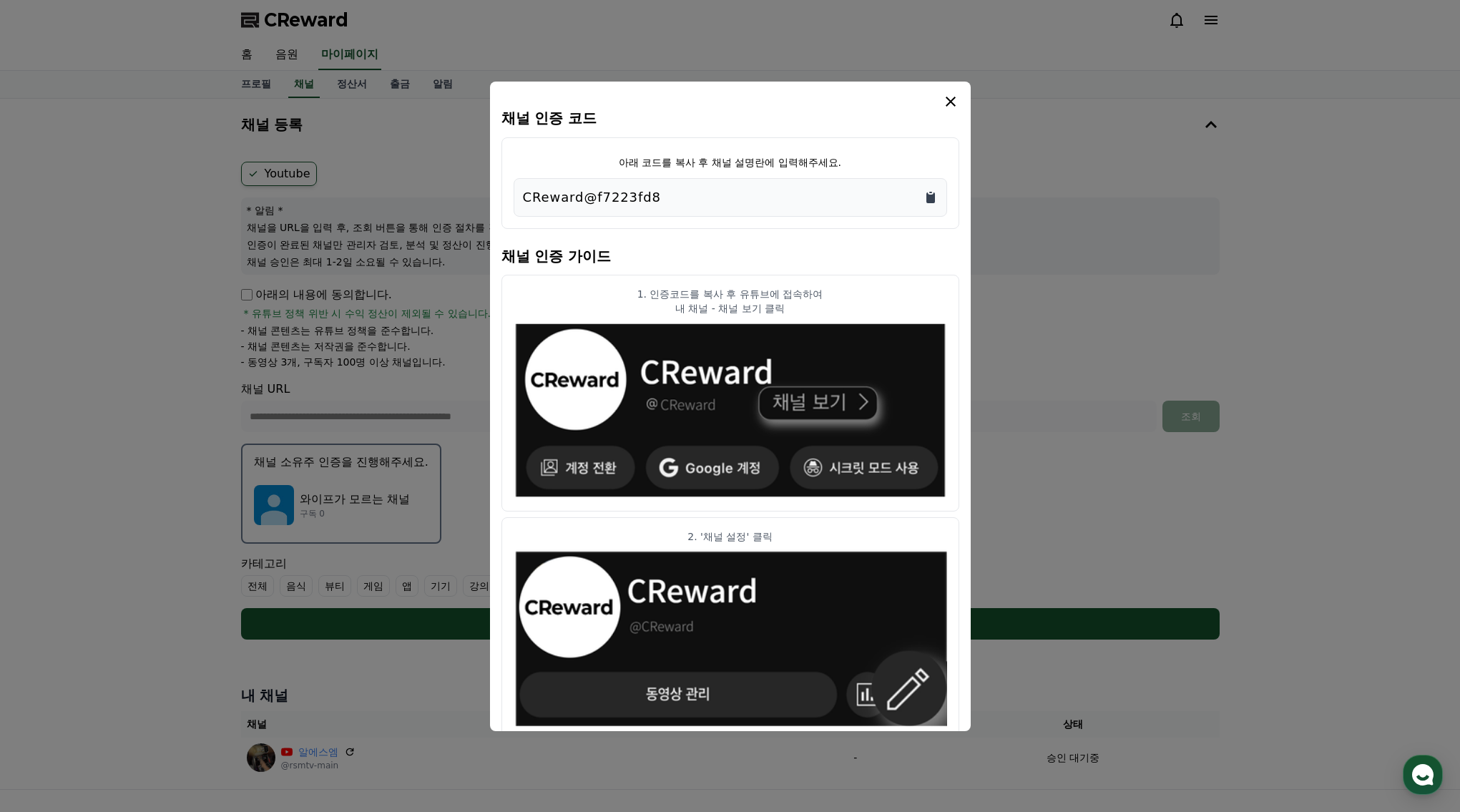
click at [928, 195] on icon "Copy to clipboard" at bounding box center [930, 197] width 8 height 11
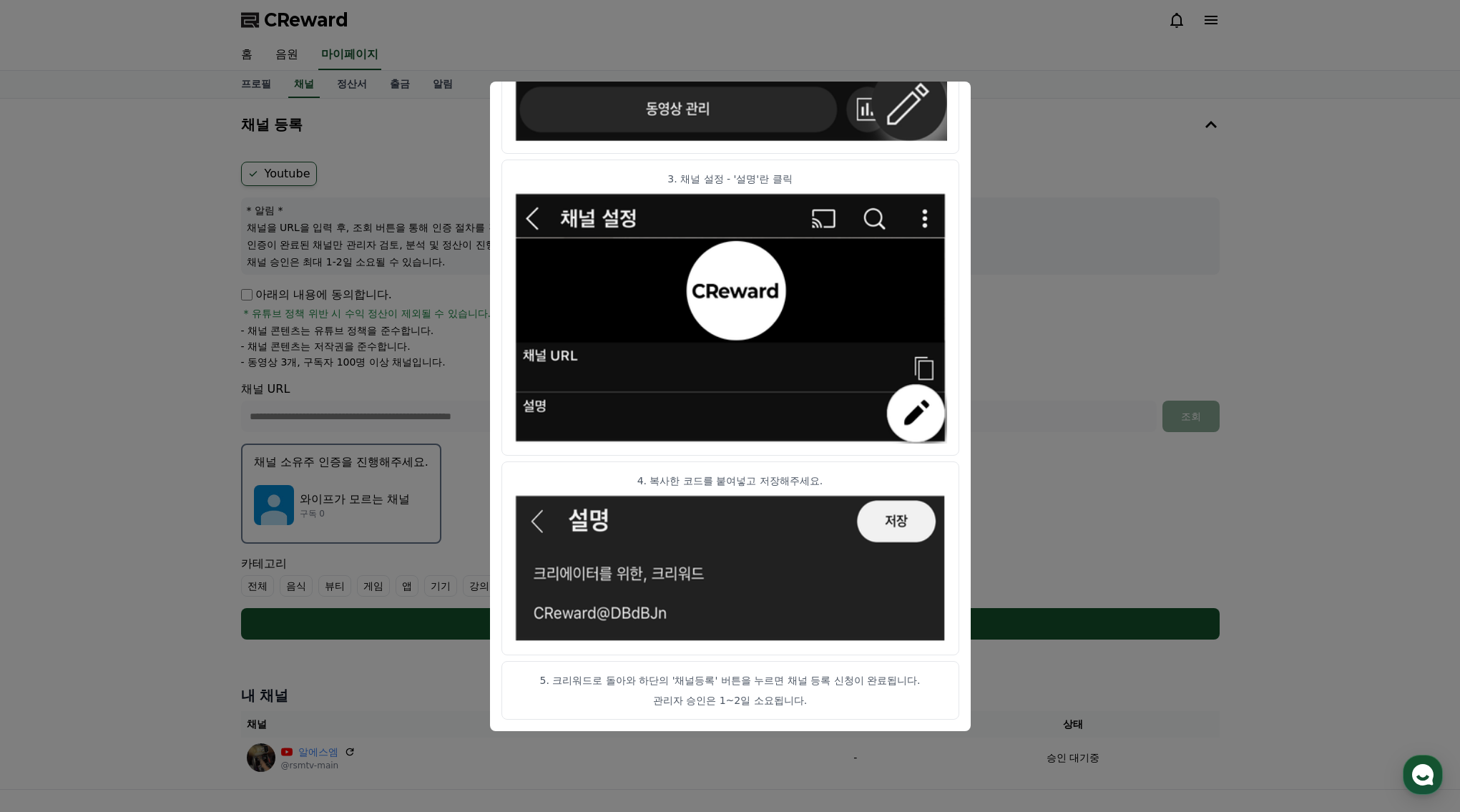
scroll to position [153, 0]
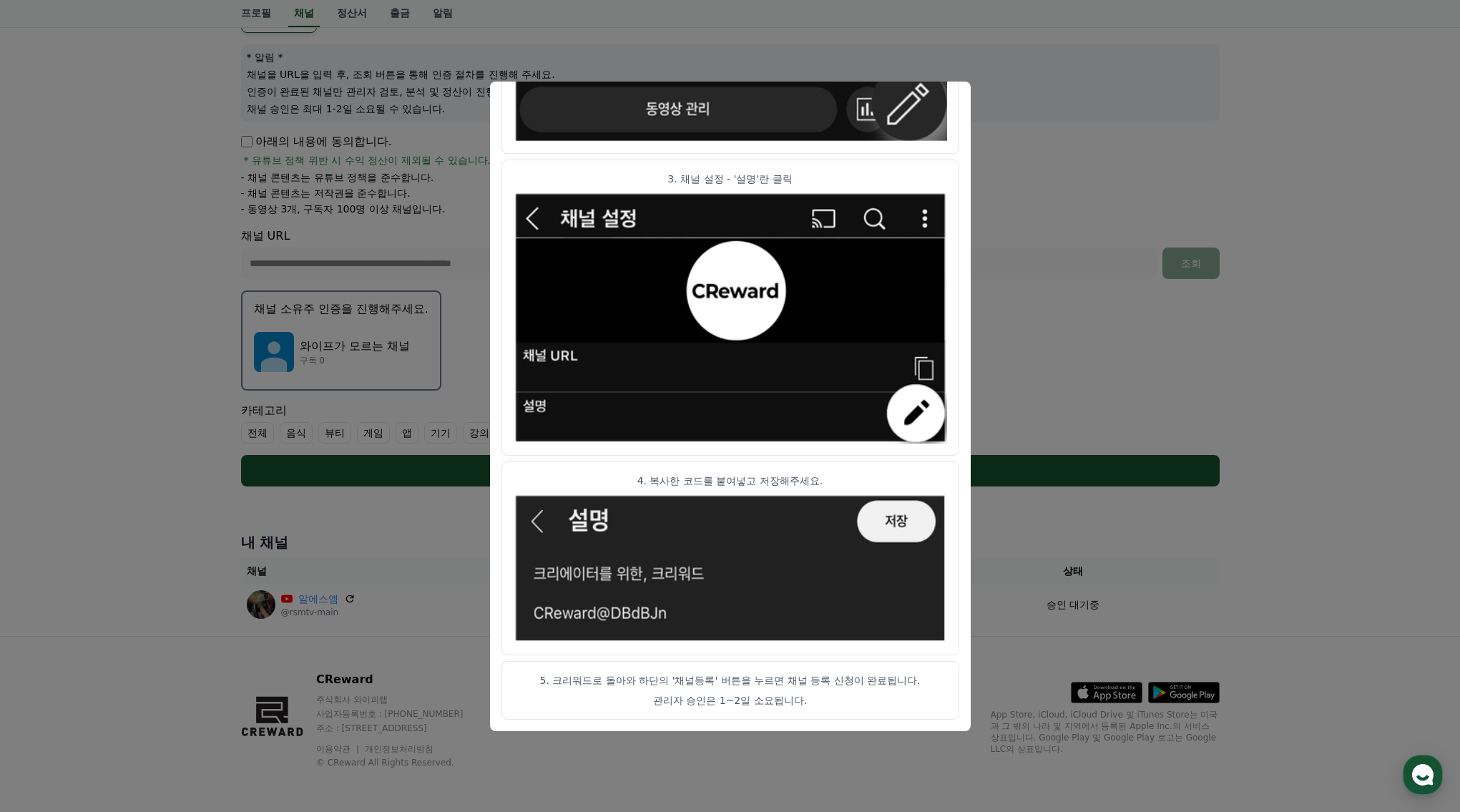
click at [1044, 248] on button "close modal" at bounding box center [730, 406] width 1460 height 812
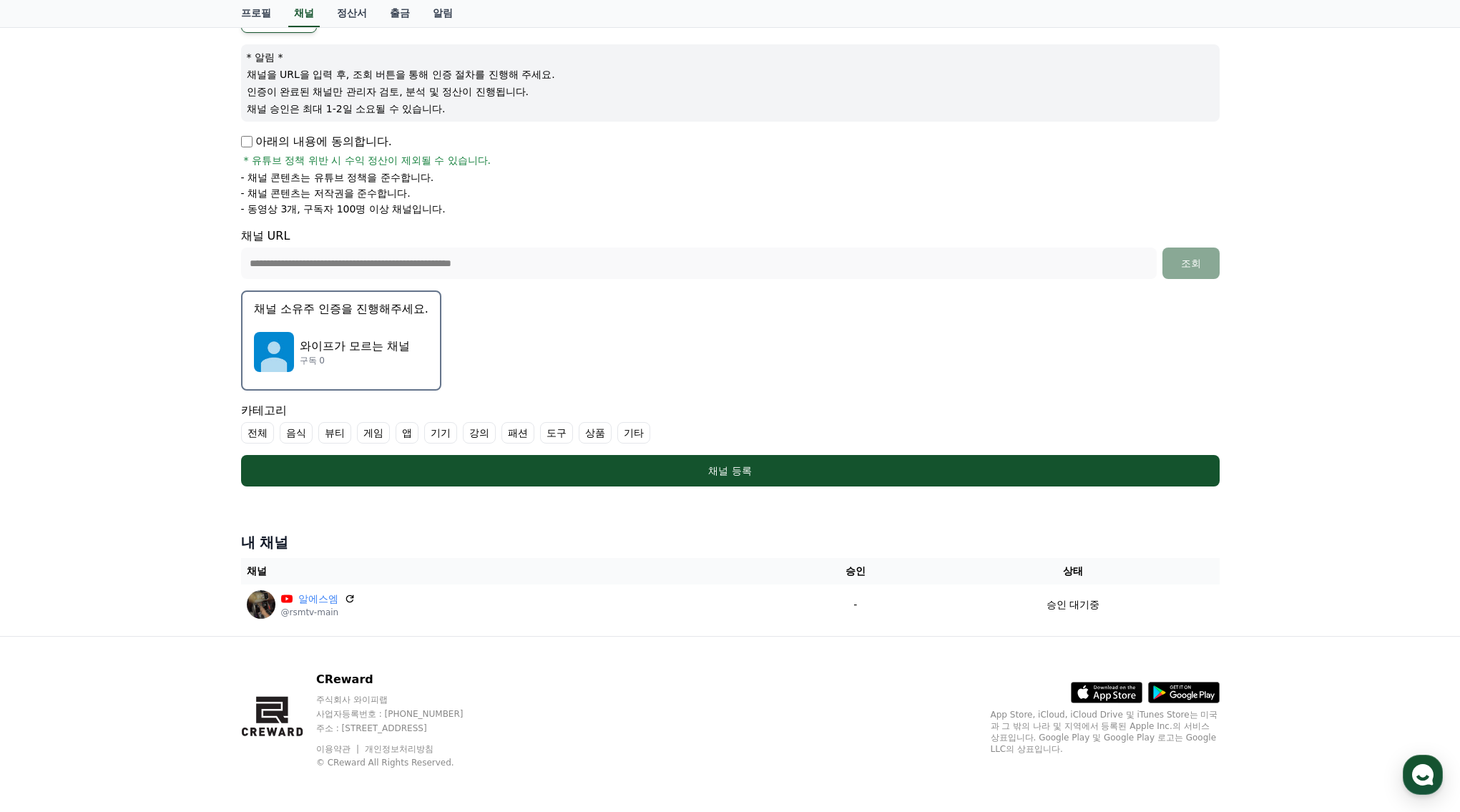
click at [618, 431] on label "기타" at bounding box center [634, 433] width 33 height 21
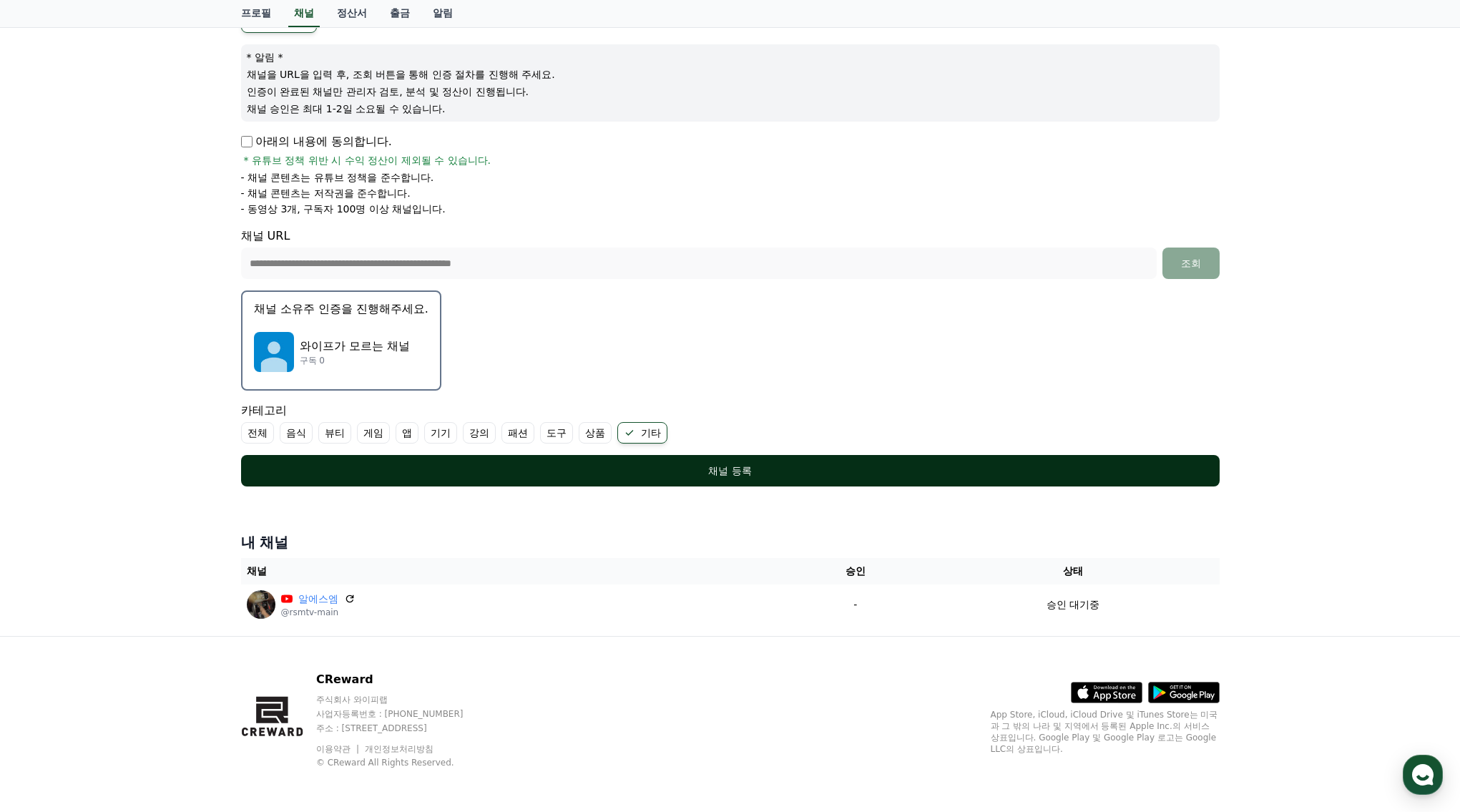
click at [596, 459] on button "채널 등록" at bounding box center [730, 470] width 978 height 31
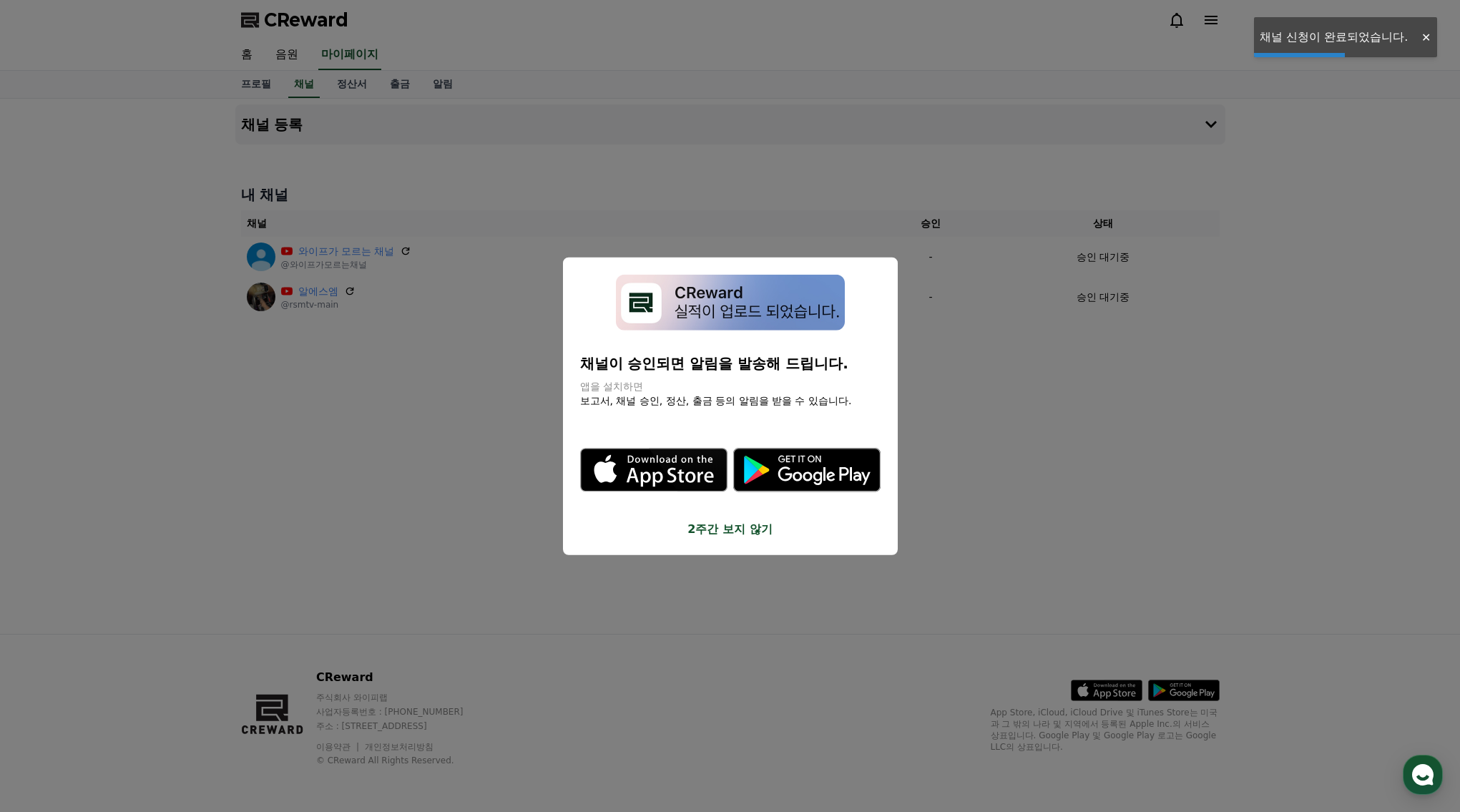
click at [797, 374] on p "채널이 승인되면 알림을 발송해 드립니다." at bounding box center [730, 363] width 300 height 20
click at [1120, 552] on button "close modal" at bounding box center [730, 406] width 1460 height 812
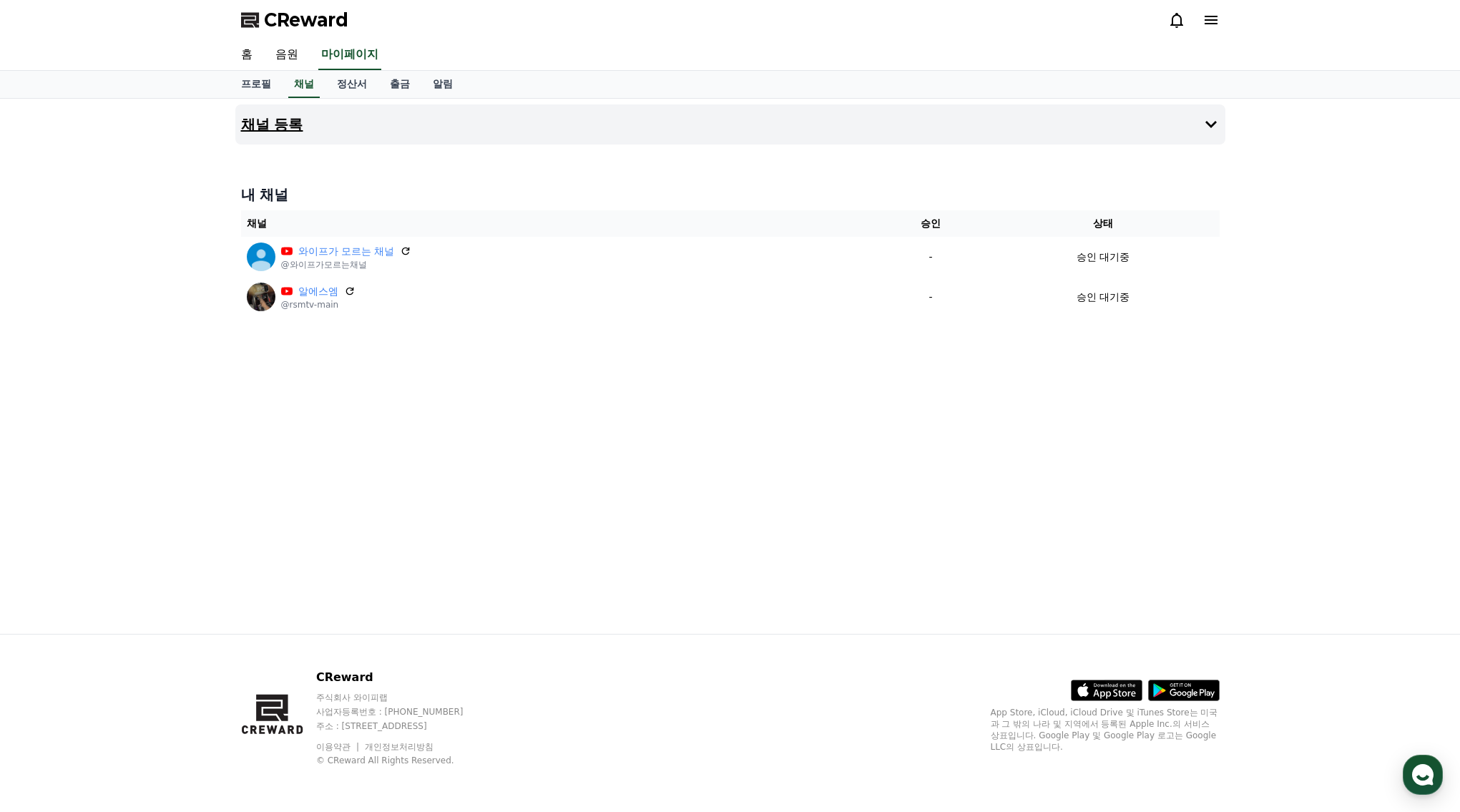
click at [485, 137] on button "채널 등록" at bounding box center [730, 124] width 990 height 40
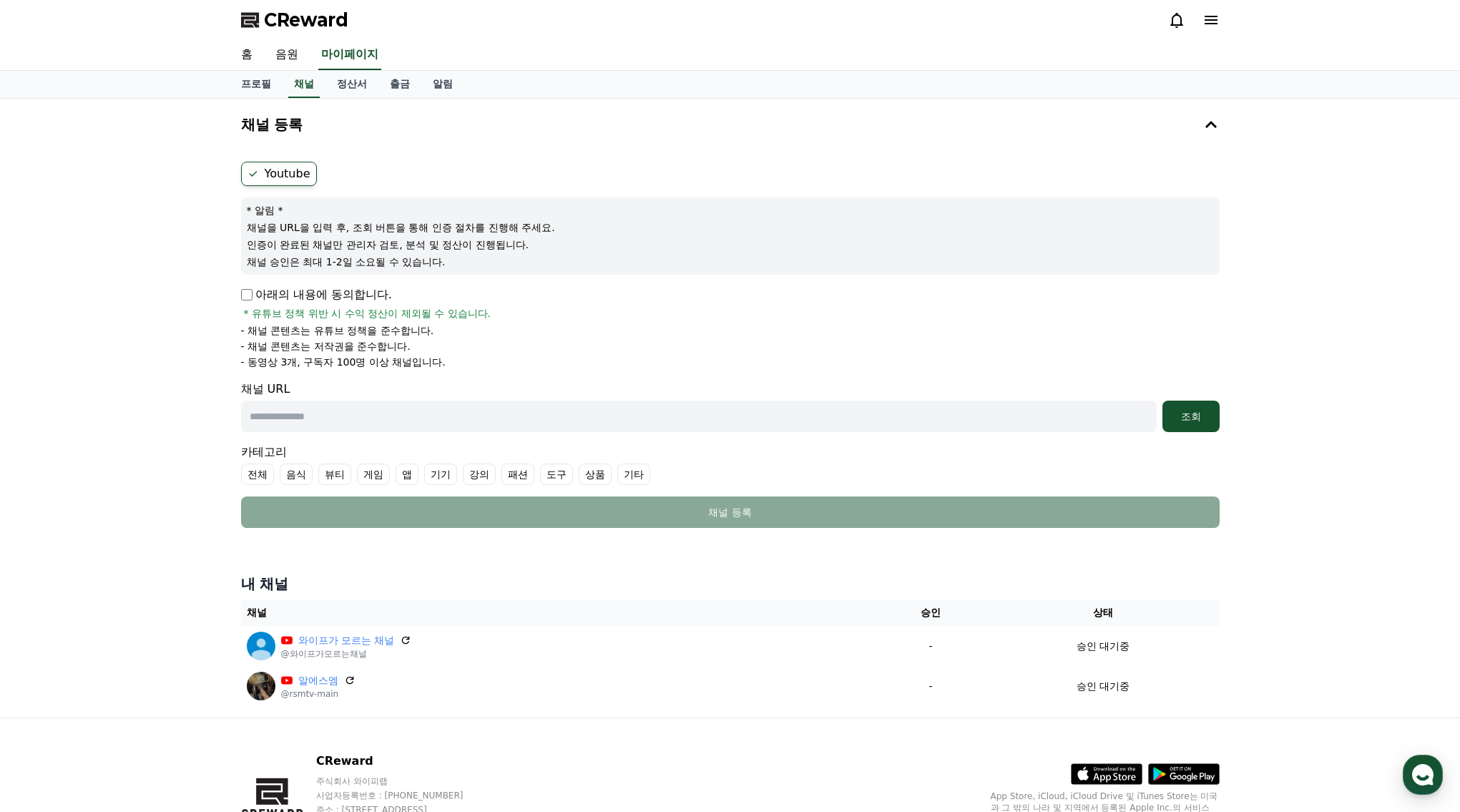
click at [286, 415] on input "text" at bounding box center [698, 415] width 915 height 31
paste input "**********"
type input "**********"
click at [1205, 414] on div "조회" at bounding box center [1191, 416] width 46 height 14
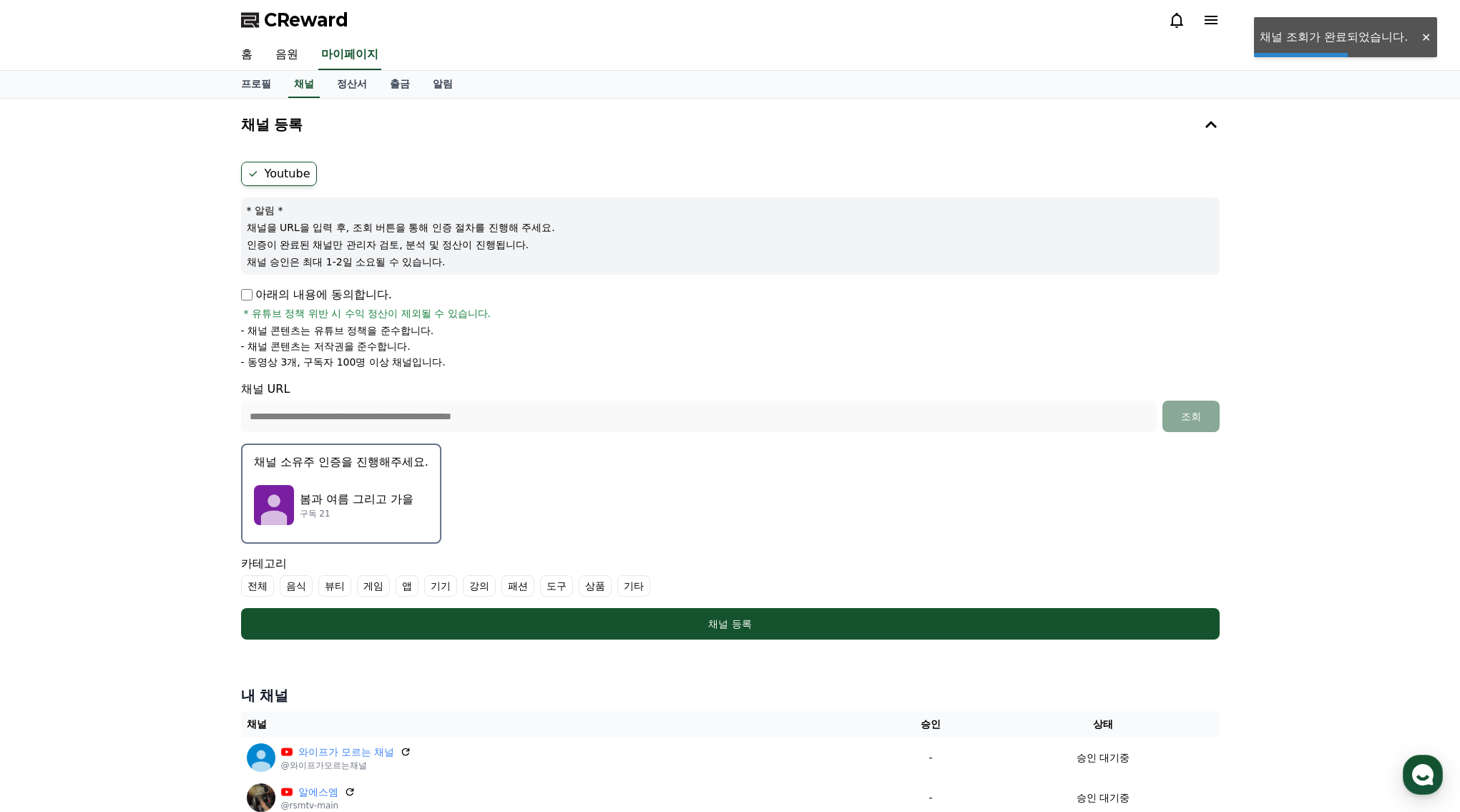
click at [311, 472] on button "채널 소유주 인증을 진행해주세요. 봄과 여름 그리고 가을 구독 21" at bounding box center [341, 494] width 201 height 100
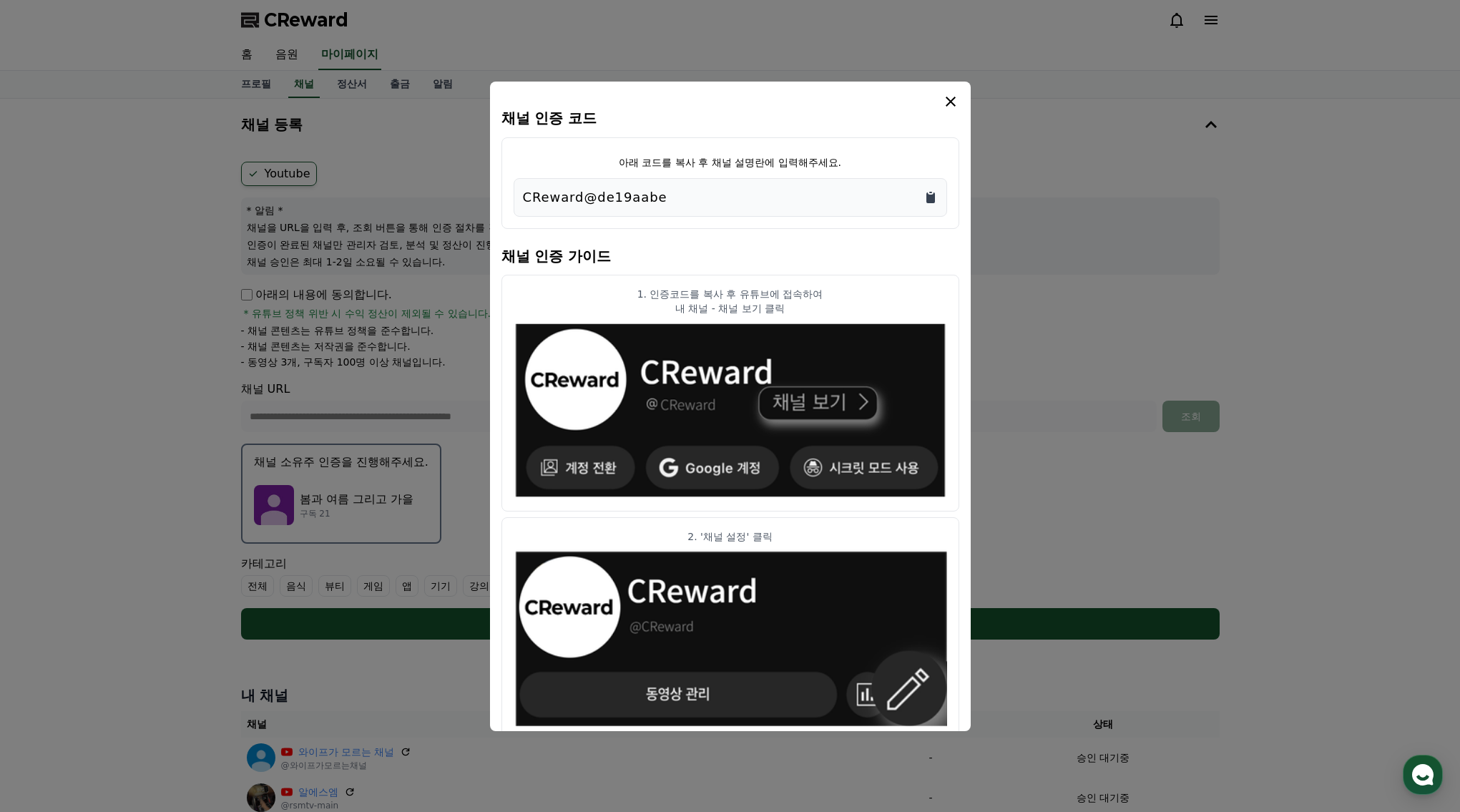
click at [932, 192] on icon "Copy to clipboard" at bounding box center [931, 197] width 14 height 14
click at [961, 99] on div "채널 인증 코드 아래 코드를 복사 후 채널 설명란에 입력해주세요. CReward@de19aabe 채널 인증 가이드 1. 인증코드를 복사 후 유…" at bounding box center [730, 406] width 481 height 649
click at [954, 103] on icon "modal" at bounding box center [950, 101] width 17 height 17
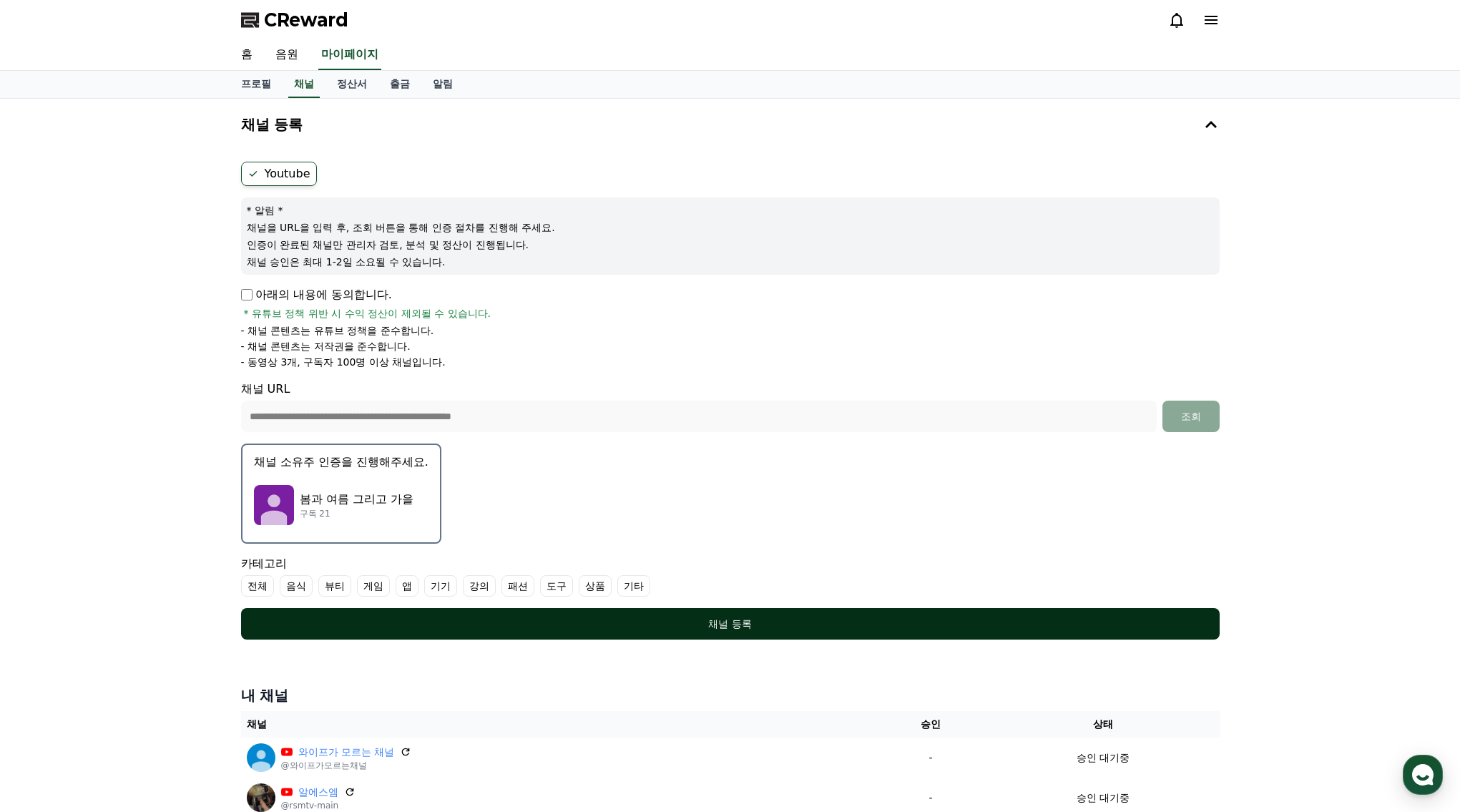
click at [650, 611] on button "채널 등록" at bounding box center [730, 623] width 978 height 31
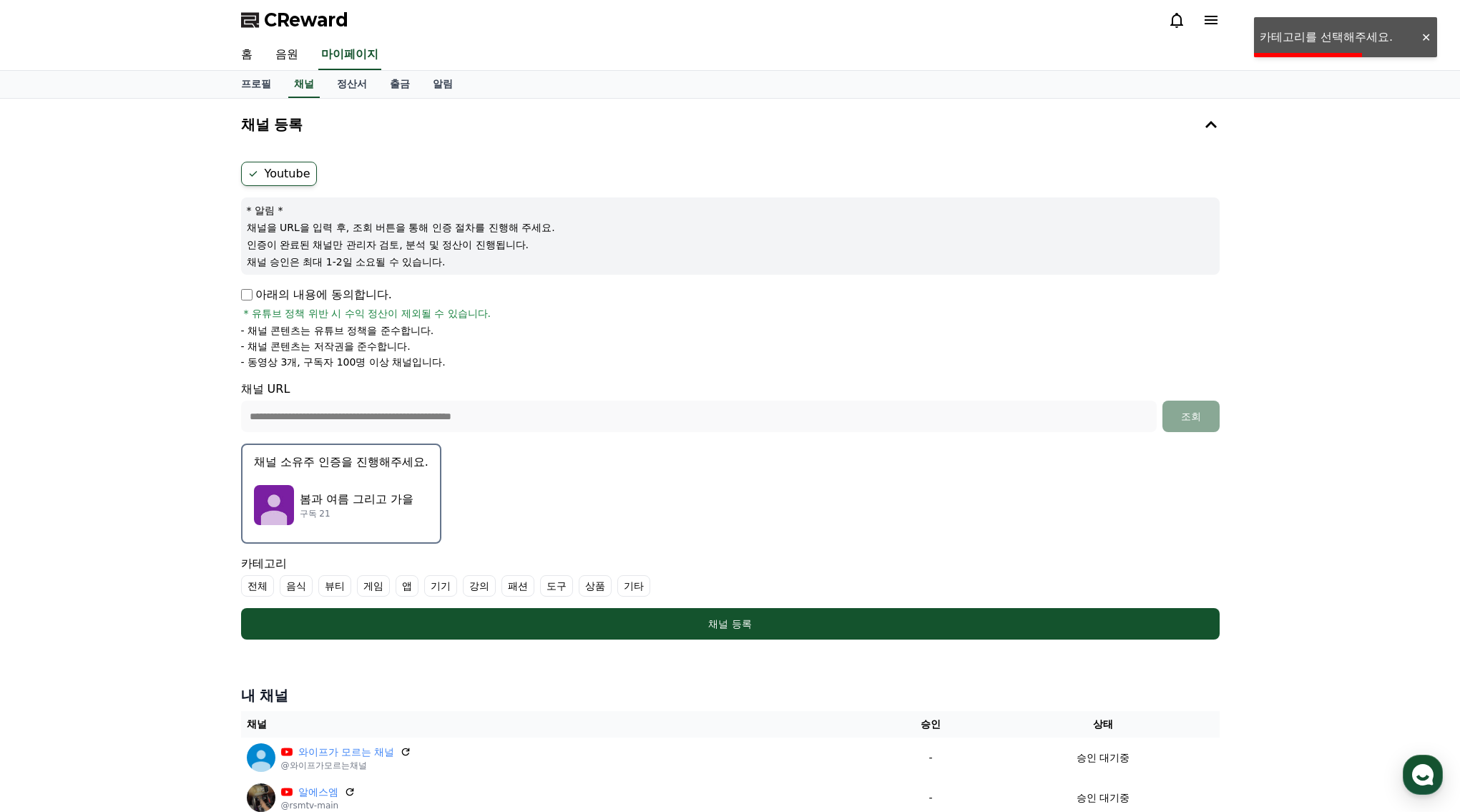
click at [618, 584] on label "기타" at bounding box center [634, 586] width 33 height 21
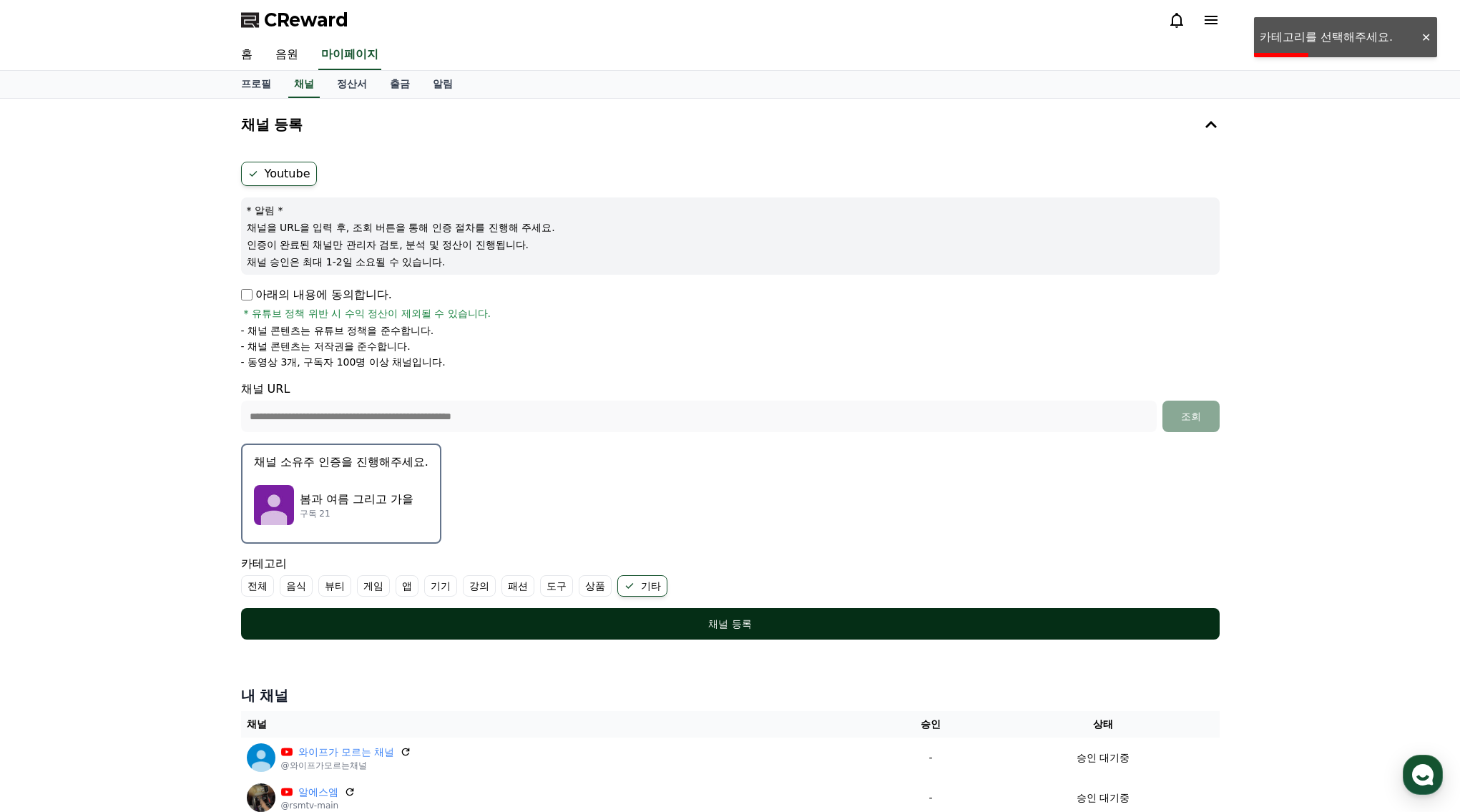
click at [757, 632] on button "채널 등록" at bounding box center [730, 623] width 978 height 31
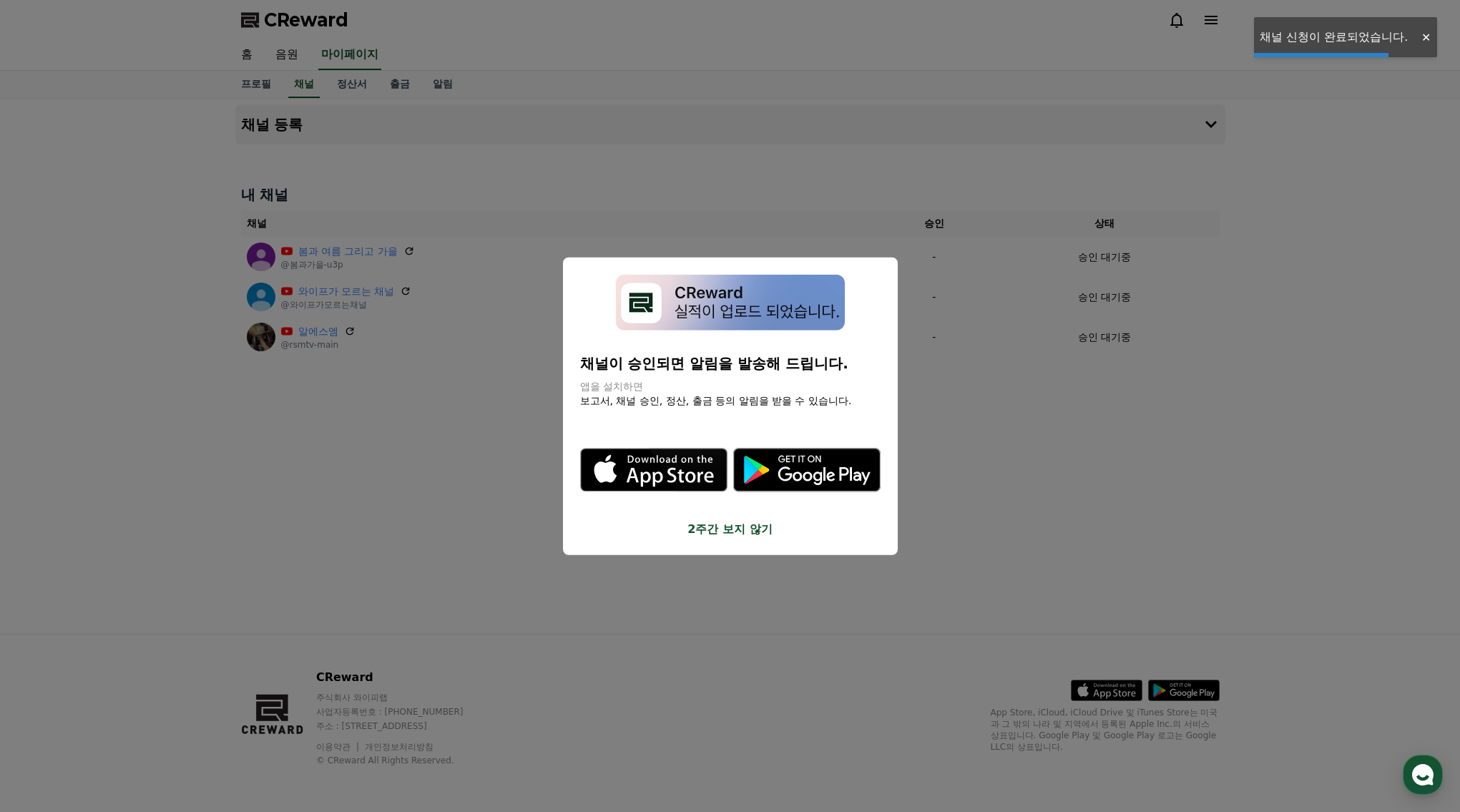
click at [1195, 543] on button "close modal" at bounding box center [730, 406] width 1460 height 812
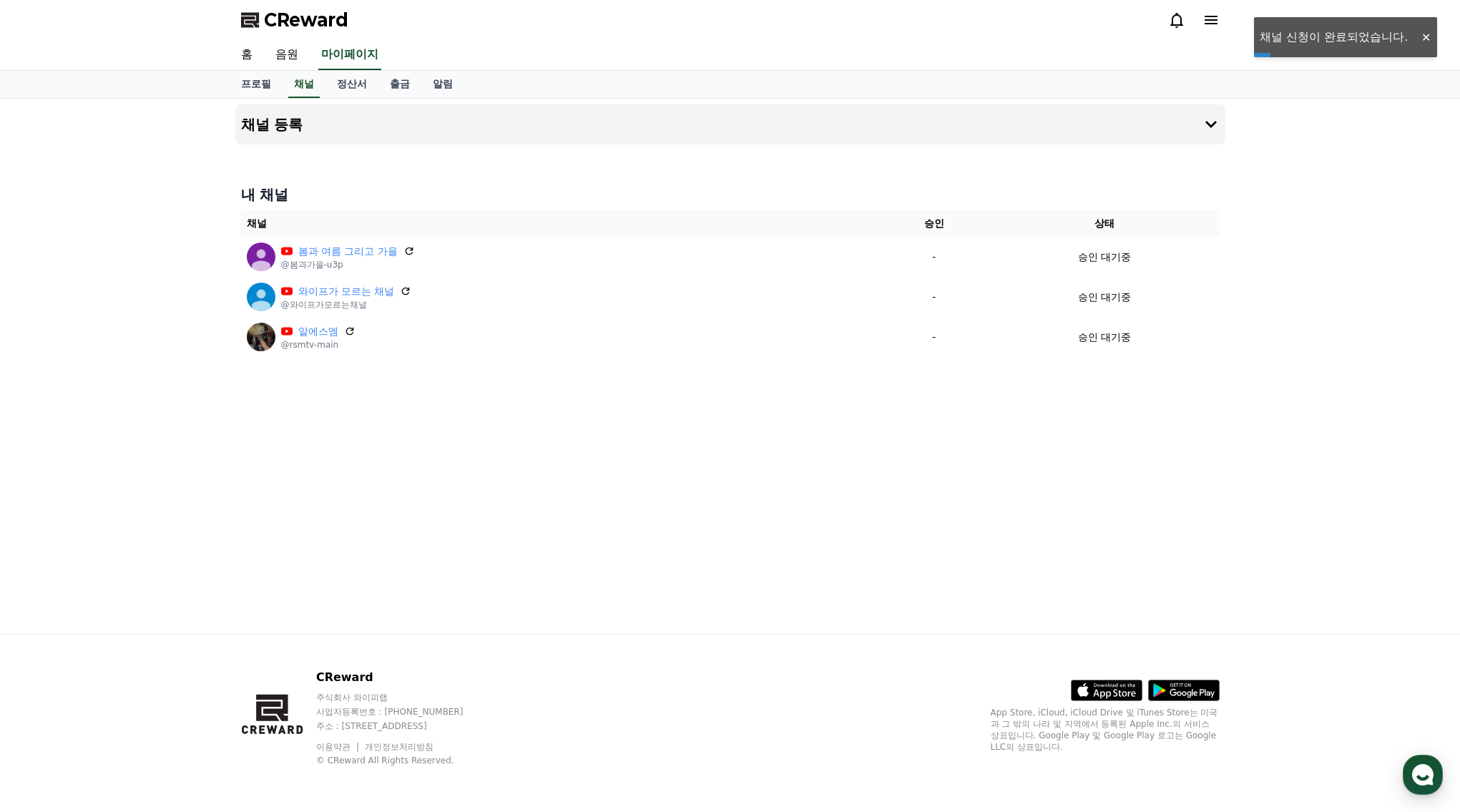
drag, startPoint x: 1035, startPoint y: 484, endPoint x: 1011, endPoint y: 472, distance: 26.8
click at [1031, 482] on div "채널 등록 내 채널 채널 승인 상태 봄과 여름 그리고 가을 @봄과가을-u3p - 승인 대기중 와이프가 모르는 채널 @와이프가모르는채널 - 승인…" at bounding box center [730, 366] width 1001 height 535
click at [283, 57] on link "음원" at bounding box center [286, 55] width 46 height 30
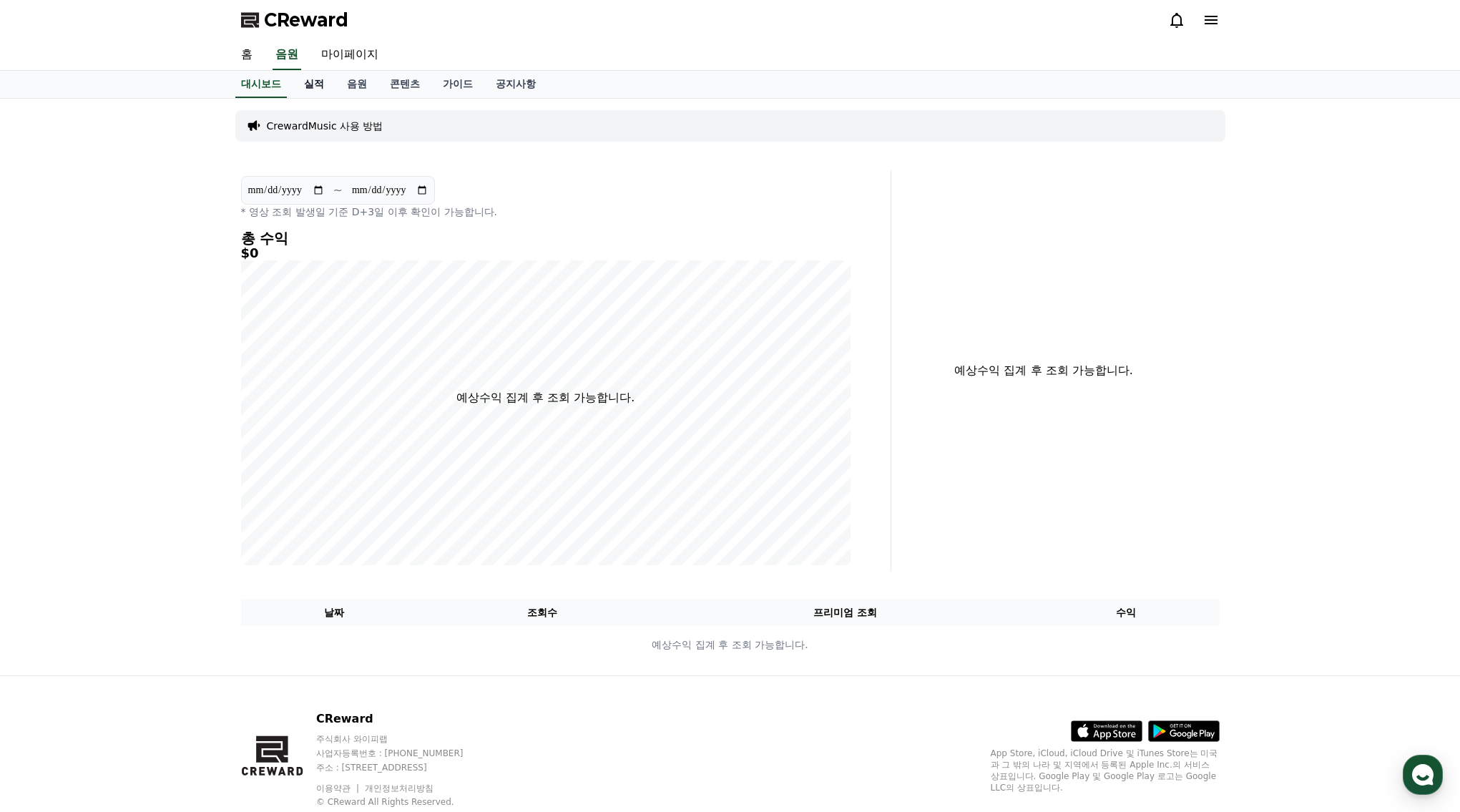
click at [301, 85] on link "실적" at bounding box center [314, 84] width 43 height 27
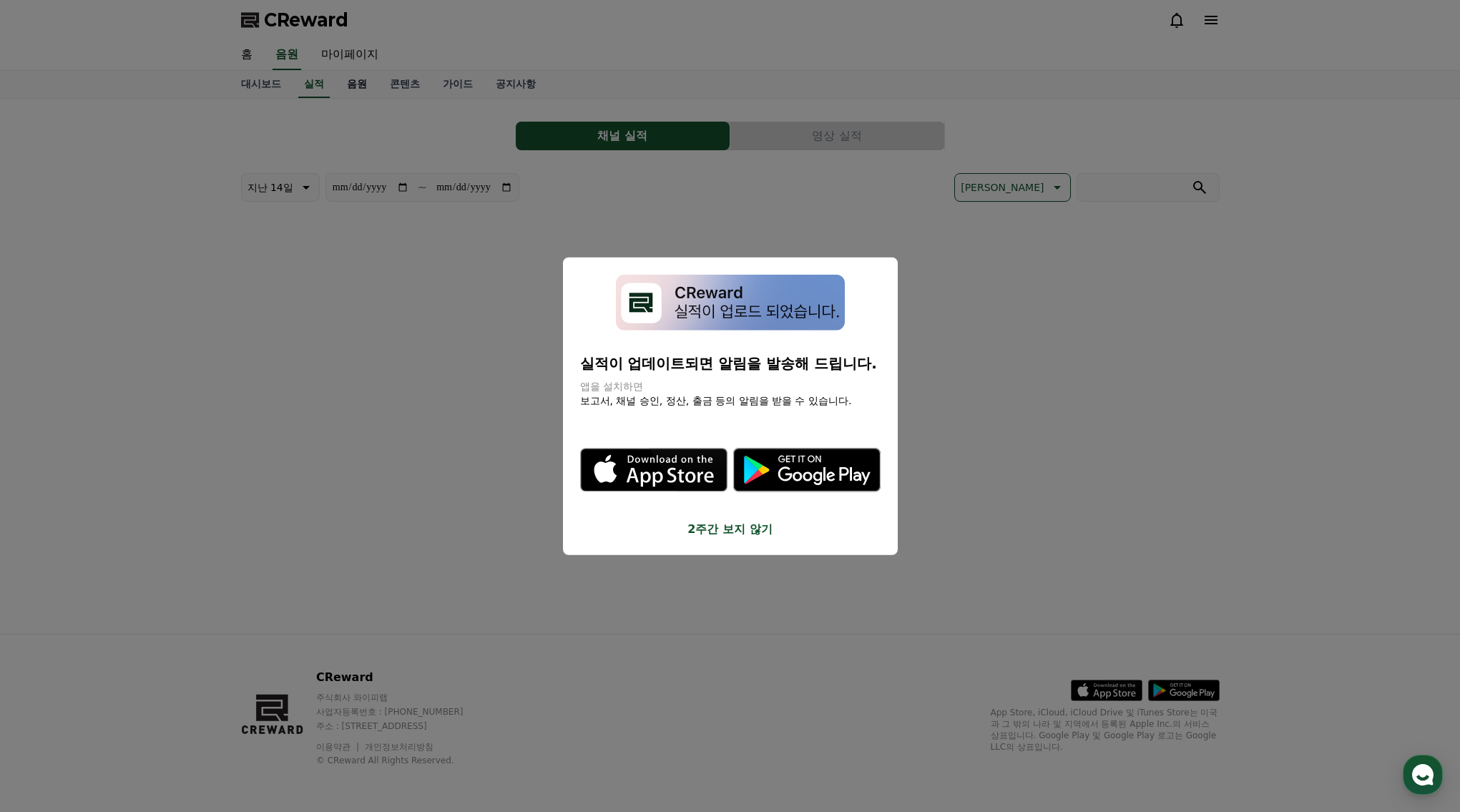
click at [335, 83] on button "close modal" at bounding box center [730, 406] width 1460 height 812
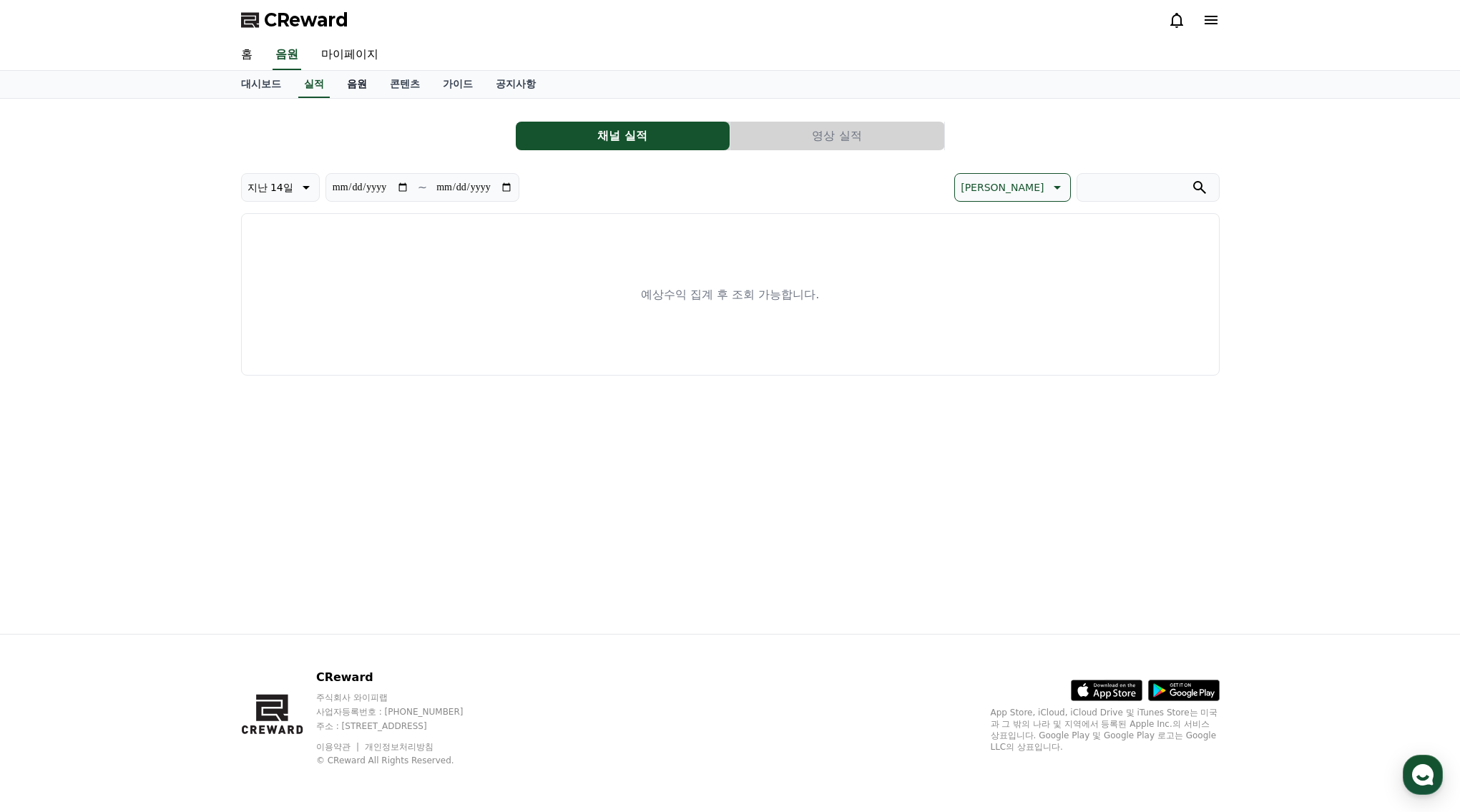
click at [340, 83] on link "음원" at bounding box center [357, 84] width 43 height 27
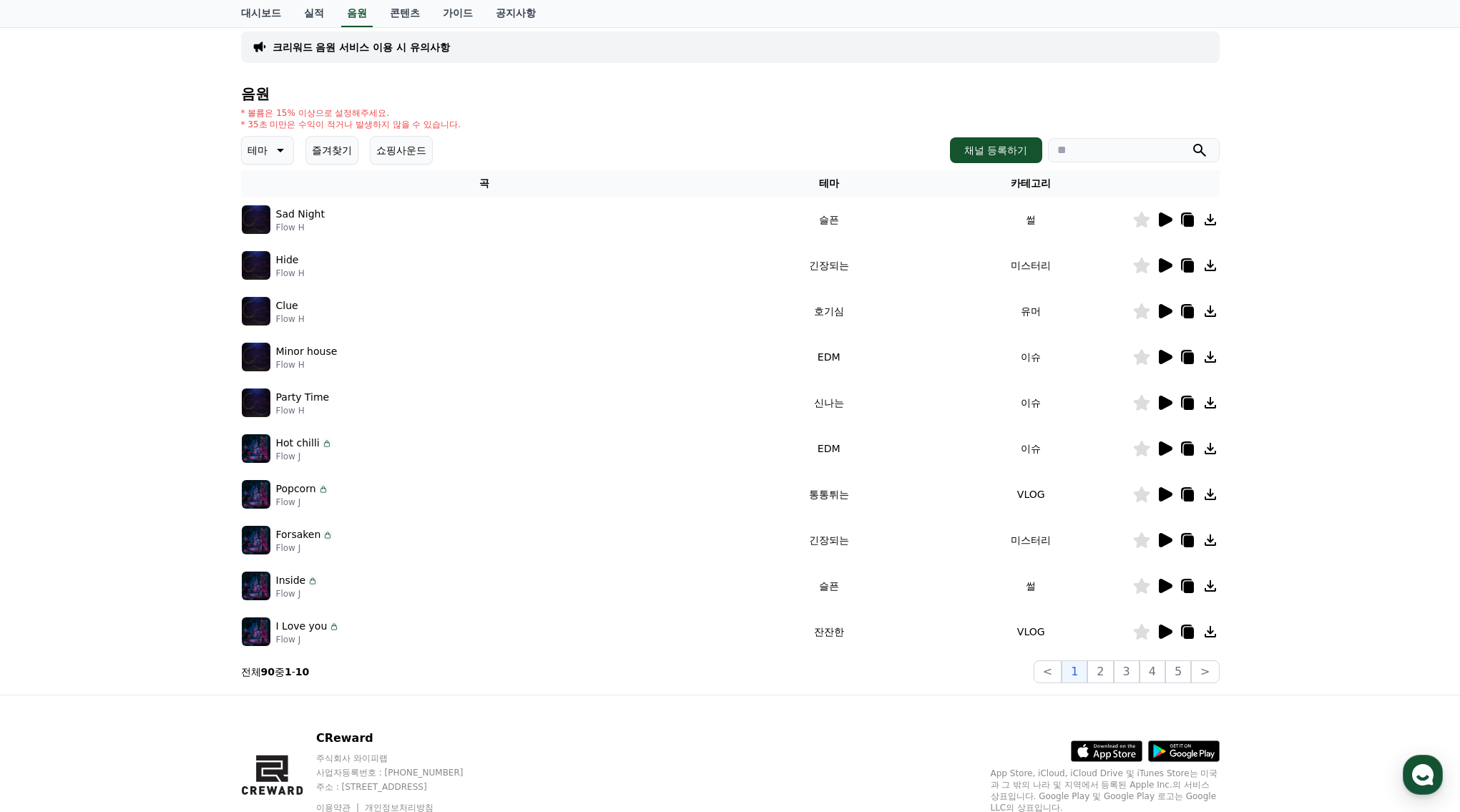
scroll to position [156, 0]
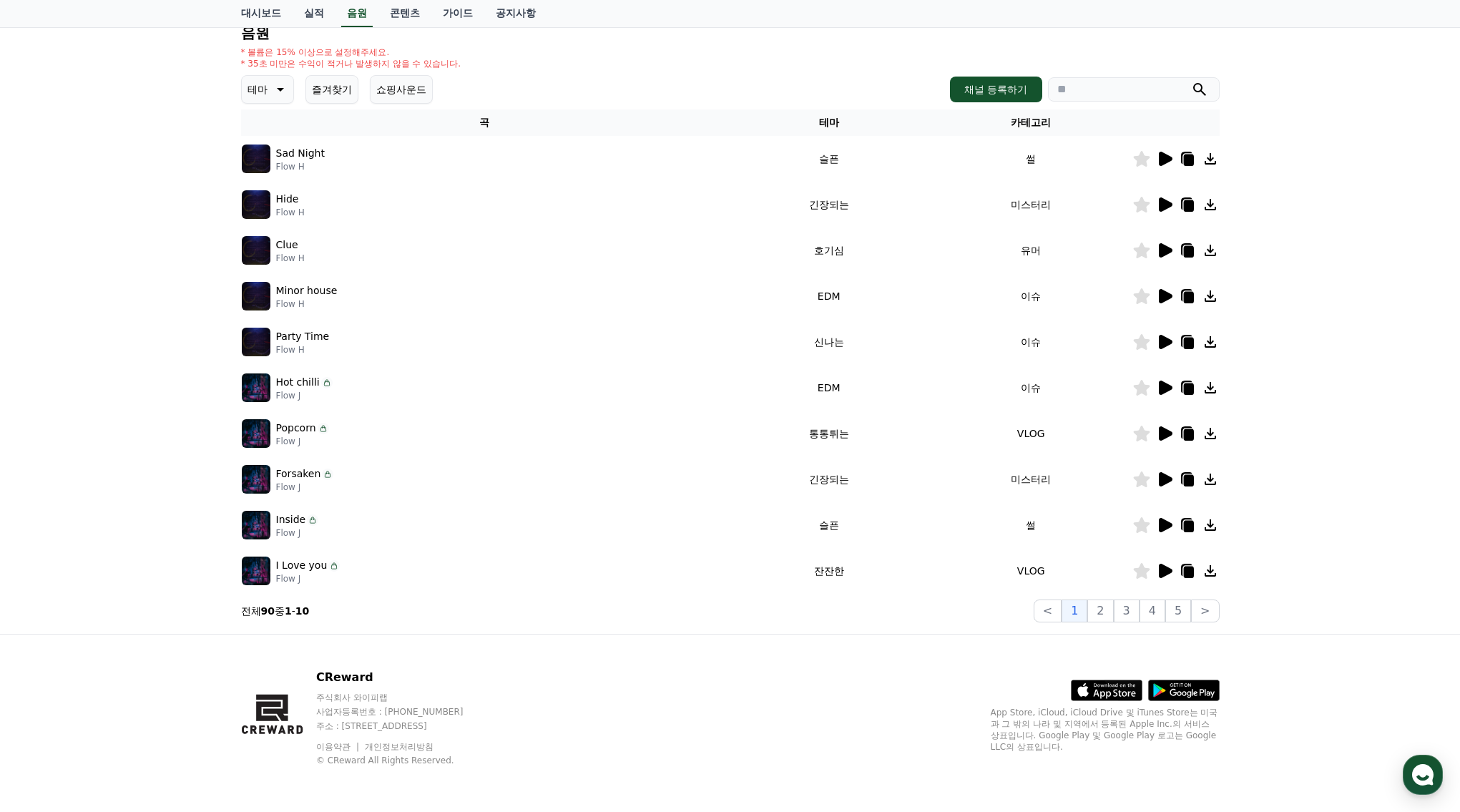
click at [278, 80] on button "테마" at bounding box center [267, 90] width 53 height 29
click at [265, 172] on button "드라마틱" at bounding box center [269, 169] width 52 height 31
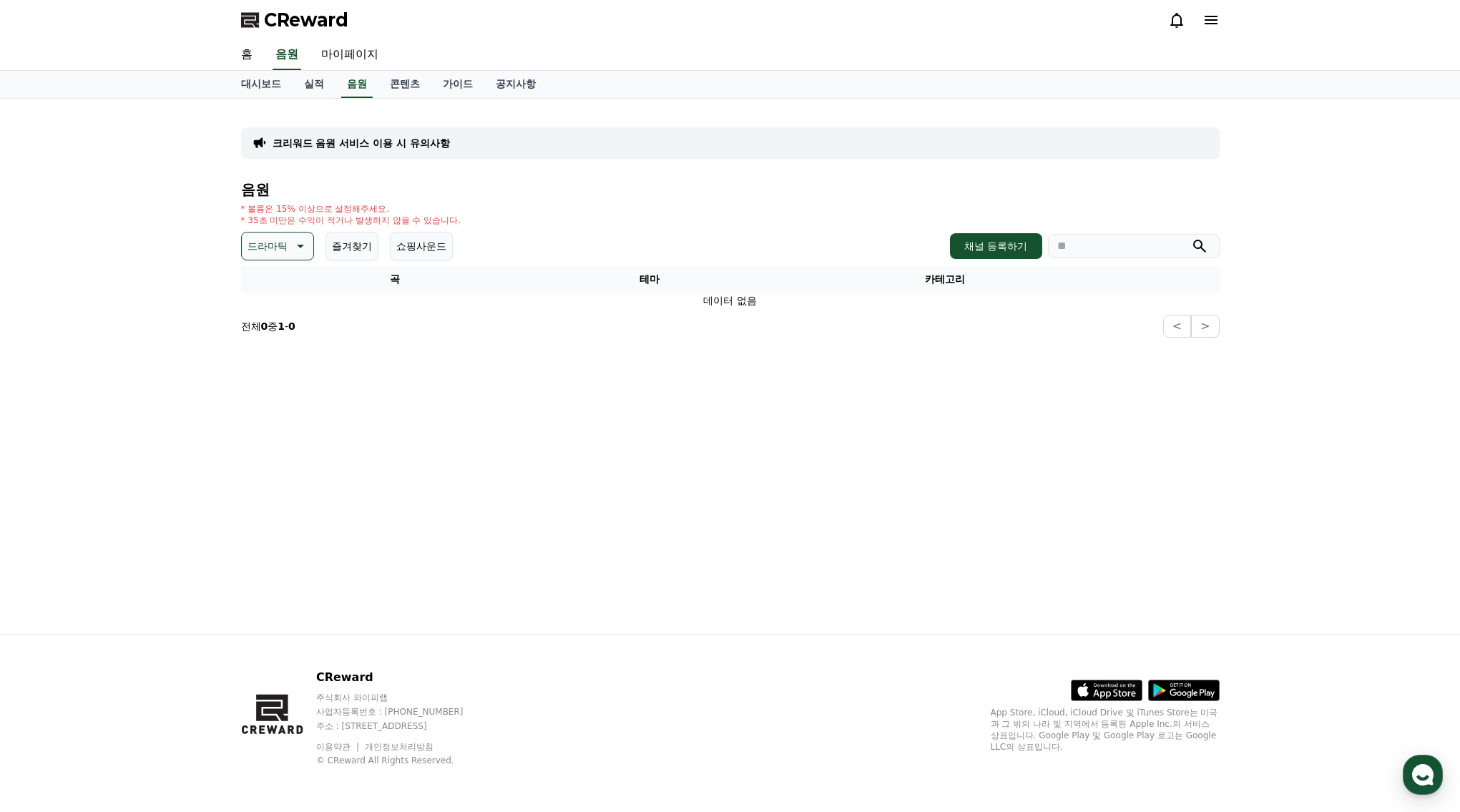
click at [1303, 318] on div "크리워드 음원 서비스 이용 시 유의사항 음원 * 볼륨은 15% 이상으로 설정해주세요. * 35초 미만은 수익이 적거나 발생하지 않을 수 있습니…" at bounding box center [730, 366] width 1460 height 535
click at [688, 196] on h4 "음원" at bounding box center [730, 189] width 978 height 16
